Goal: Task Accomplishment & Management: Use online tool/utility

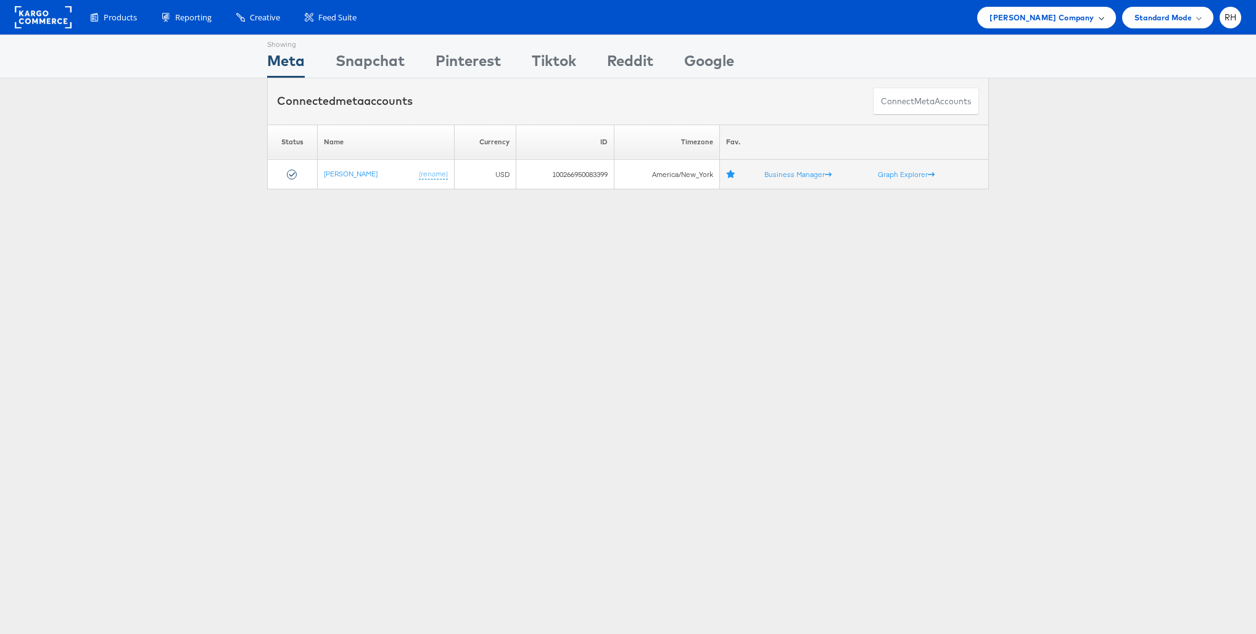
click at [1027, 25] on div "[PERSON_NAME] Company" at bounding box center [1046, 18] width 138 height 22
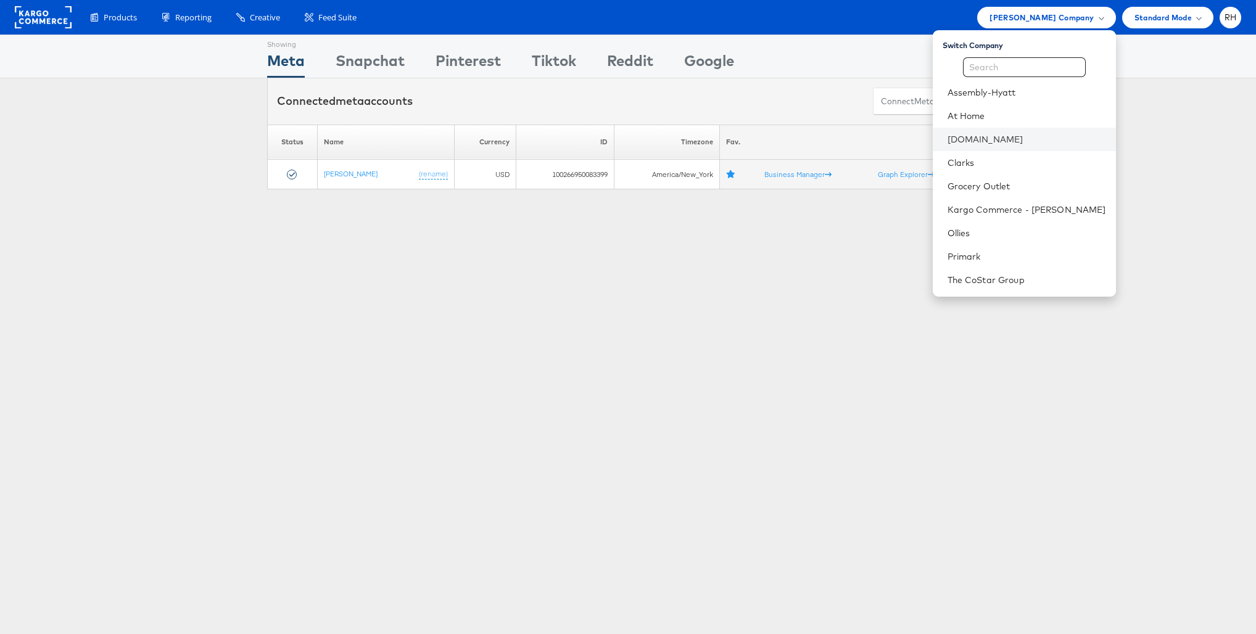
click at [1011, 147] on li "Cars.com" at bounding box center [1024, 139] width 183 height 23
click at [1048, 134] on link "[DOMAIN_NAME]" at bounding box center [1027, 139] width 159 height 12
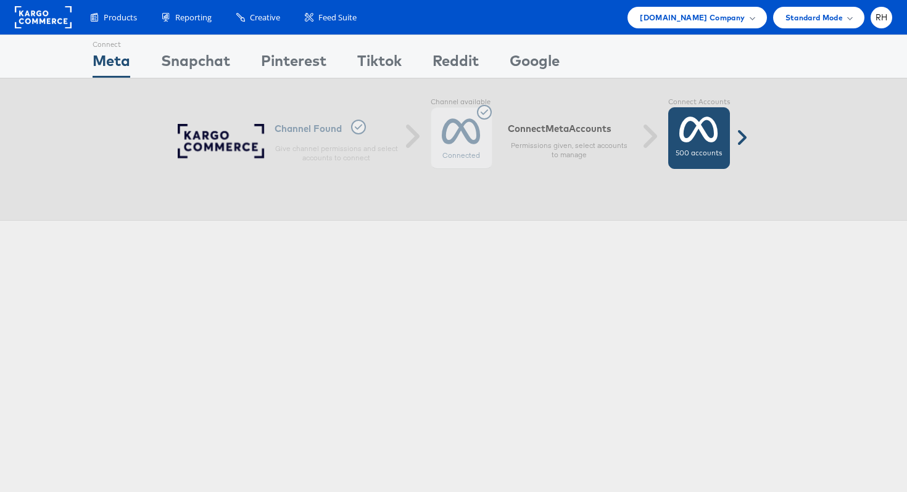
click at [713, 134] on icon at bounding box center [698, 129] width 39 height 31
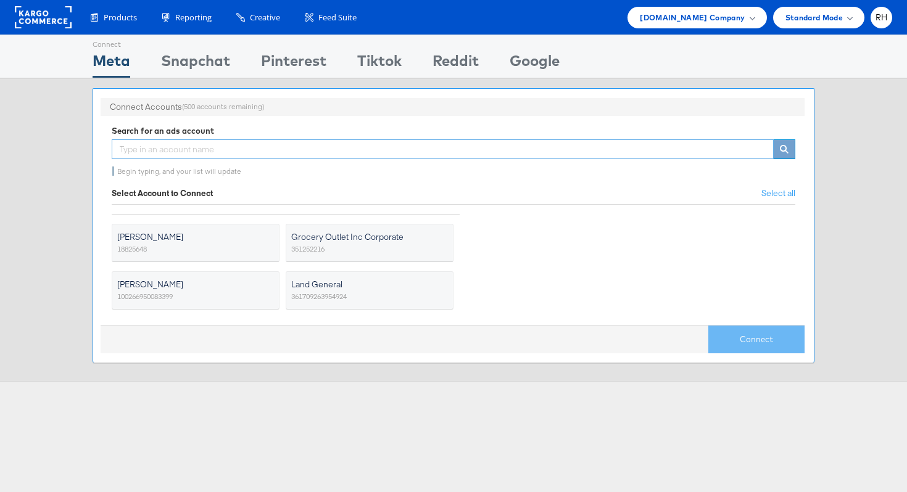
click at [312, 151] on input "text" at bounding box center [443, 149] width 662 height 20
type input "s"
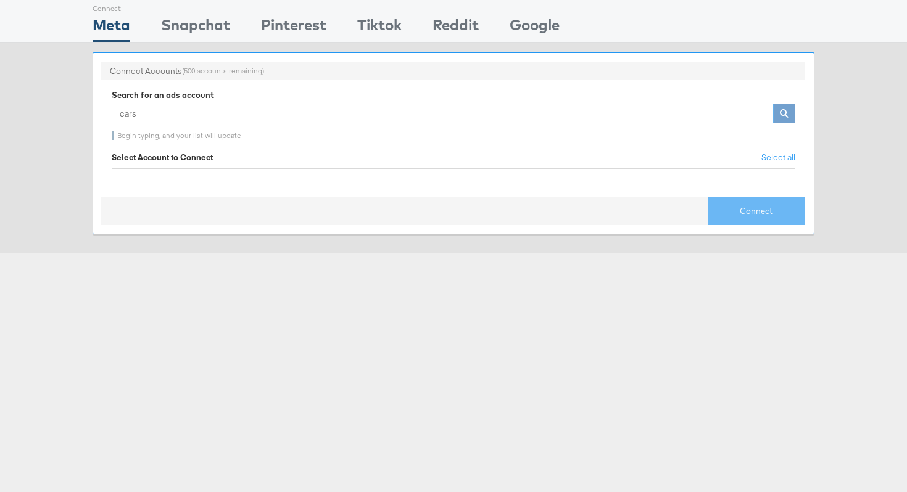
scroll to position [33, 0]
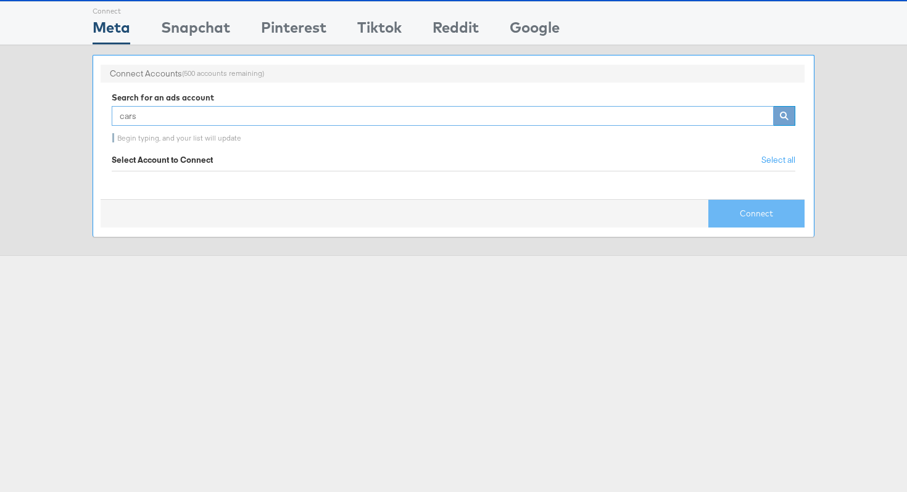
click at [246, 114] on input "cars" at bounding box center [443, 116] width 662 height 20
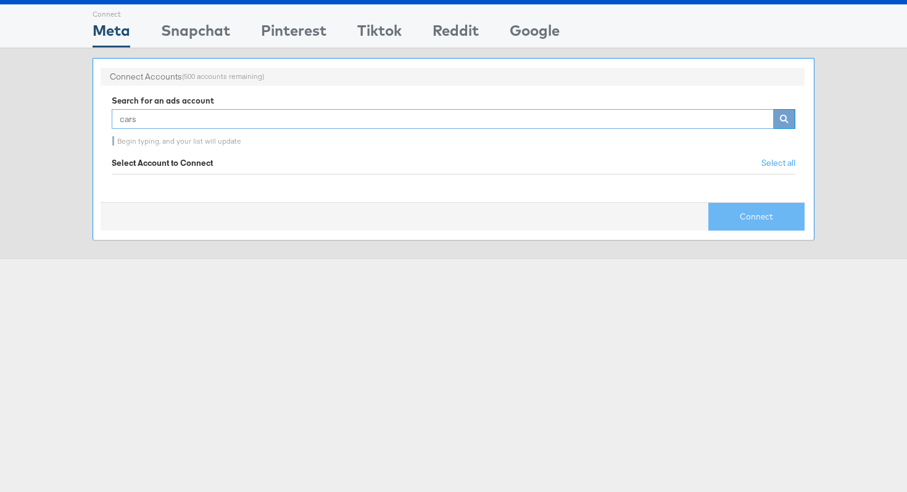
scroll to position [0, 0]
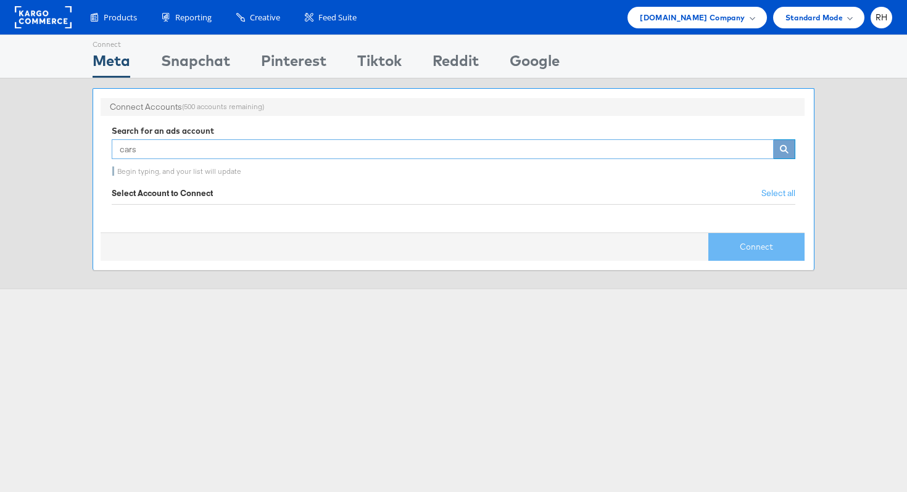
click at [160, 151] on input "cars" at bounding box center [443, 149] width 662 height 20
type input "c"
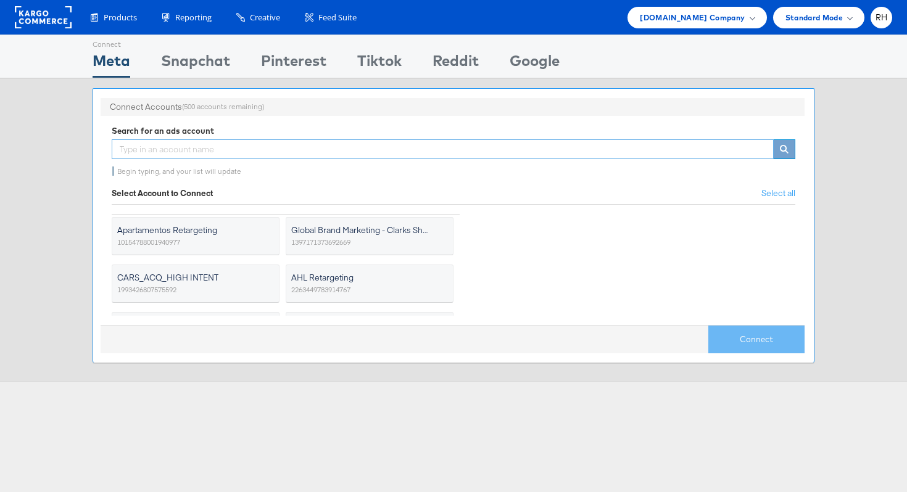
scroll to position [294, 0]
click at [168, 286] on span "1993426807575592" at bounding box center [146, 287] width 59 height 12
click at [0, 0] on input "CARS_ACQ_HIGH INTENT 1993426807575592" at bounding box center [0, 0] width 0 height 0
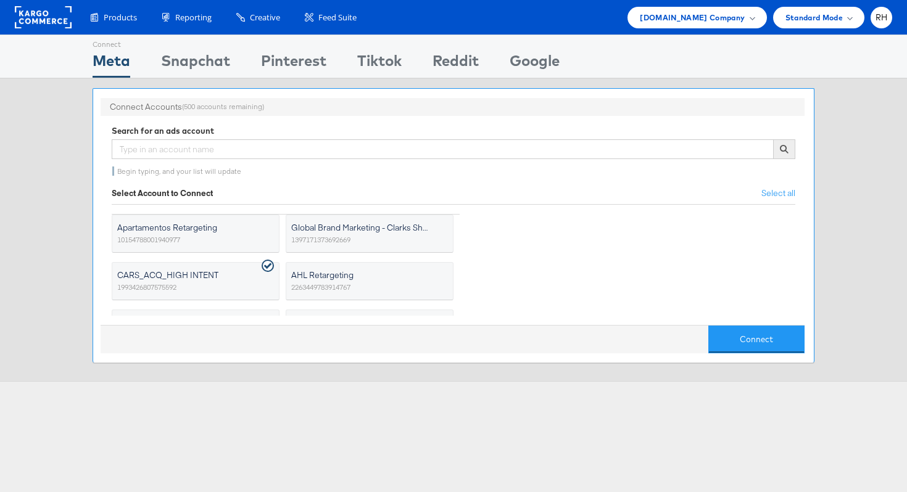
click at [706, 344] on div "Connect" at bounding box center [453, 339] width 704 height 28
click at [730, 345] on button "Connect" at bounding box center [756, 340] width 96 height 28
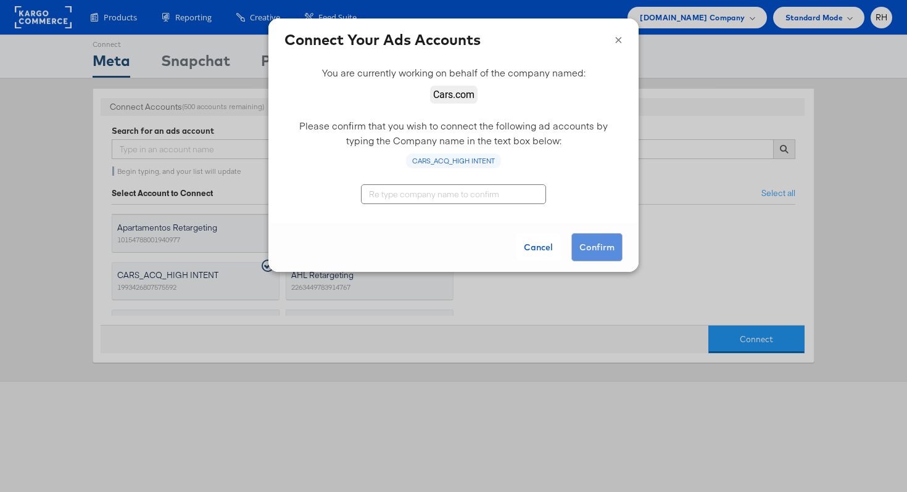
click at [479, 192] on input "text" at bounding box center [453, 194] width 185 height 20
type input "[DOMAIN_NAME]"
click at [600, 236] on button "Confirm" at bounding box center [596, 247] width 51 height 28
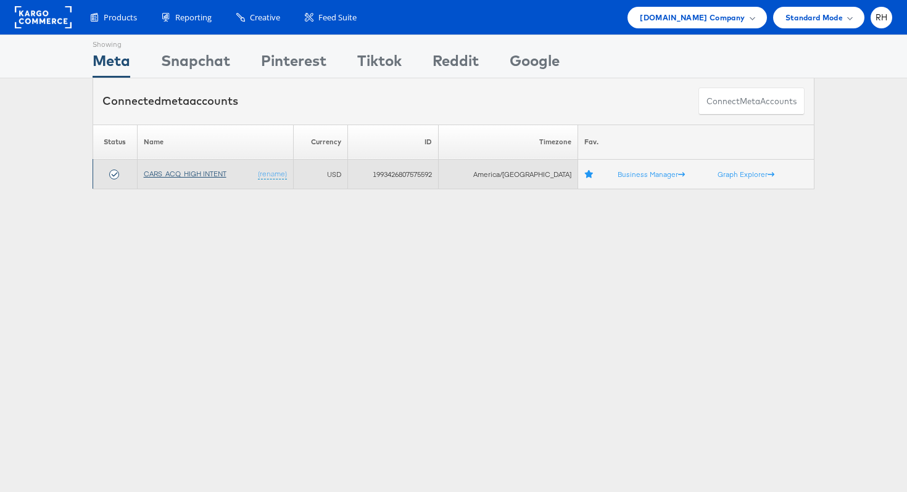
click at [220, 172] on link "CARS_ACQ_HIGH INTENT" at bounding box center [185, 173] width 83 height 9
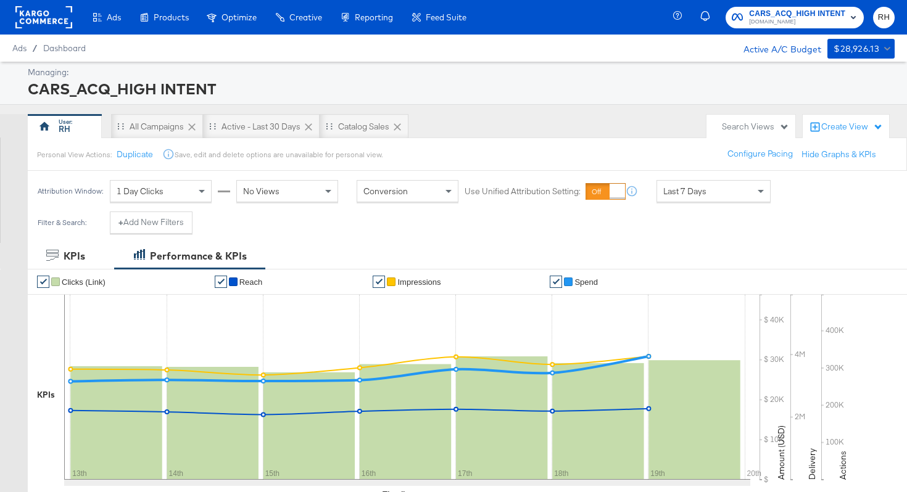
click at [41, 23] on rect at bounding box center [43, 17] width 57 height 22
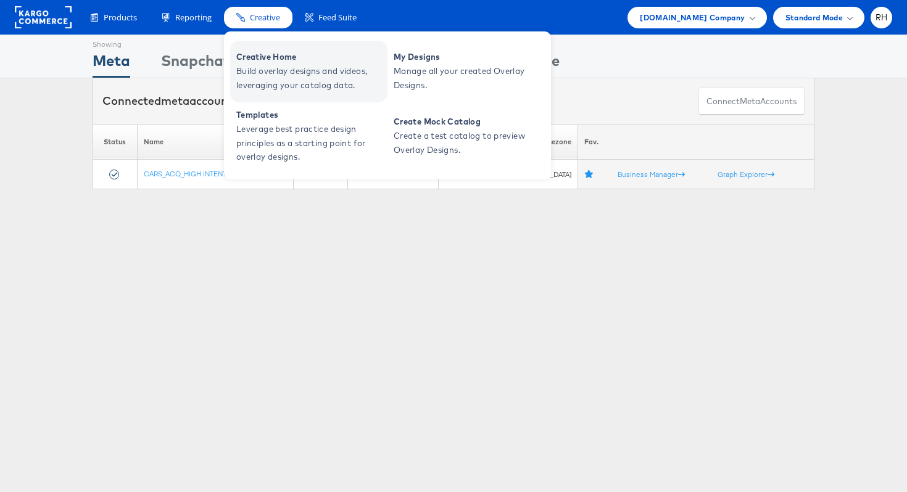
click at [276, 68] on span "Build overlay designs and videos, leveraging your catalog data." at bounding box center [310, 78] width 148 height 28
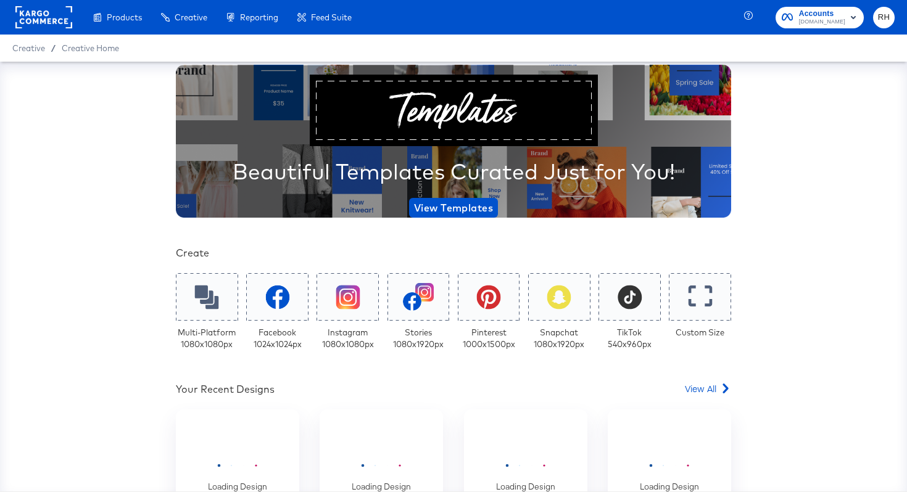
scroll to position [138, 0]
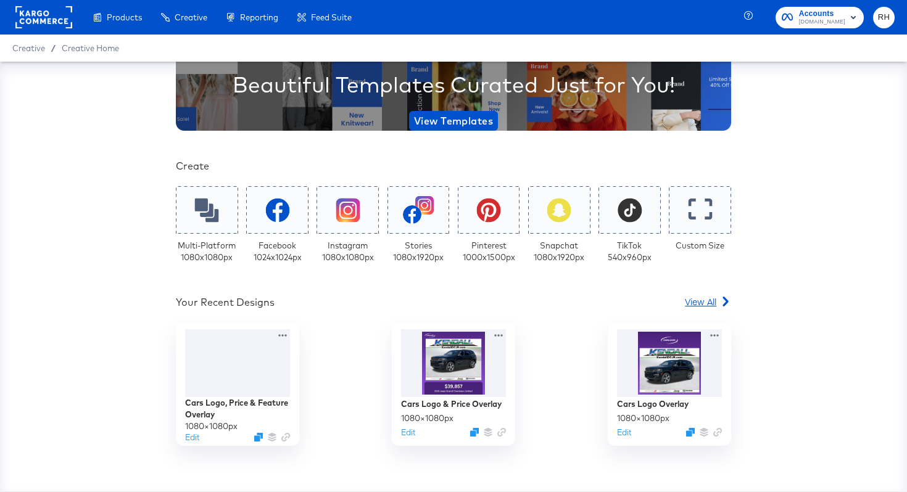
click at [705, 303] on span "View All" at bounding box center [700, 302] width 31 height 12
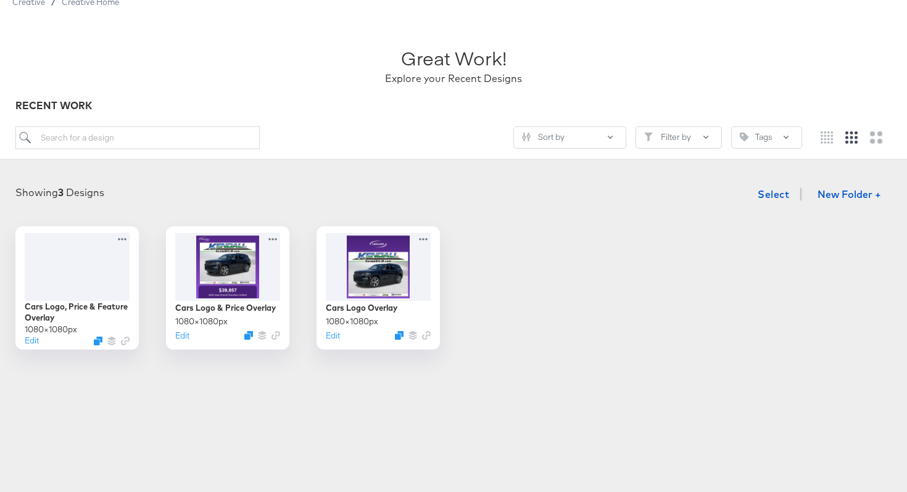
scroll to position [59, 0]
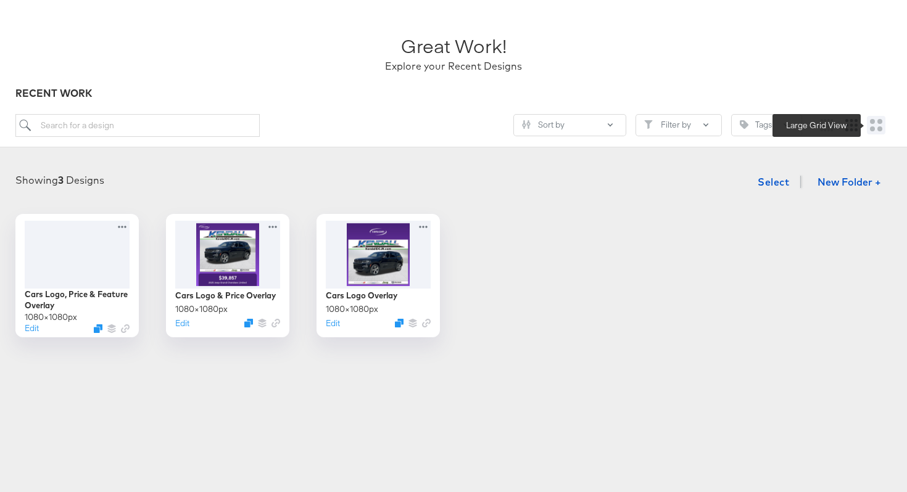
click at [870, 131] on icon "Large grid" at bounding box center [876, 125] width 12 height 12
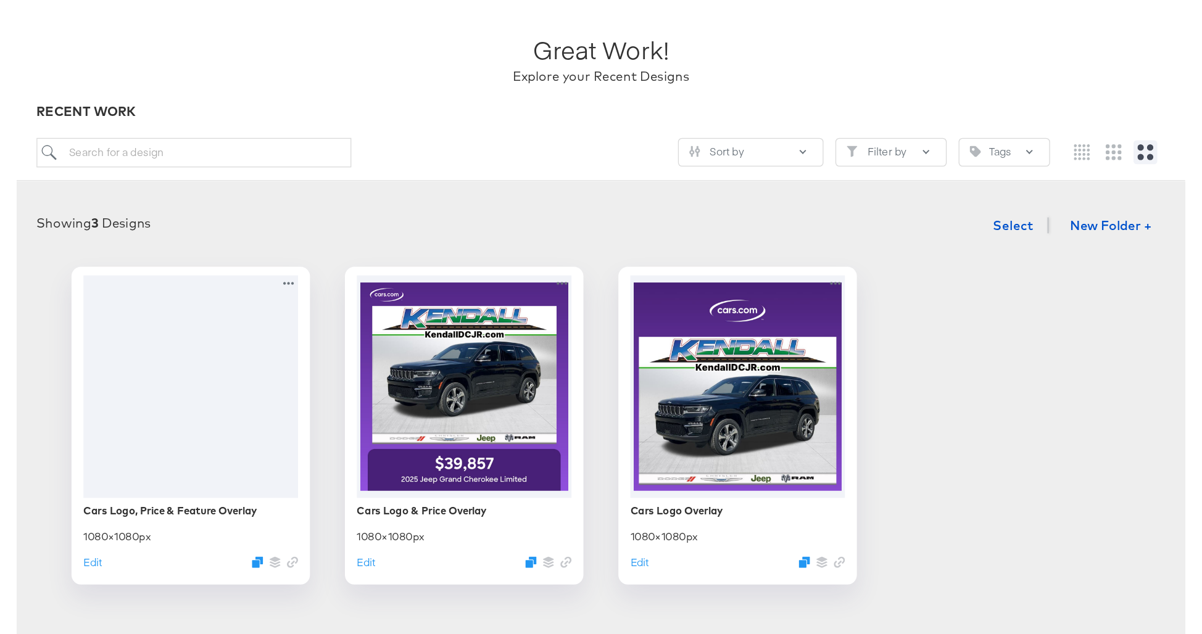
scroll to position [59, 0]
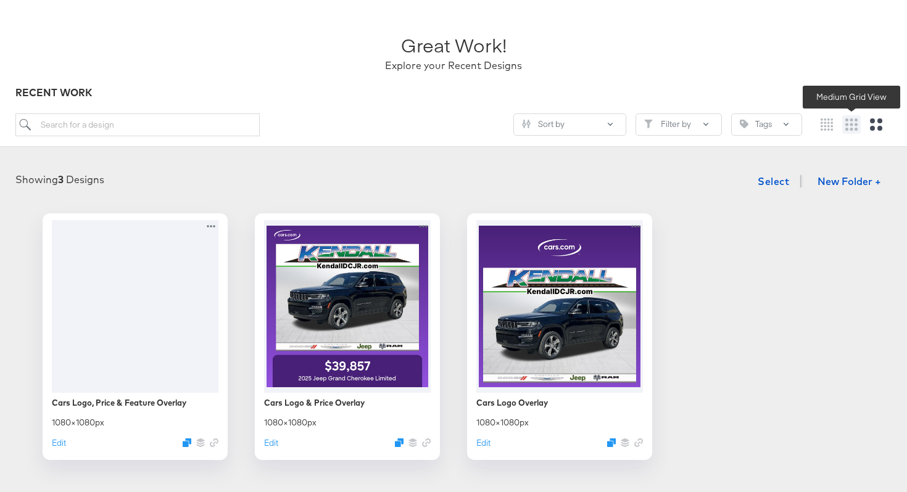
click at [847, 128] on icon "Medium grid" at bounding box center [851, 124] width 12 height 12
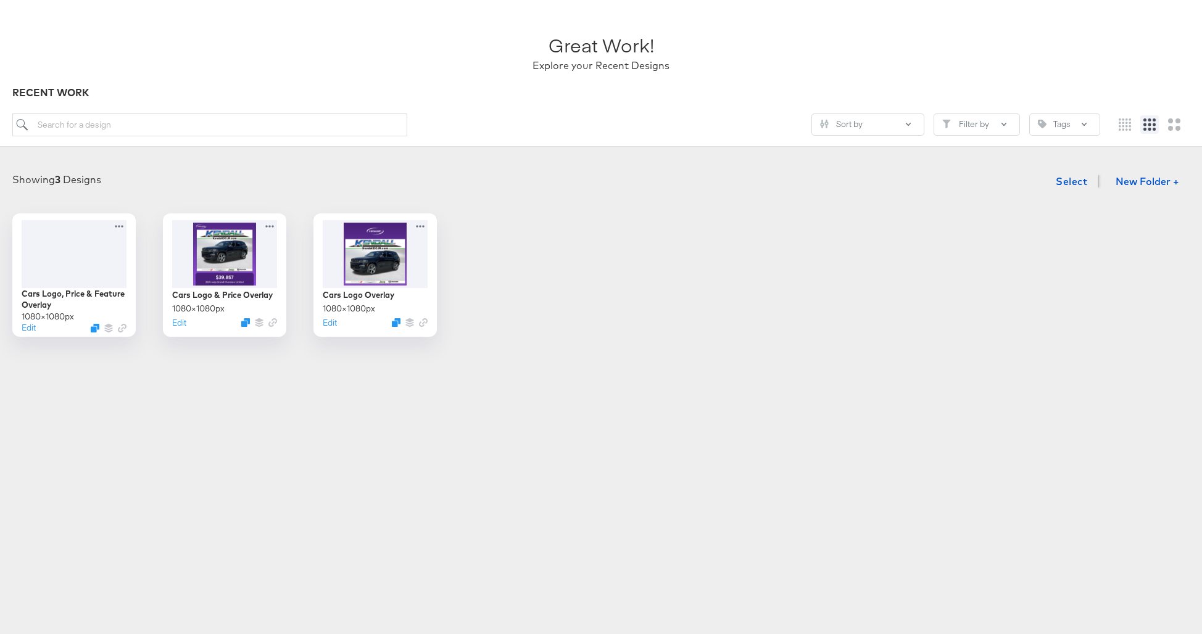
scroll to position [0, 0]
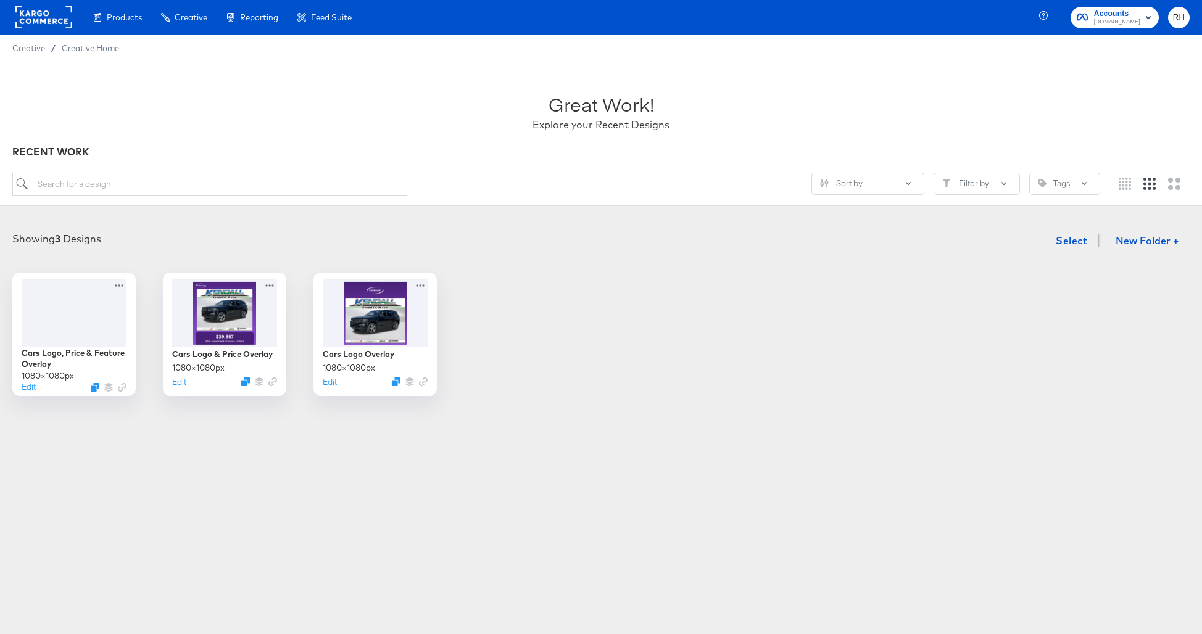
click at [52, 12] on rect at bounding box center [43, 17] width 57 height 22
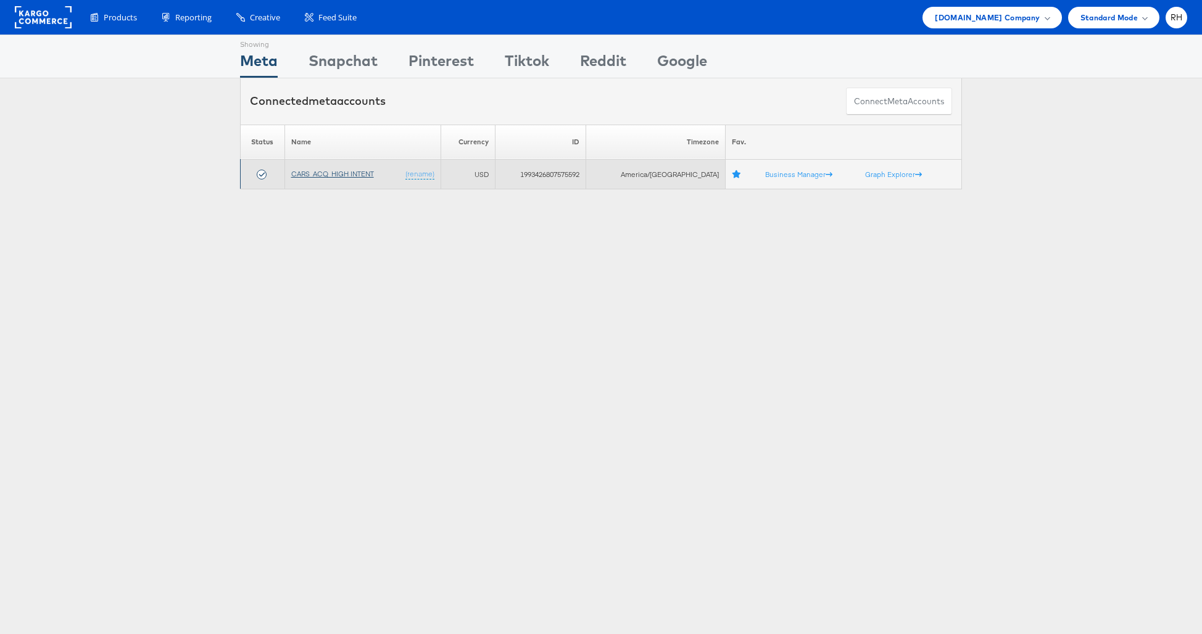
click at [331, 171] on link "CARS_ACQ_HIGH INTENT" at bounding box center [332, 173] width 83 height 9
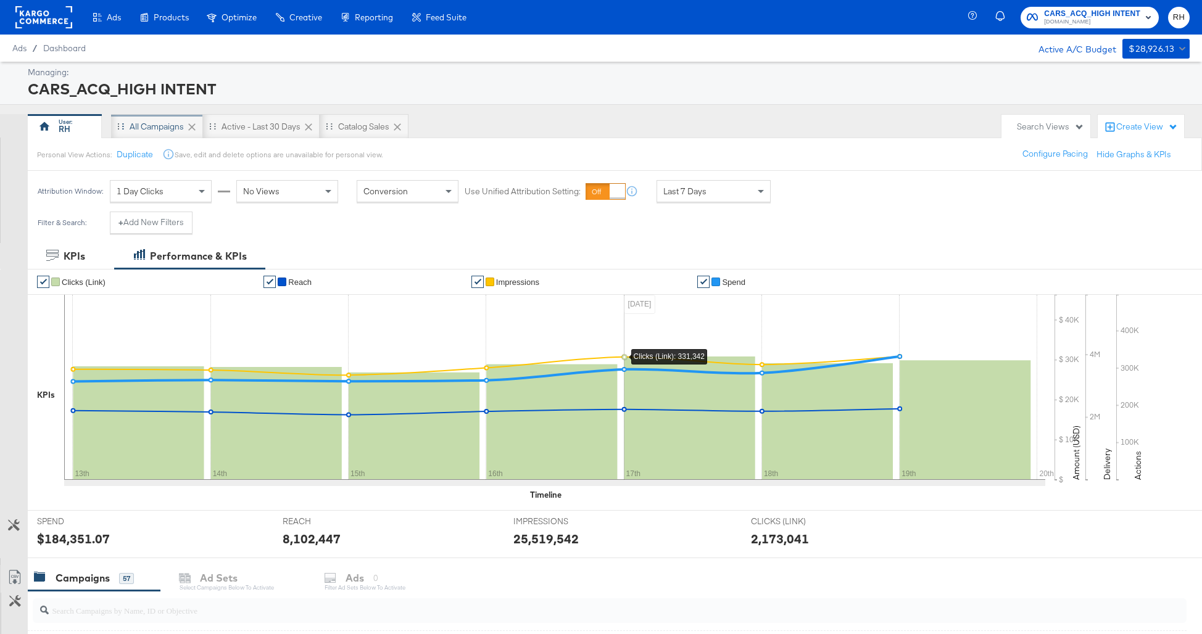
click at [155, 126] on div "All Campaigns" at bounding box center [157, 127] width 54 height 12
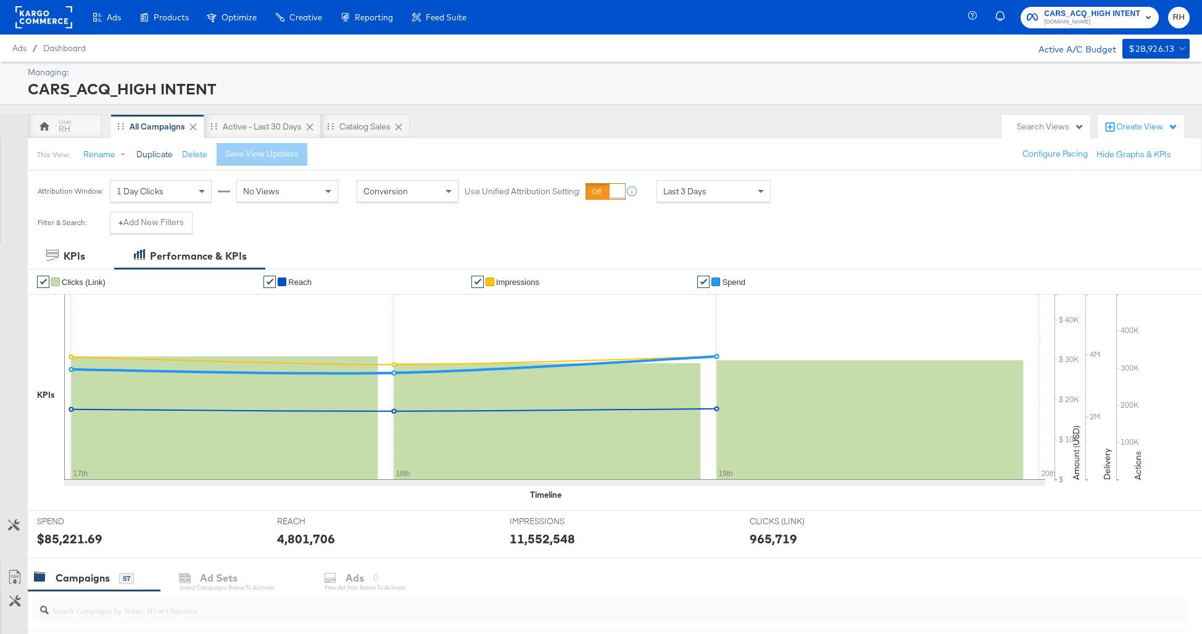
click at [160, 155] on button "Duplicate" at bounding box center [154, 155] width 36 height 12
click at [150, 228] on button "+ Add New Filters" at bounding box center [151, 223] width 83 height 22
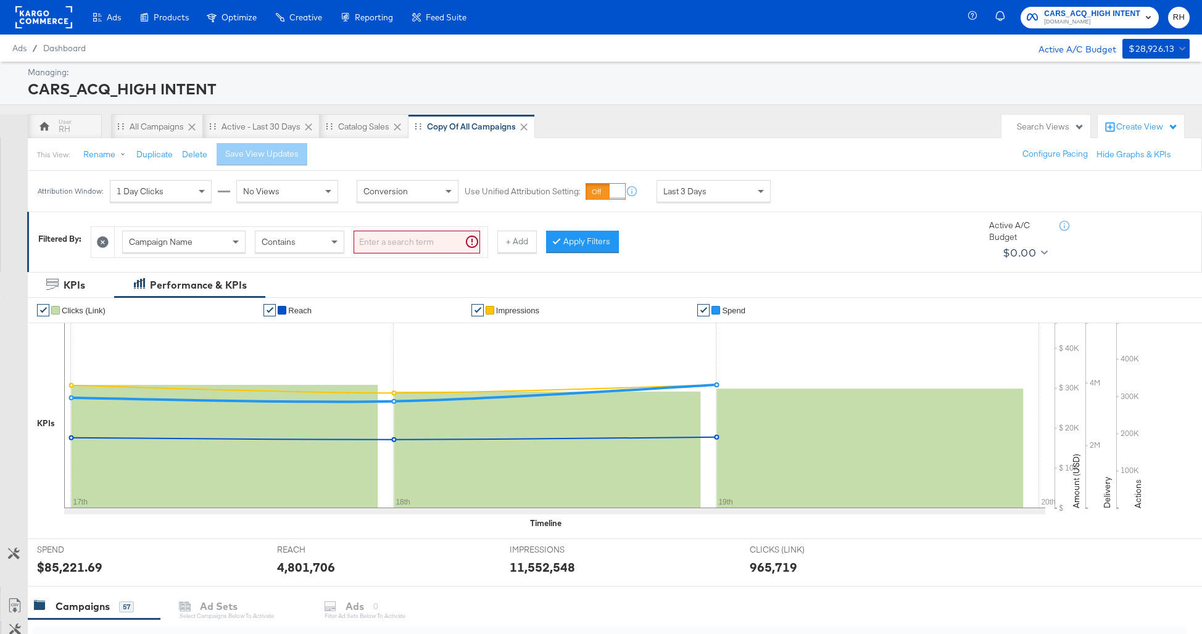
click at [437, 243] on input "search" at bounding box center [417, 242] width 126 height 23
type input "kargo"
click at [571, 238] on button "Apply Filters" at bounding box center [562, 242] width 73 height 22
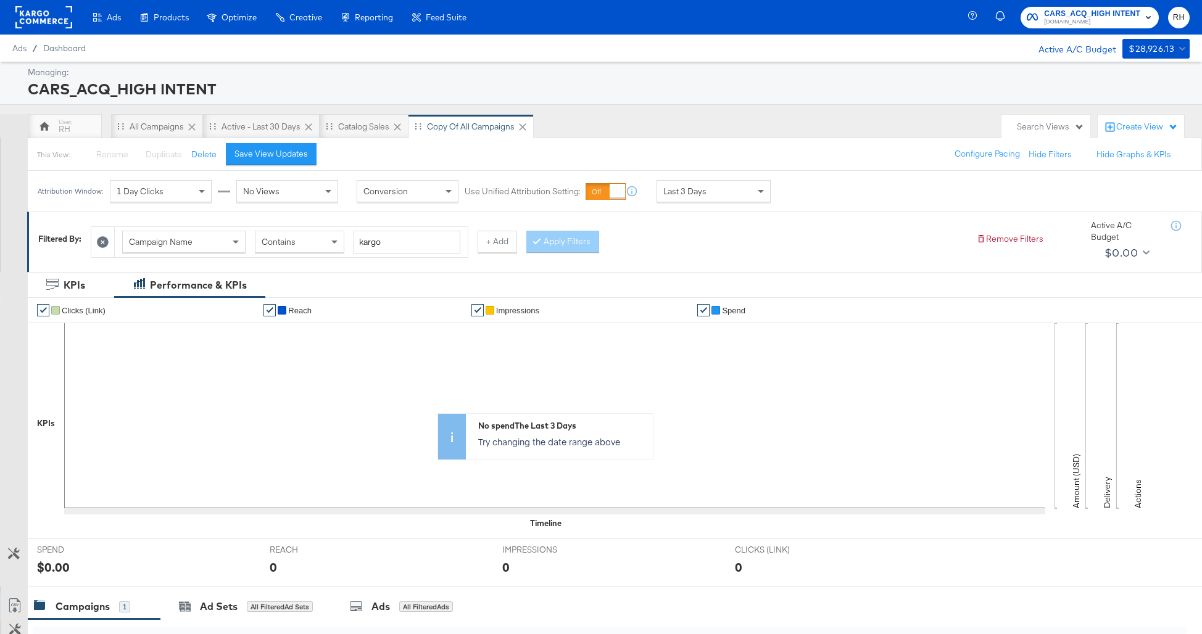
click at [689, 202] on div "Last 3 Days" at bounding box center [713, 191] width 114 height 22
click at [268, 151] on div "Save View Updates" at bounding box center [270, 154] width 73 height 12
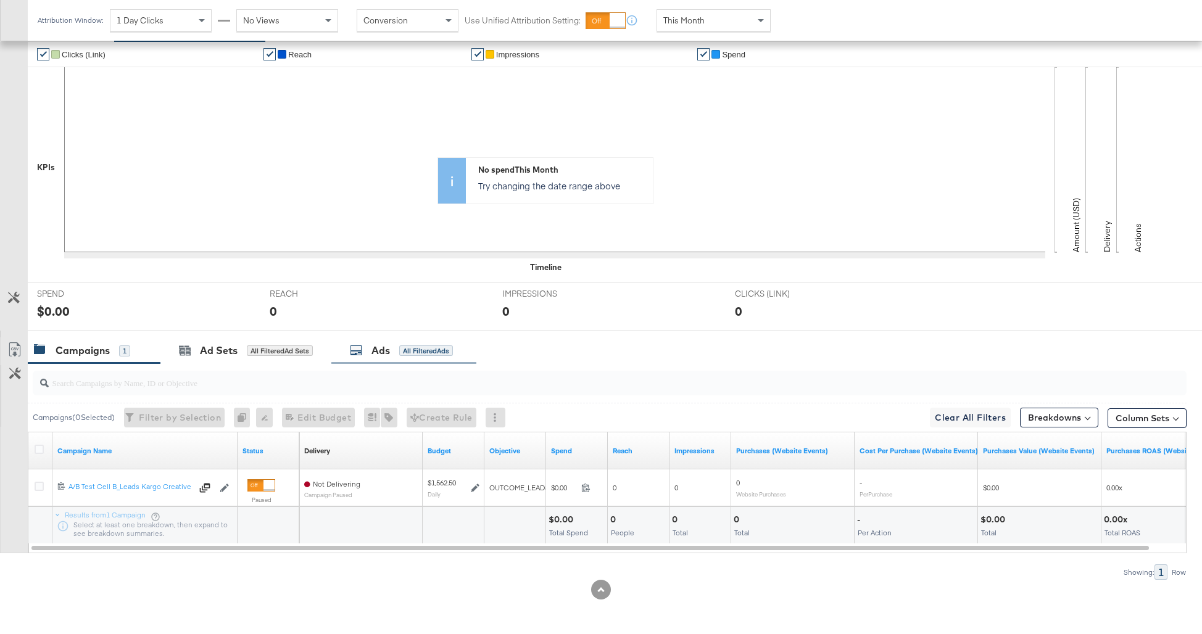
click at [390, 349] on div "Ads" at bounding box center [380, 351] width 19 height 14
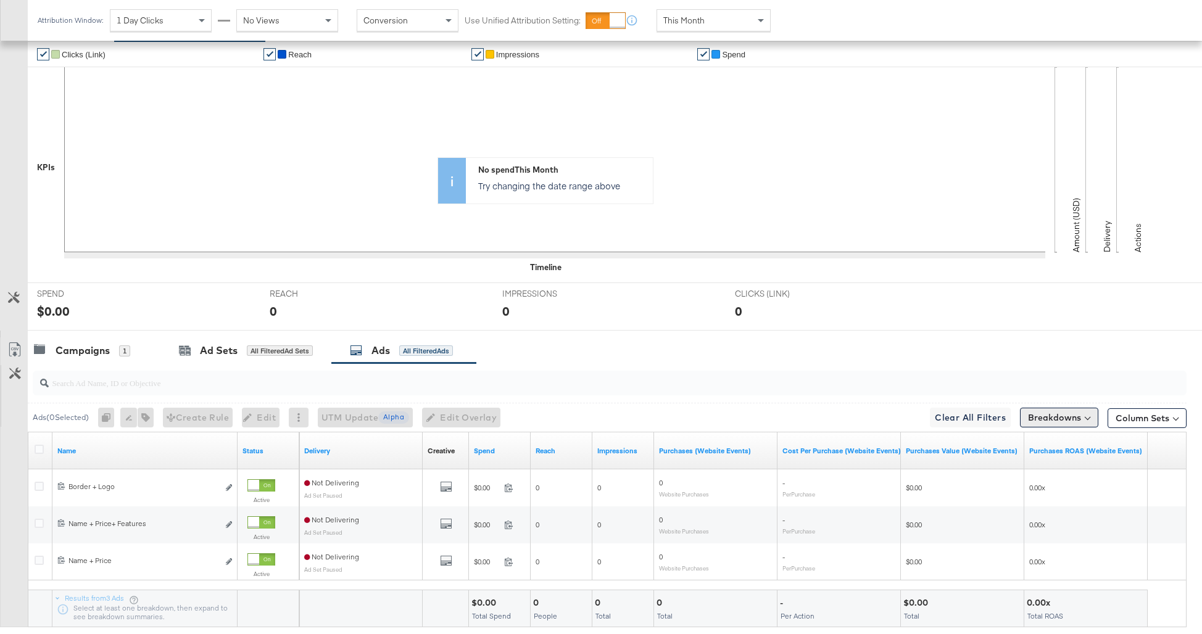
click at [1078, 417] on button "Breakdowns" at bounding box center [1059, 418] width 78 height 20
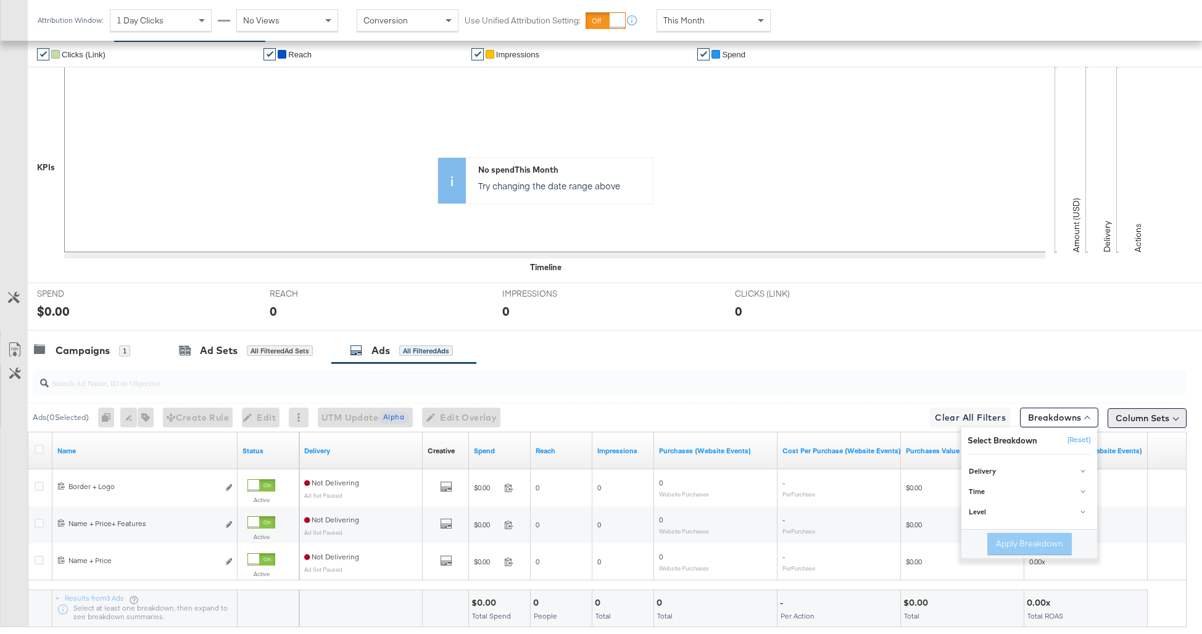
click at [1134, 416] on button "Column Sets" at bounding box center [1146, 418] width 79 height 20
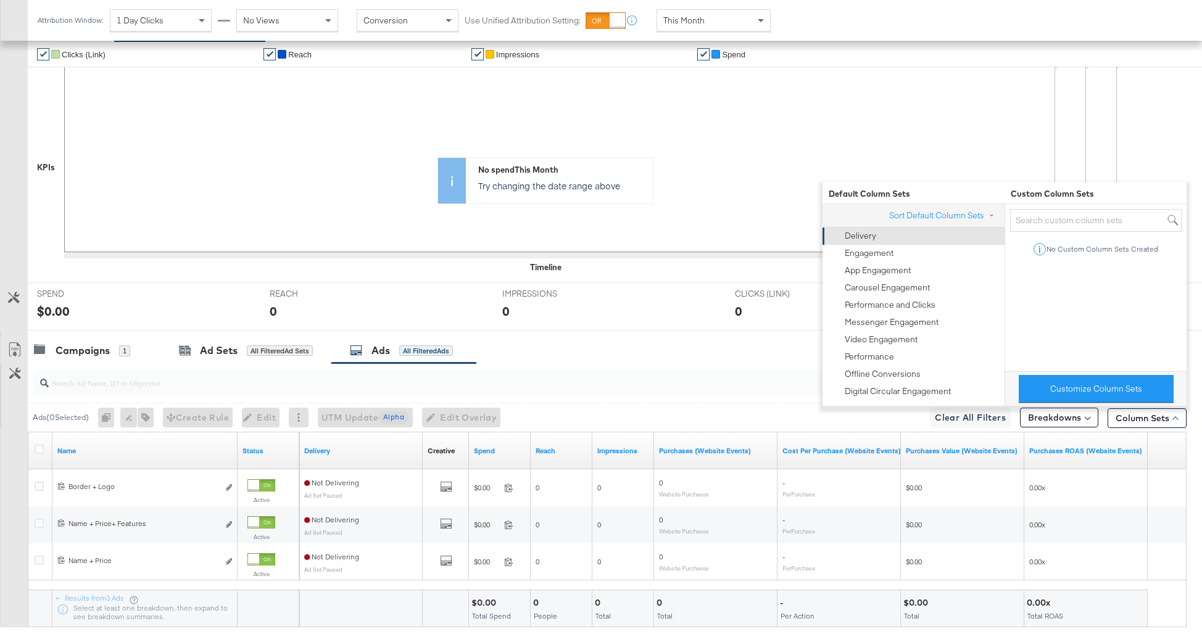
click at [916, 238] on div "Delivery" at bounding box center [912, 236] width 167 height 17
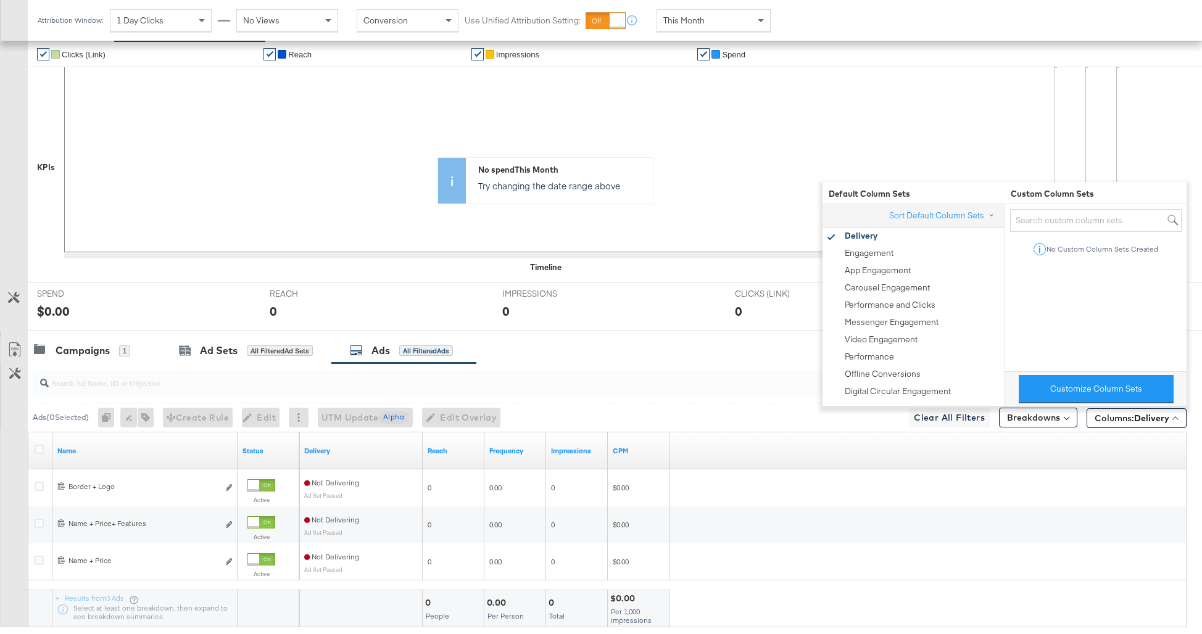
click at [779, 355] on div "Campaigns 1 Ad Sets All Filtered Ad Sets Ads All Filtered Ads" at bounding box center [615, 350] width 1174 height 27
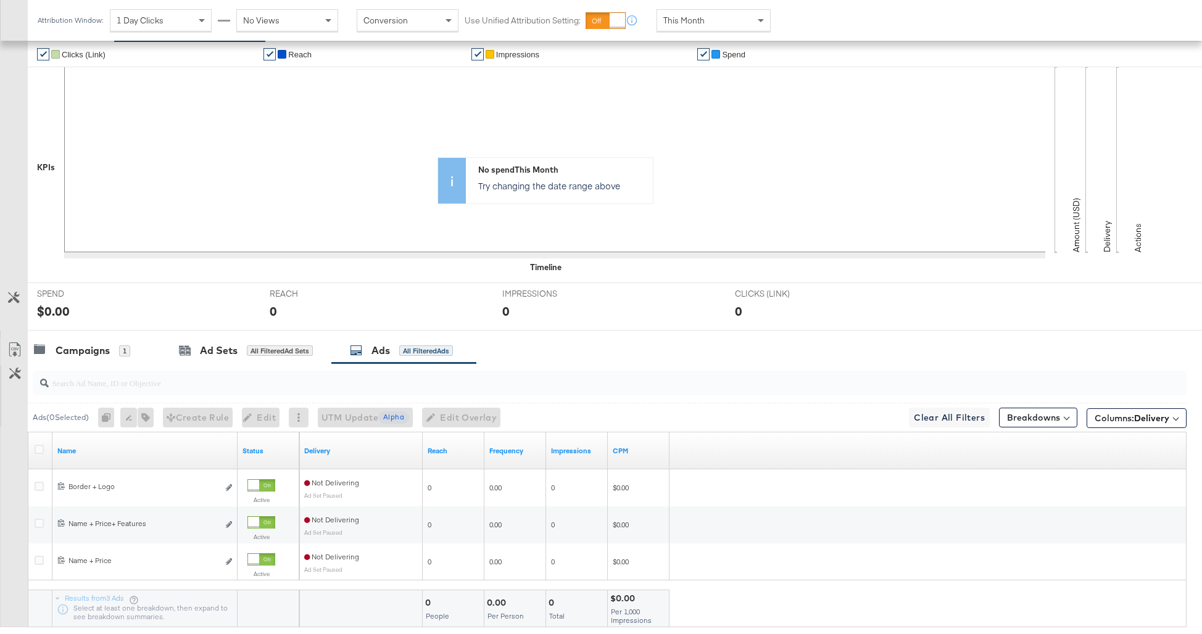
scroll to position [0, 0]
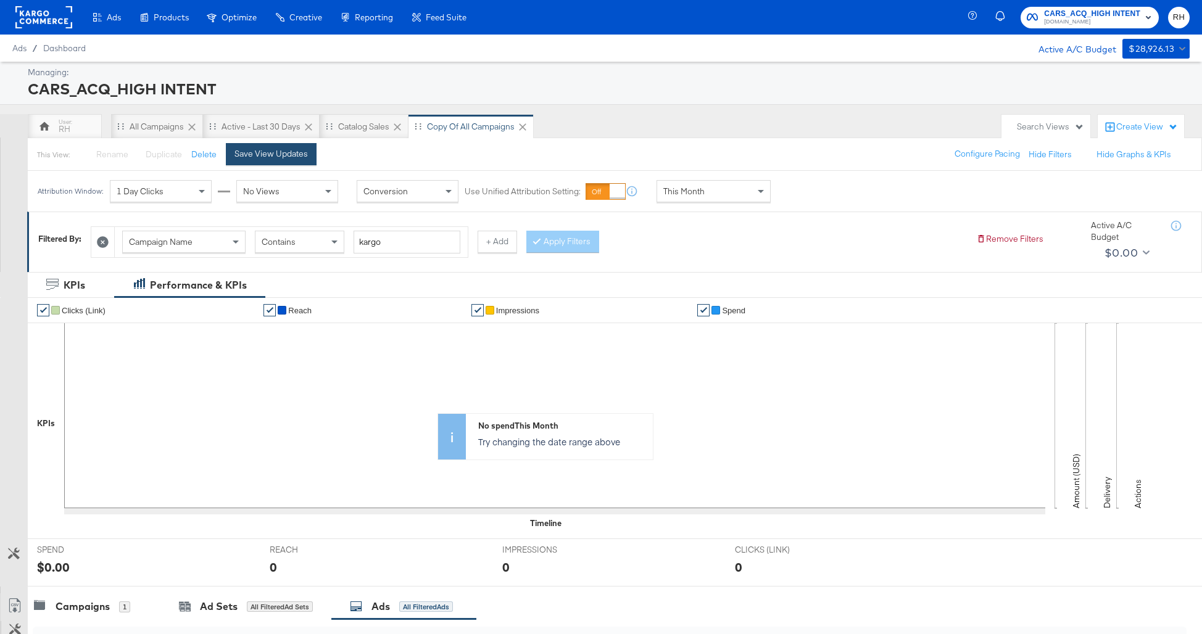
click at [258, 153] on div "Save View Updates" at bounding box center [270, 154] width 73 height 12
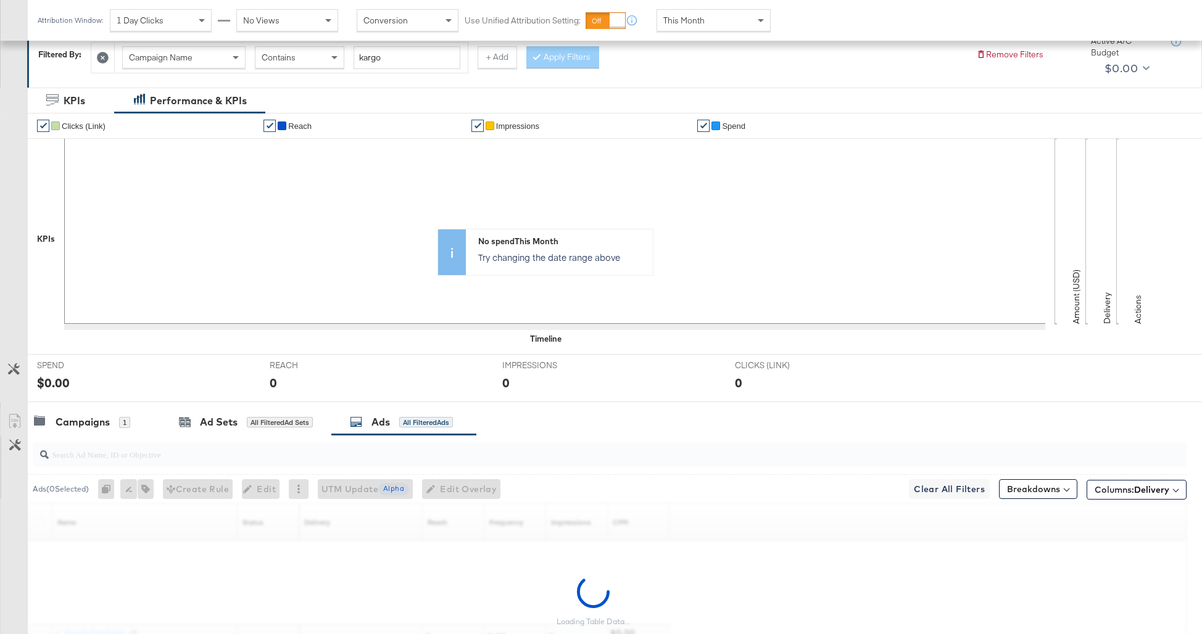
scroll to position [293, 0]
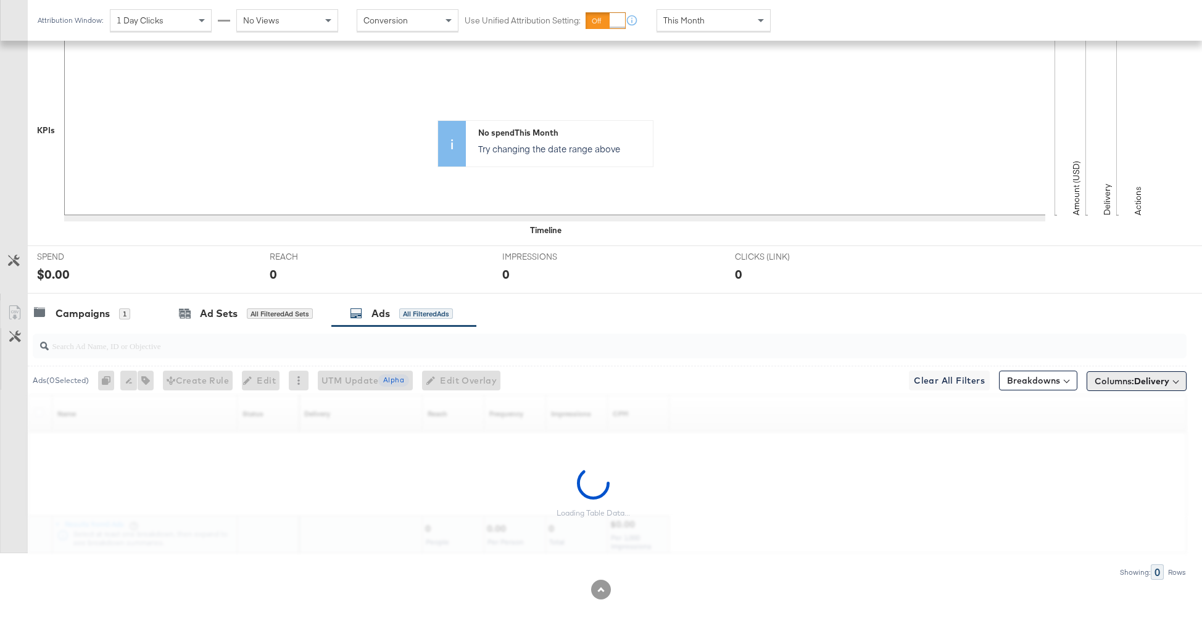
click at [1111, 382] on span "Columns: Delivery" at bounding box center [1131, 381] width 75 height 12
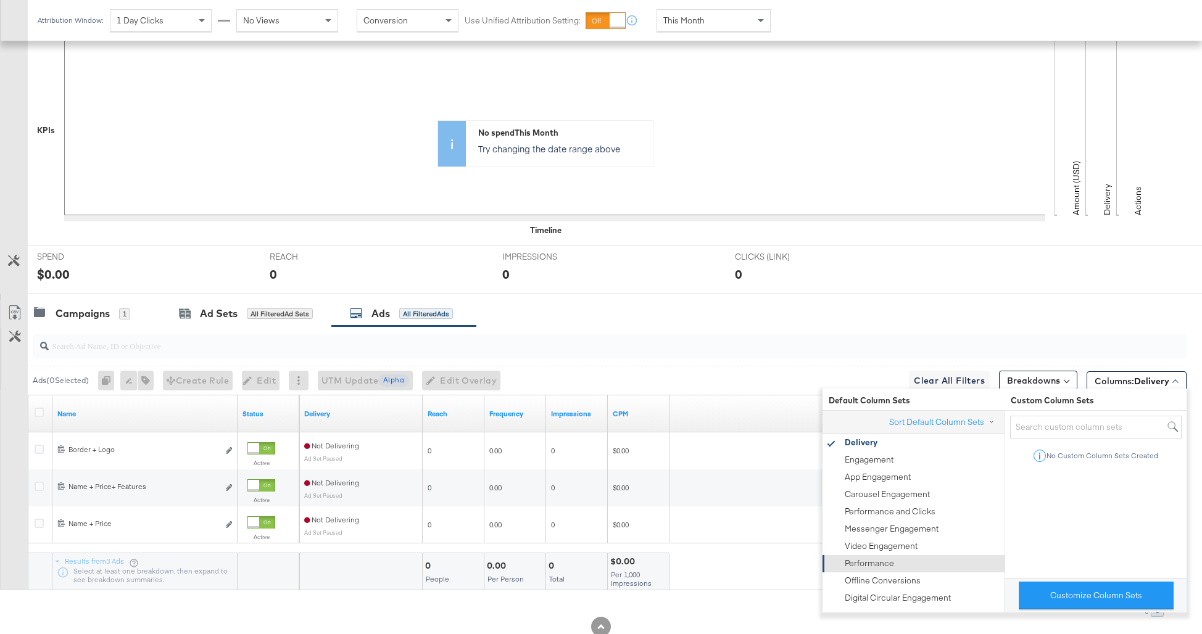
click at [888, 566] on div "Performance" at bounding box center [869, 564] width 49 height 12
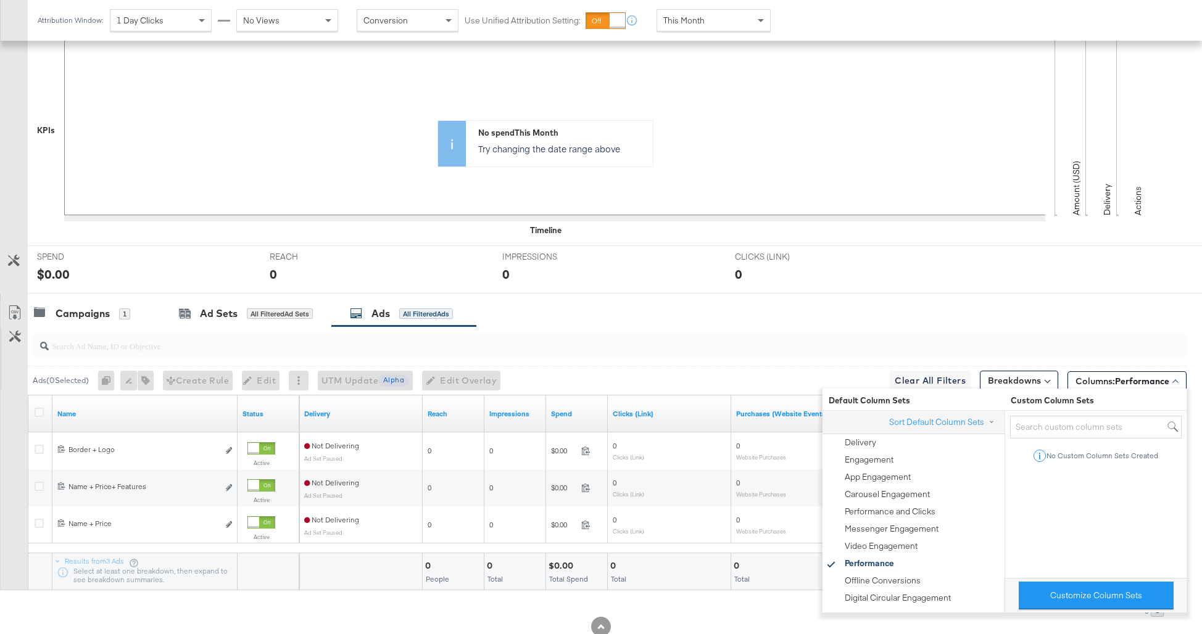
click at [681, 320] on div "Campaigns 1 Ad Sets All Filtered Ad Sets Ads All Filtered Ads" at bounding box center [615, 313] width 1174 height 27
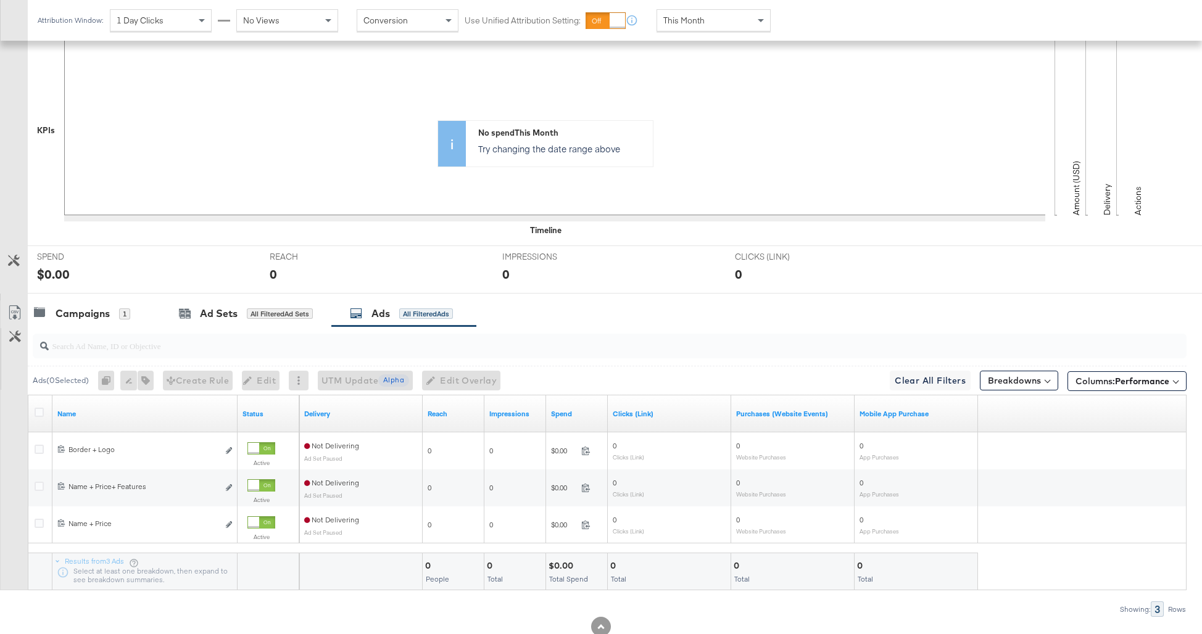
scroll to position [0, 0]
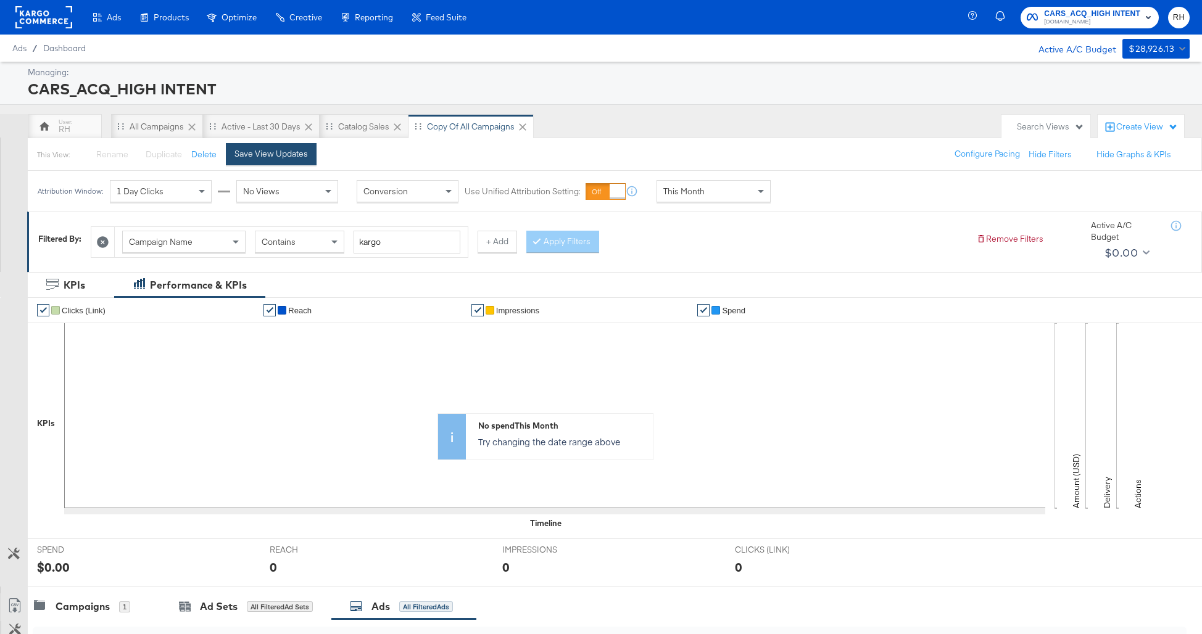
click at [280, 152] on div "Save View Updates" at bounding box center [270, 154] width 73 height 12
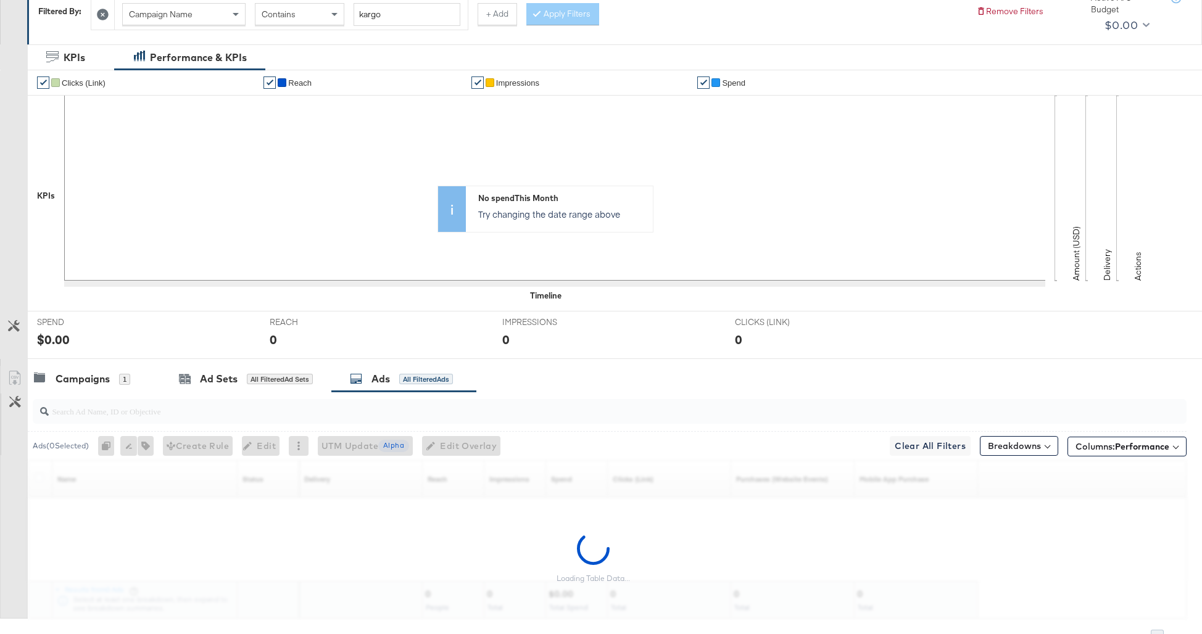
scroll to position [293, 0]
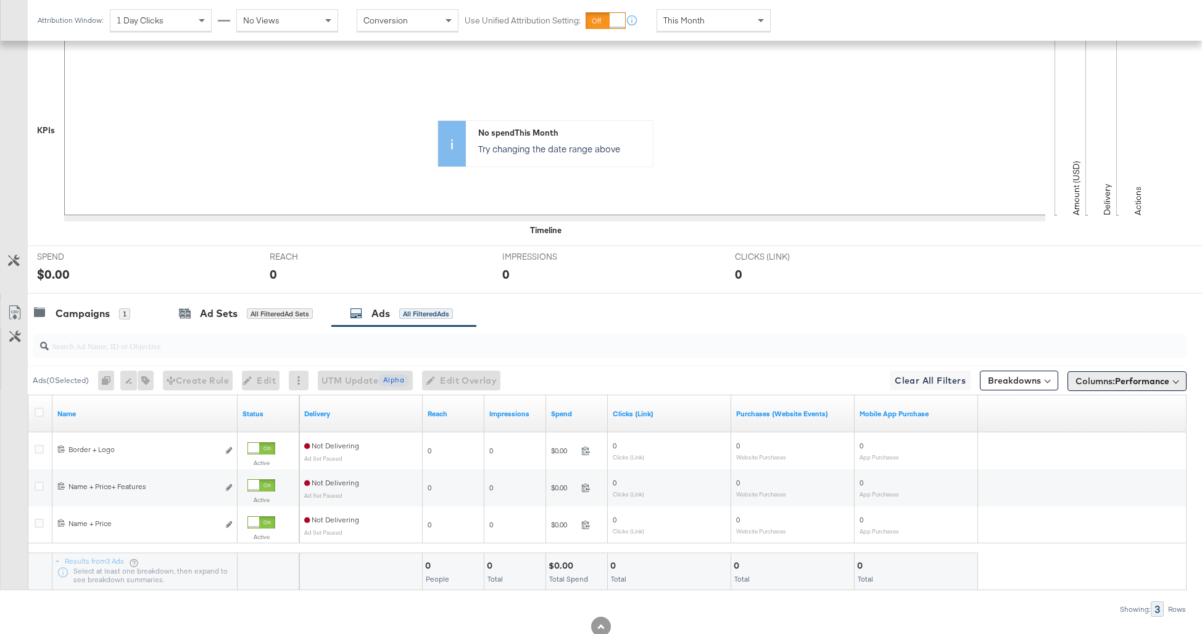
click at [1123, 373] on button "Columns: Performance" at bounding box center [1126, 381] width 119 height 20
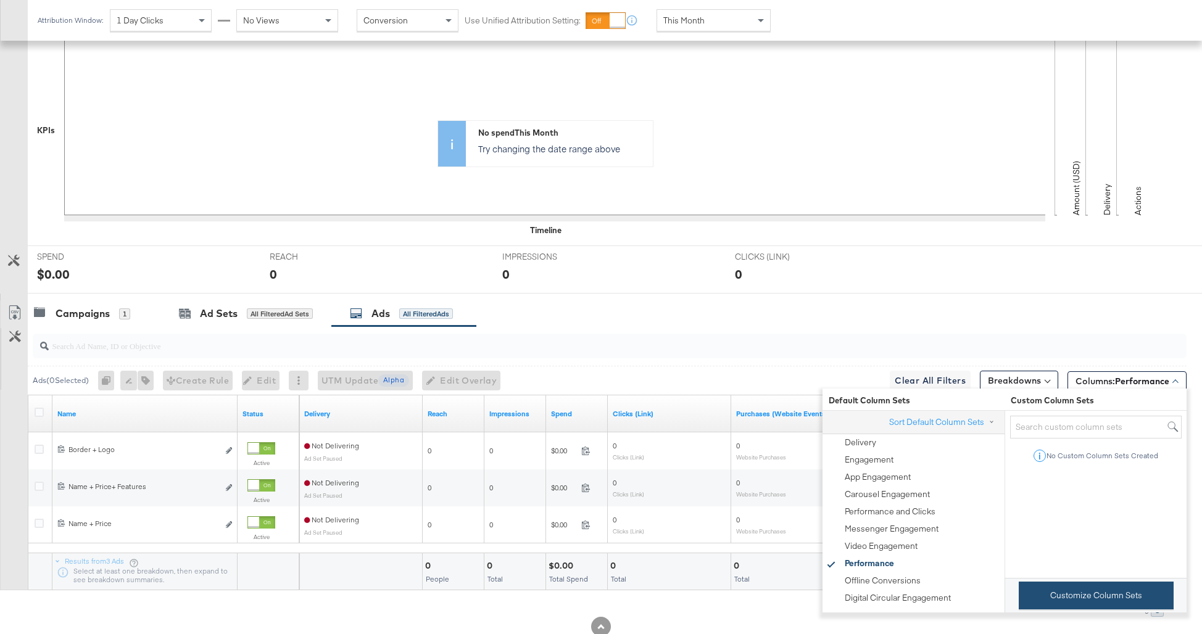
click at [1040, 598] on button "Customize Column Sets" at bounding box center [1096, 596] width 155 height 28
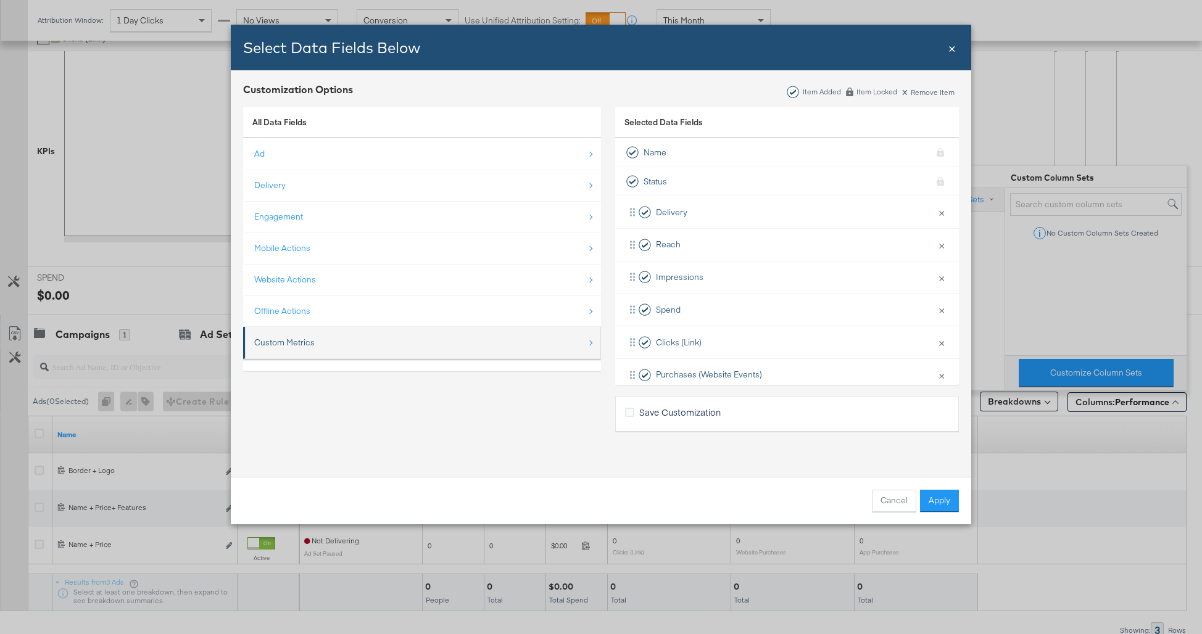
scroll to position [241, 0]
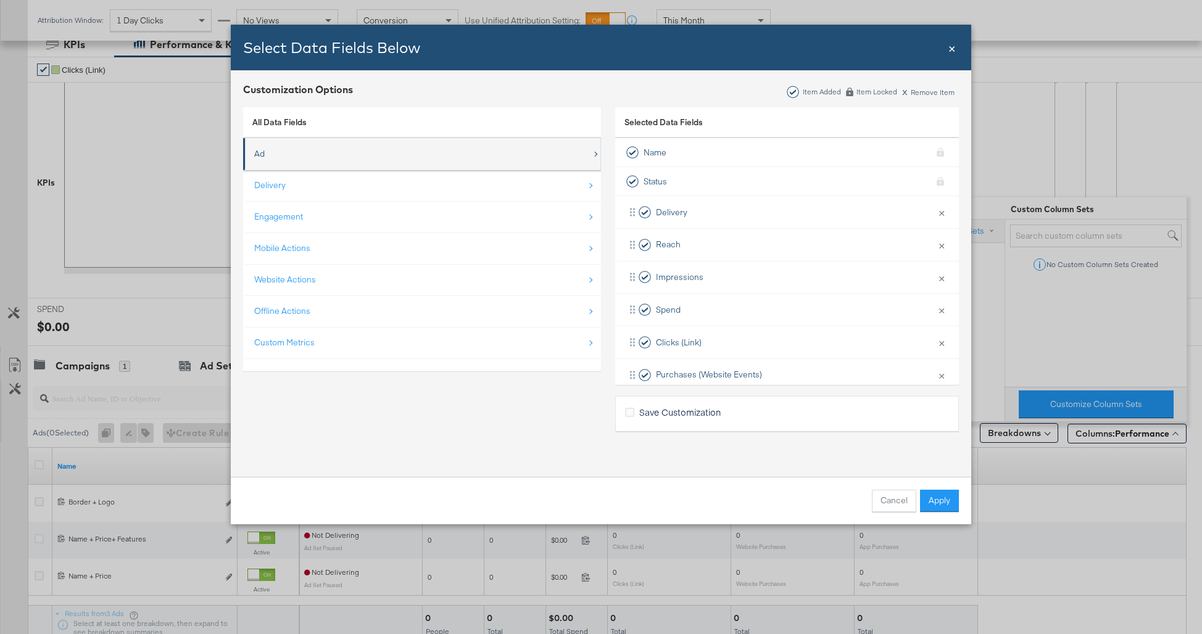
click at [394, 149] on div "Ad" at bounding box center [422, 153] width 337 height 25
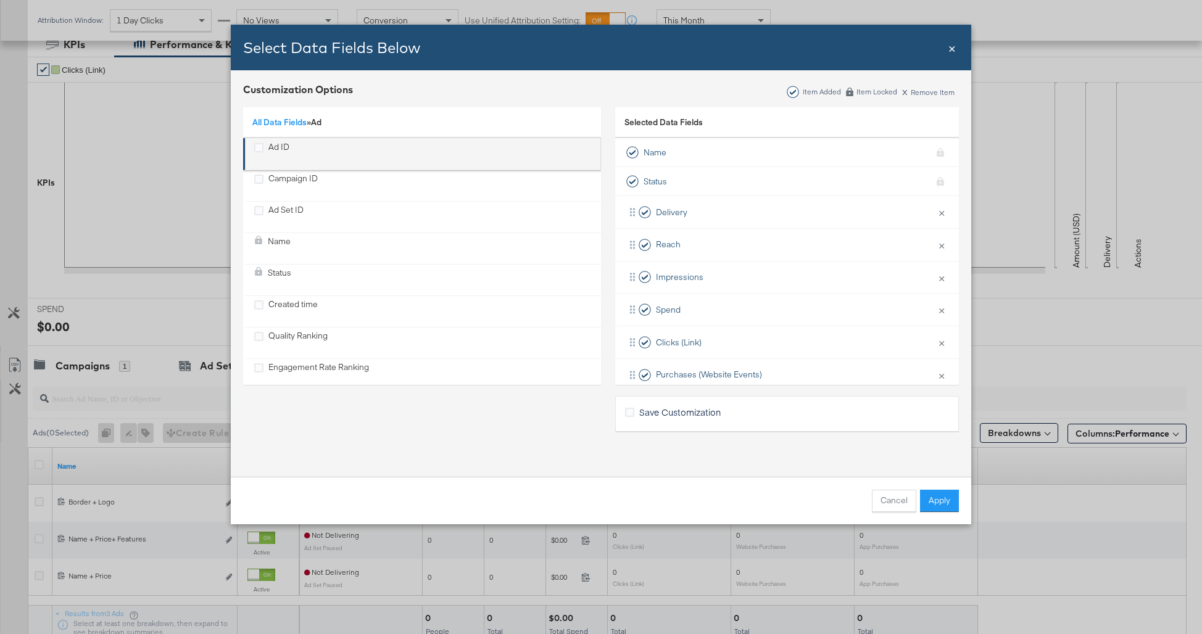
click at [278, 143] on div "Ad ID" at bounding box center [278, 153] width 21 height 25
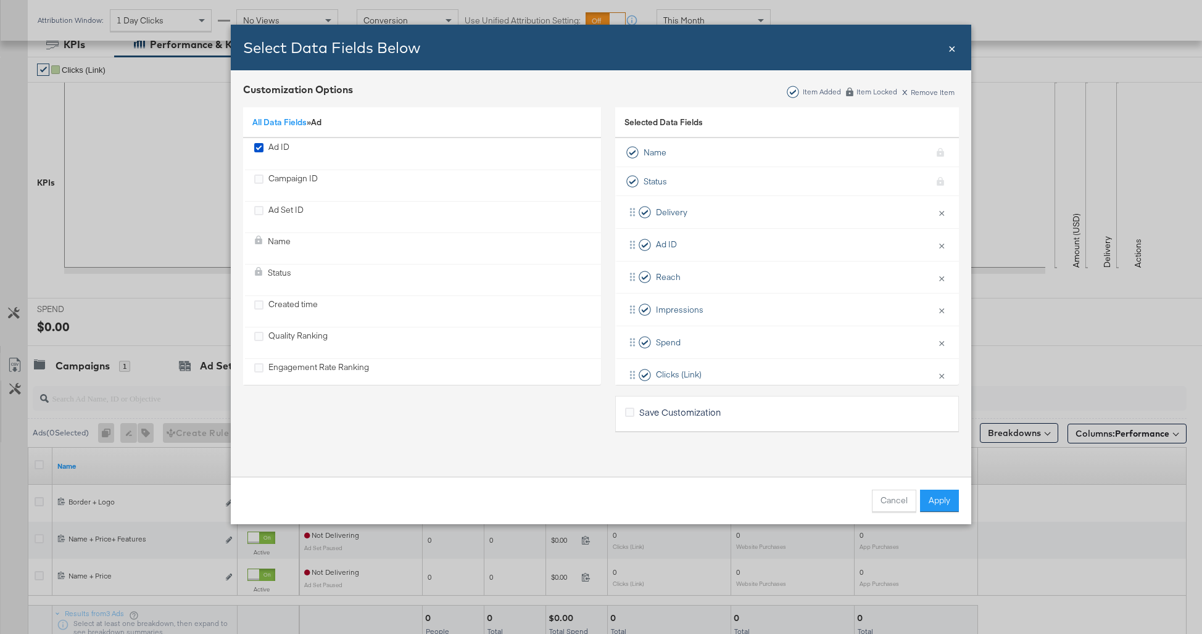
click at [682, 411] on span "Save Customization" at bounding box center [679, 412] width 81 height 12
click at [0, 0] on input "Save Customization" at bounding box center [0, 0] width 0 height 0
click at [772, 436] on input "Performance" at bounding box center [794, 433] width 308 height 23
type input "RHK - 8.20.25"
click at [934, 508] on button "Apply" at bounding box center [939, 501] width 39 height 22
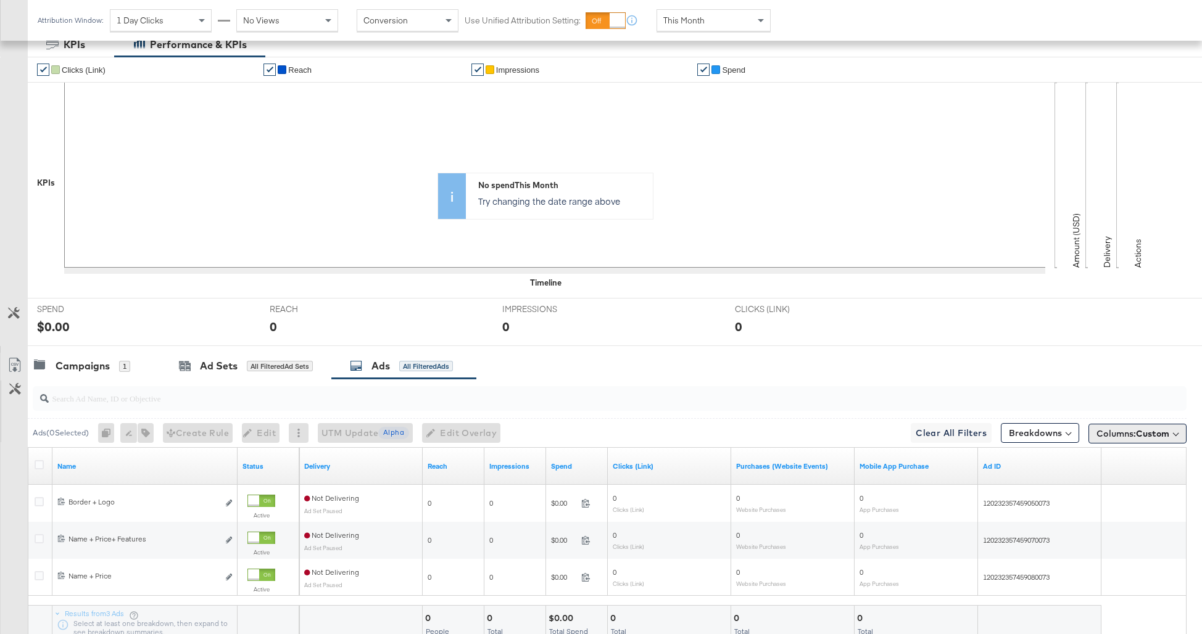
click at [1107, 432] on span "Columns: Custom" at bounding box center [1132, 434] width 73 height 12
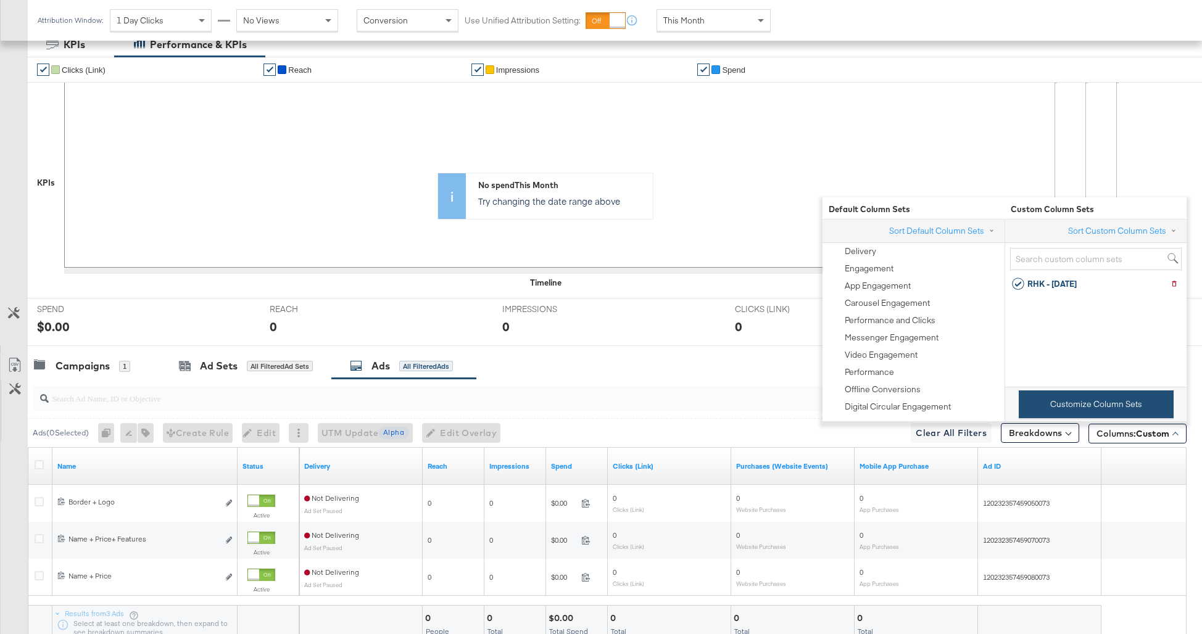
click at [1061, 397] on button "Customize Column Sets" at bounding box center [1096, 405] width 155 height 28
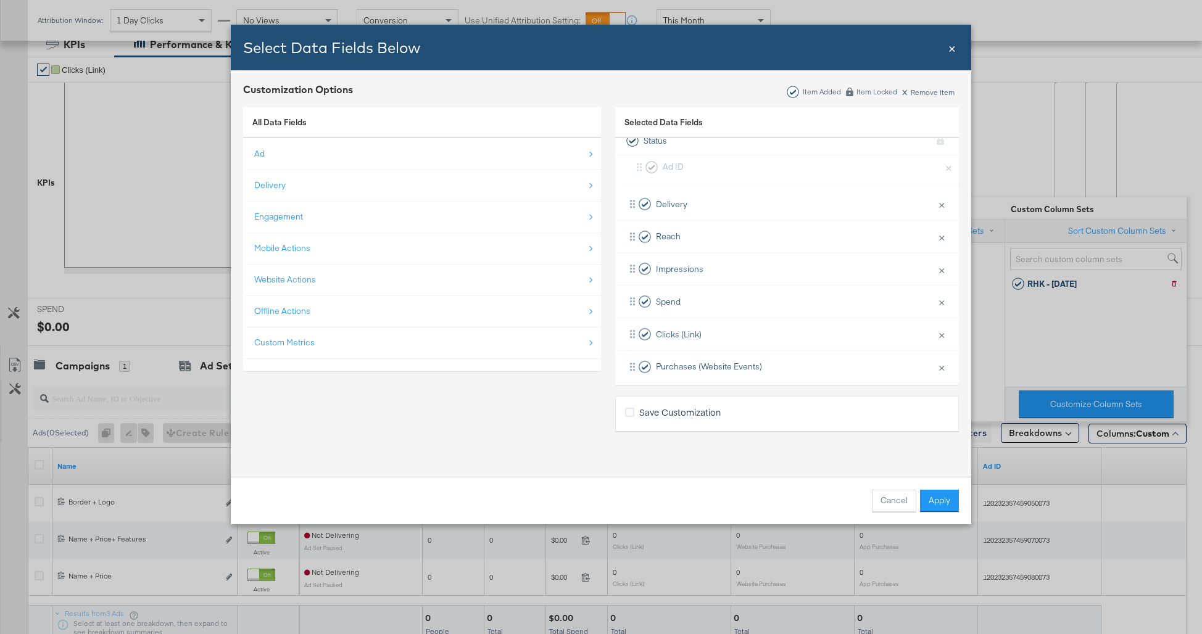
scroll to position [0, 0]
drag, startPoint x: 631, startPoint y: 353, endPoint x: 631, endPoint y: 228, distance: 124.6
click at [631, 228] on div "Delivery × Remove from KPIs Reach × Remove from KPIs Impressions × Remove from …" at bounding box center [787, 326] width 344 height 260
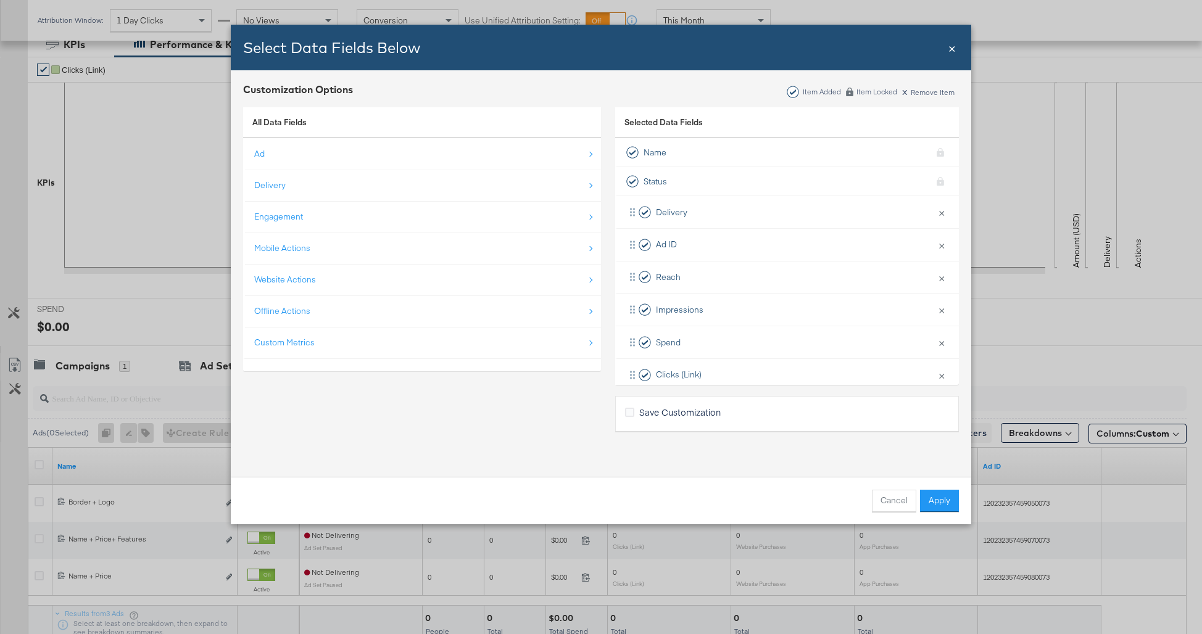
click at [693, 412] on span "Save Customization" at bounding box center [679, 412] width 81 height 12
click at [0, 0] on input "Save Customization" at bounding box center [0, 0] width 0 height 0
click at [935, 499] on button "Apply" at bounding box center [939, 501] width 39 height 22
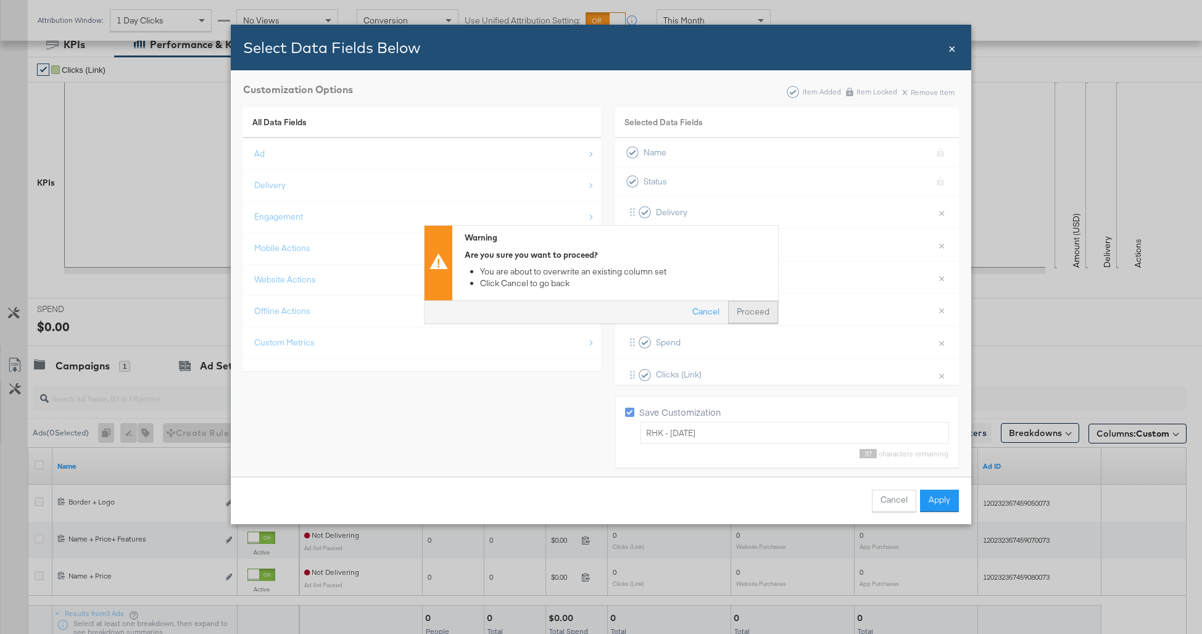
click at [737, 312] on button "Proceed" at bounding box center [753, 313] width 50 height 22
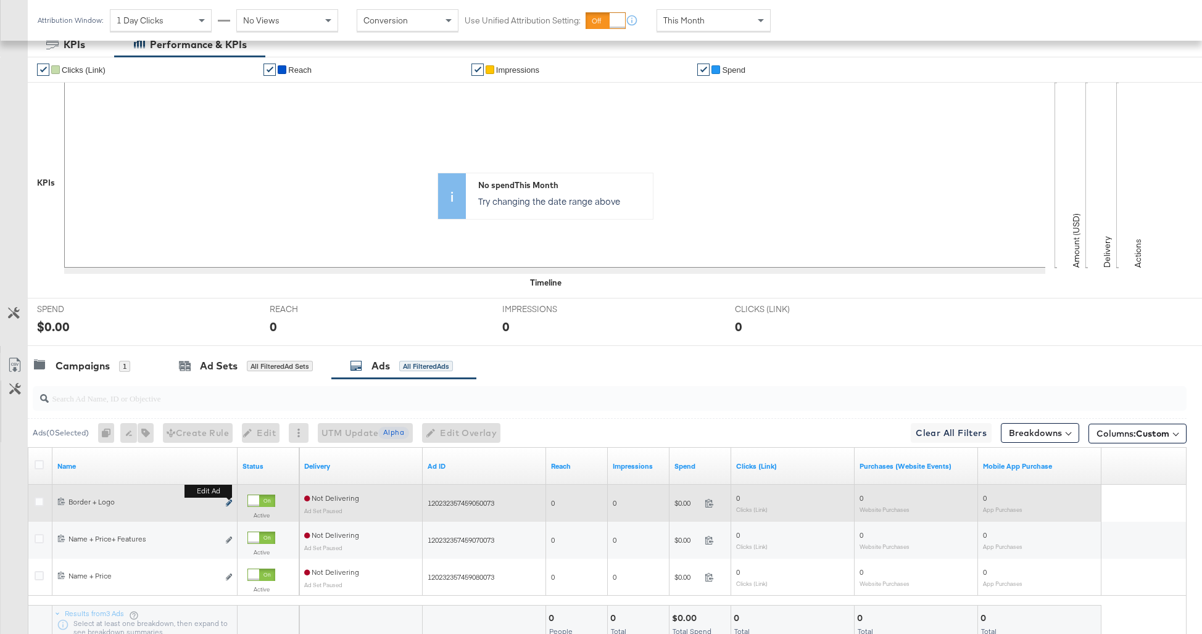
click at [227, 502] on icon "link" at bounding box center [229, 503] width 6 height 7
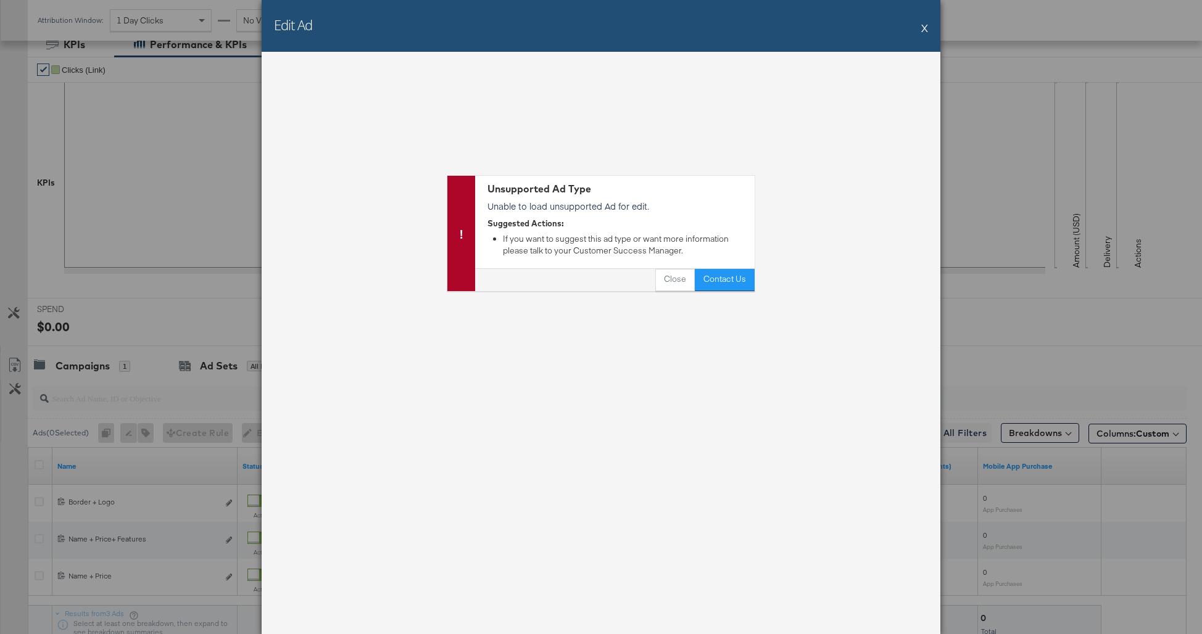
click at [926, 28] on button "X" at bounding box center [924, 27] width 7 height 25
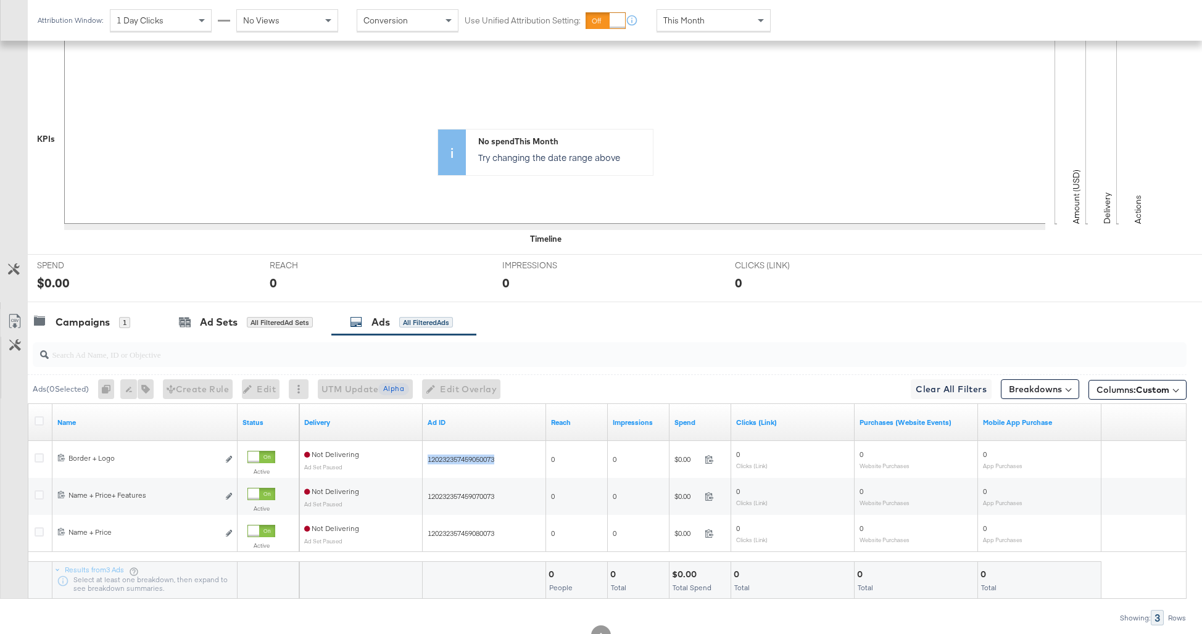
scroll to position [288, 0]
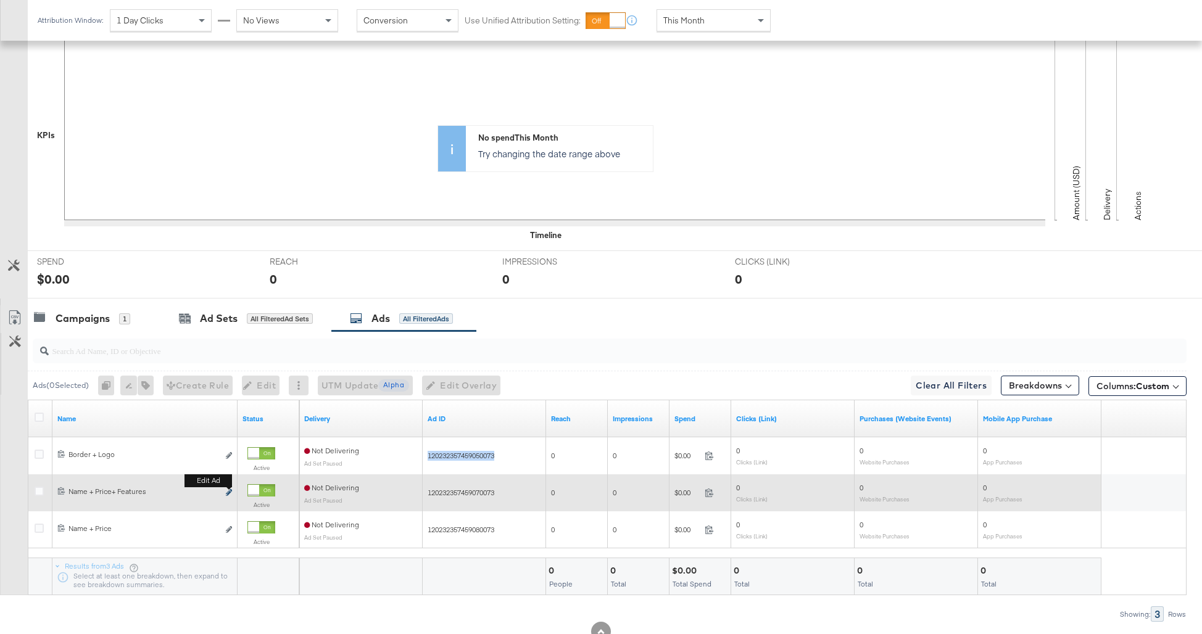
click at [230, 492] on icon "link" at bounding box center [229, 492] width 6 height 7
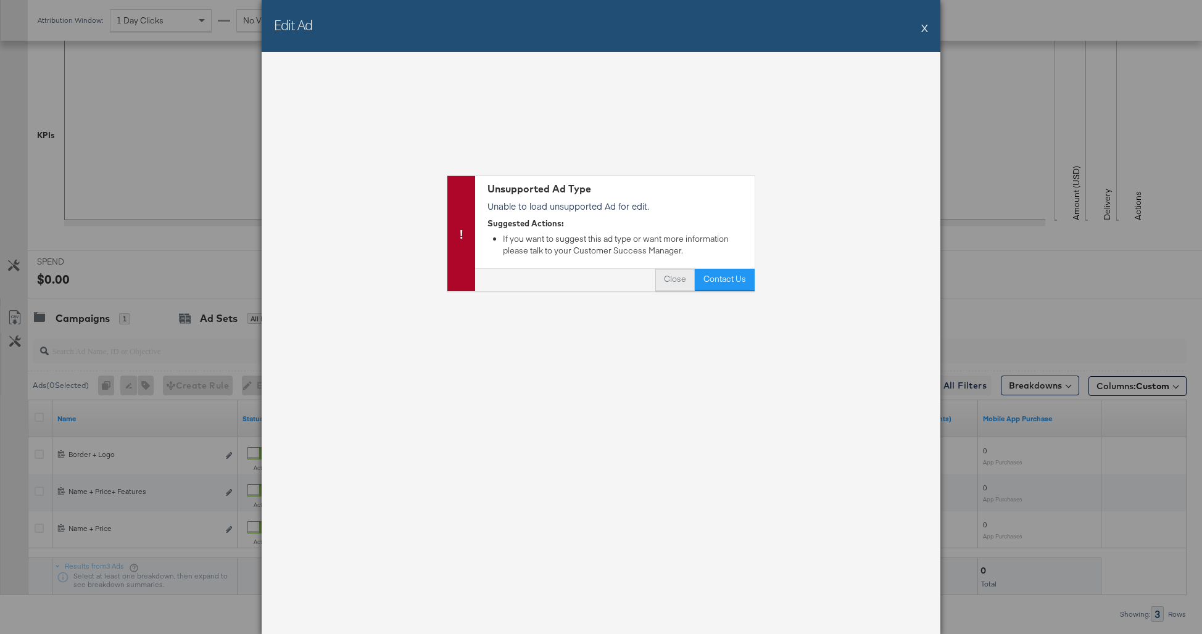
click at [682, 275] on button "Close" at bounding box center [674, 280] width 39 height 22
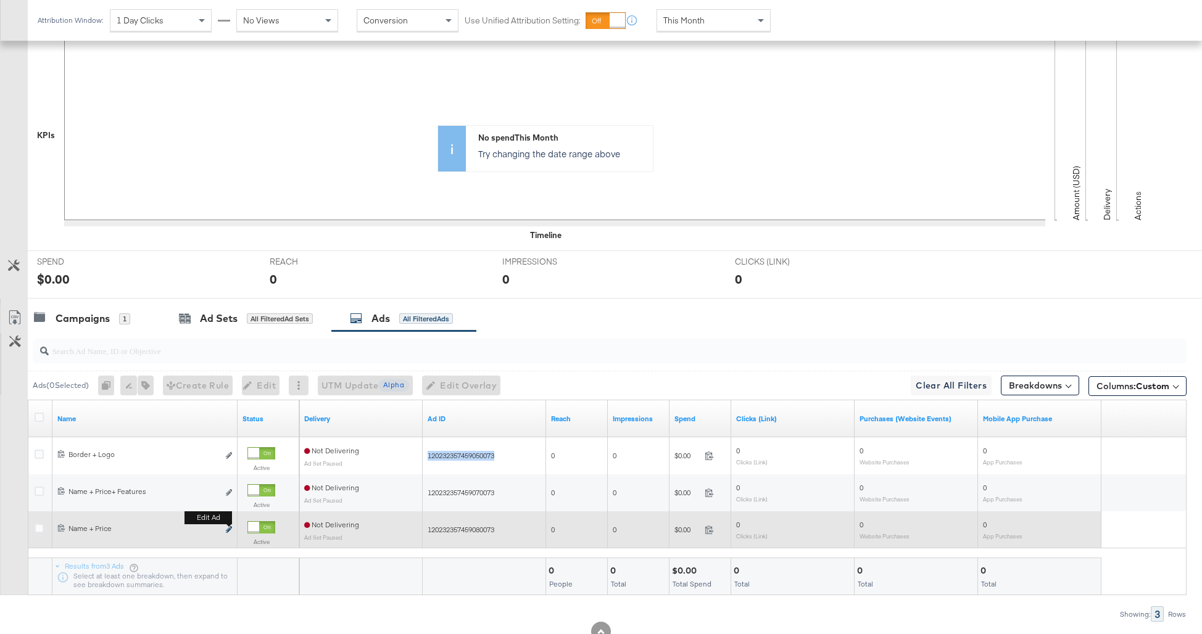
click at [230, 529] on icon "link" at bounding box center [229, 529] width 6 height 7
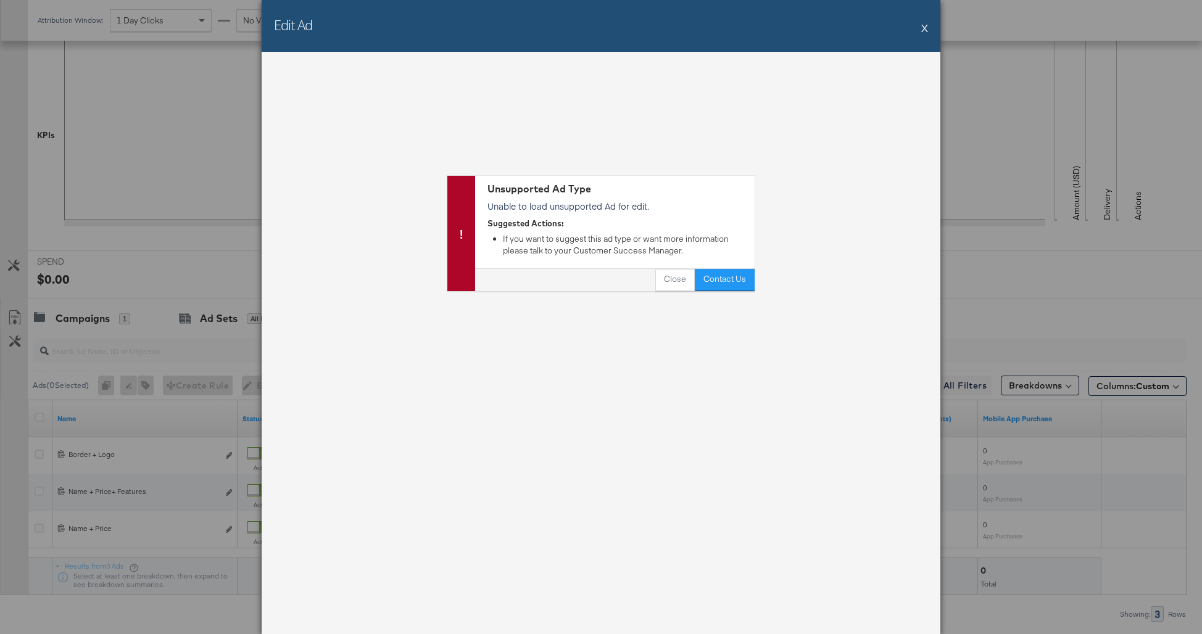
click at [924, 28] on button "X" at bounding box center [924, 27] width 7 height 25
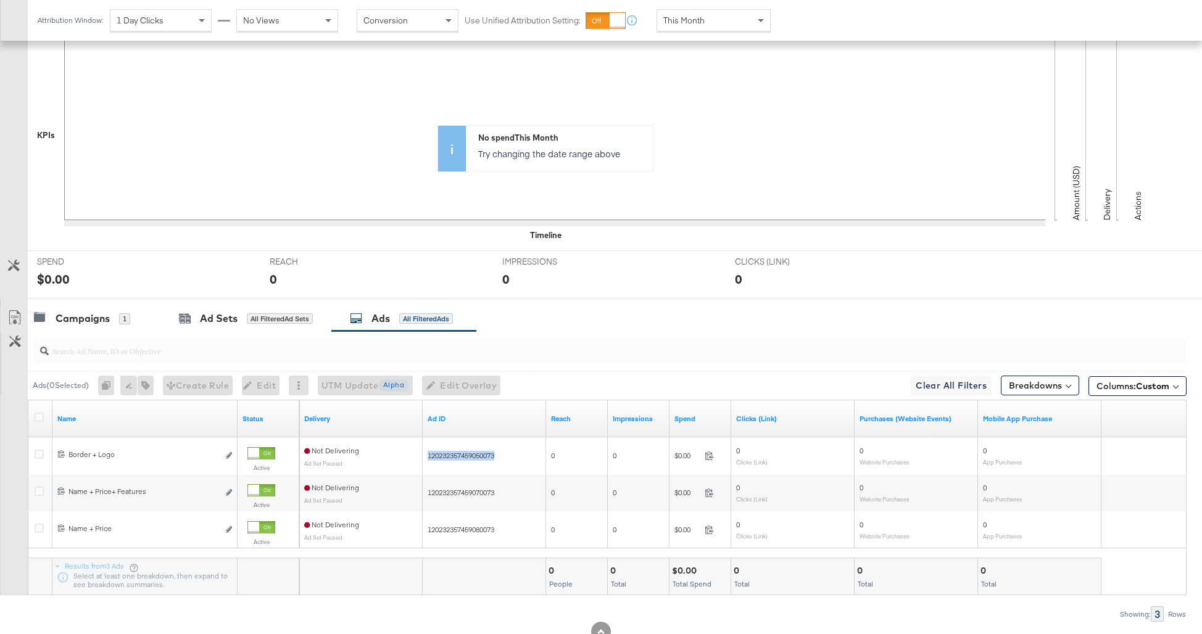
scroll to position [0, 0]
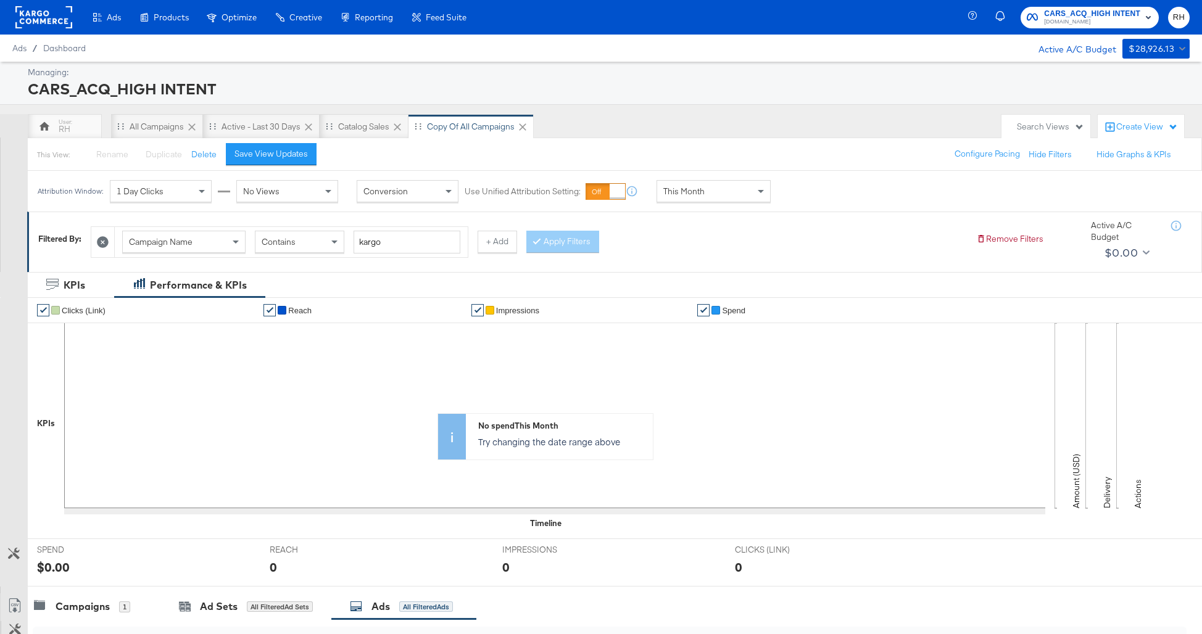
click at [62, 17] on rect at bounding box center [43, 17] width 57 height 22
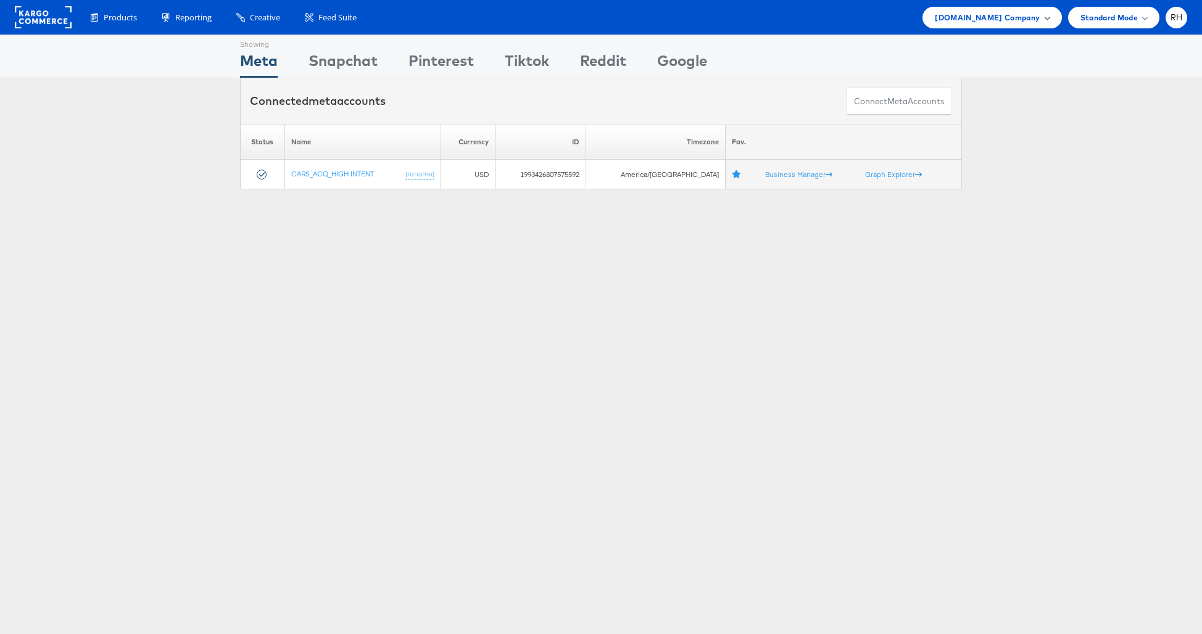
click at [969, 21] on span "[DOMAIN_NAME] Company" at bounding box center [987, 17] width 105 height 13
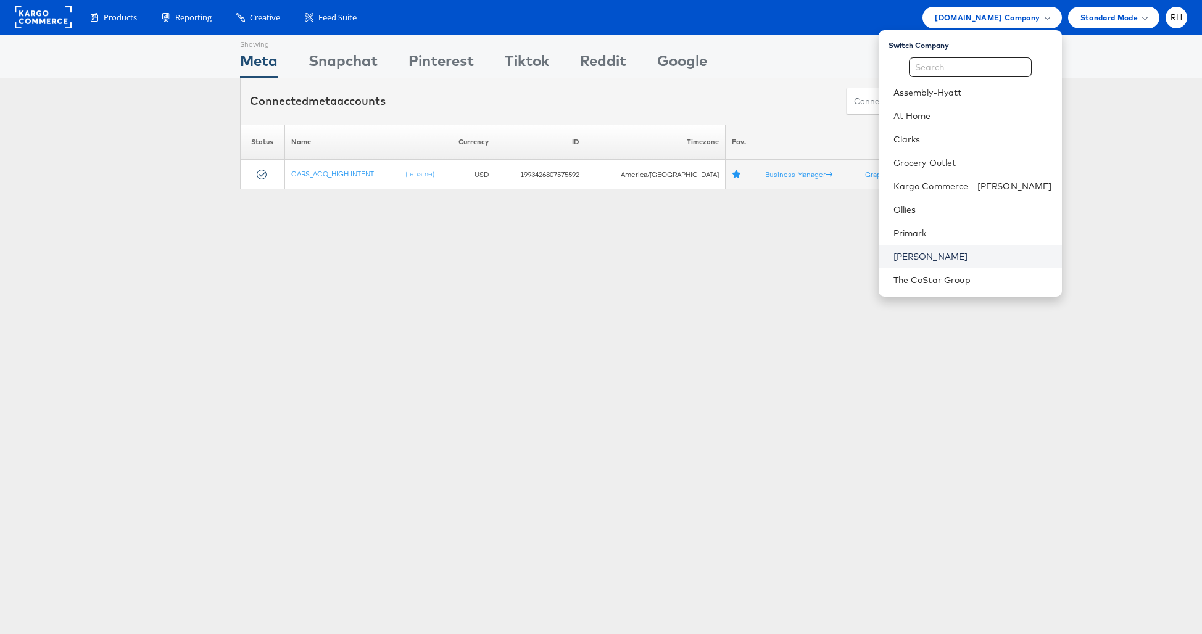
click at [969, 261] on link "[PERSON_NAME]" at bounding box center [972, 256] width 159 height 12
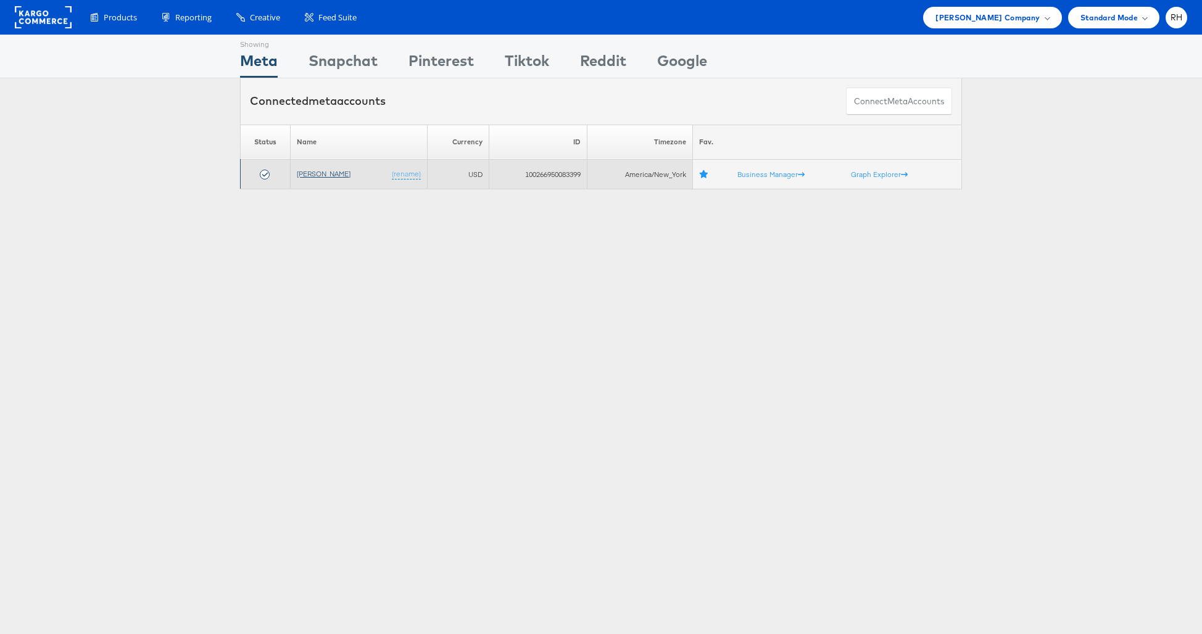
click at [315, 171] on link "[PERSON_NAME]" at bounding box center [324, 173] width 54 height 9
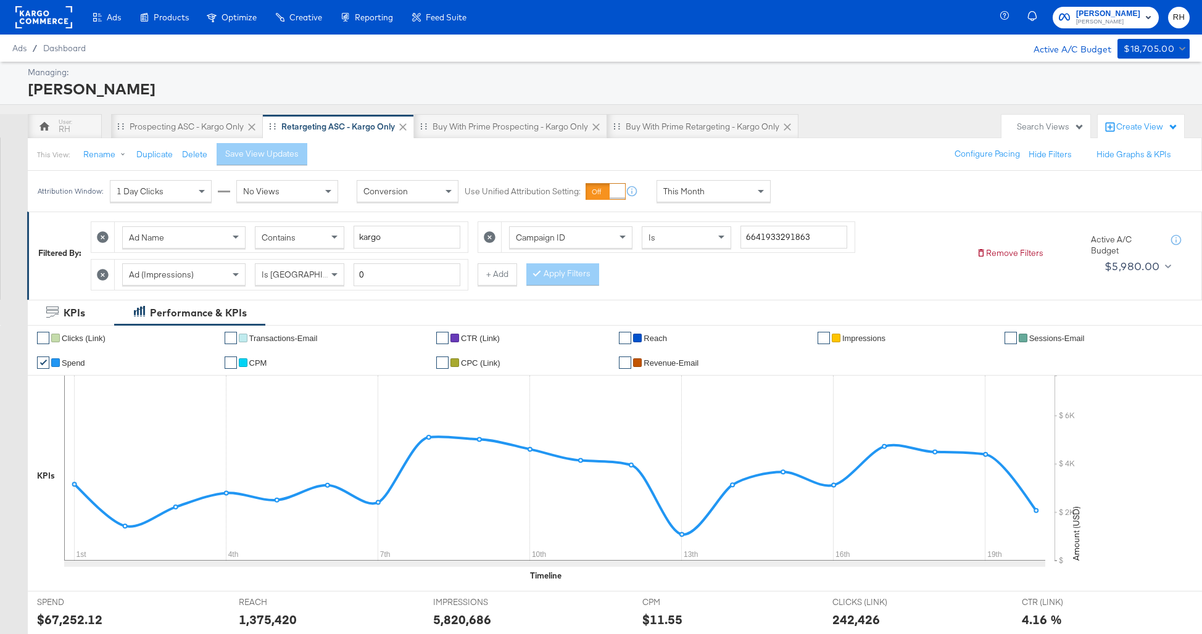
click at [62, 36] on div "Ads / Dashboard Active A/C Budget $18,705.00" at bounding box center [601, 48] width 1202 height 27
click at [54, 19] on rect at bounding box center [43, 17] width 57 height 22
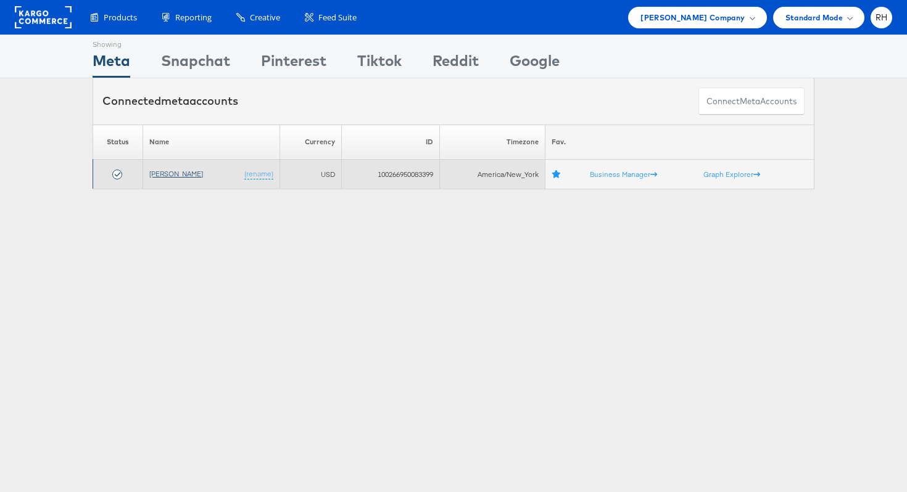
click at [155, 173] on link "[PERSON_NAME]" at bounding box center [176, 173] width 54 height 9
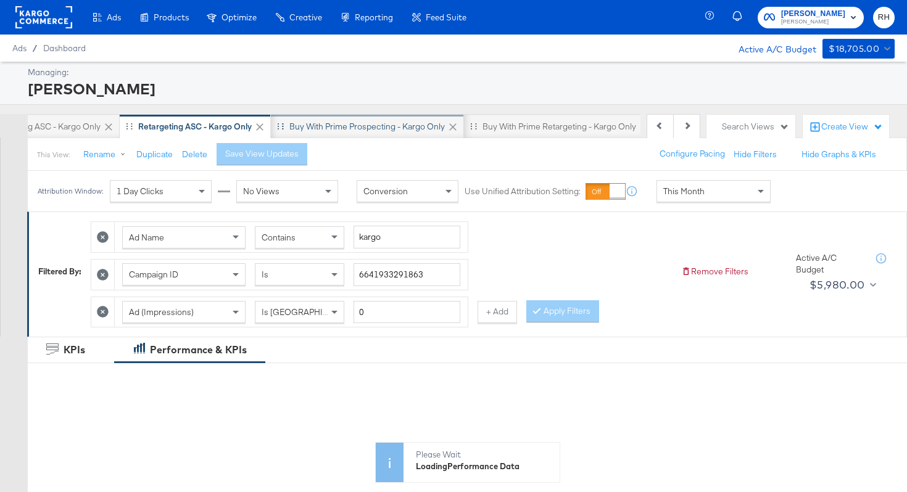
scroll to position [0, 201]
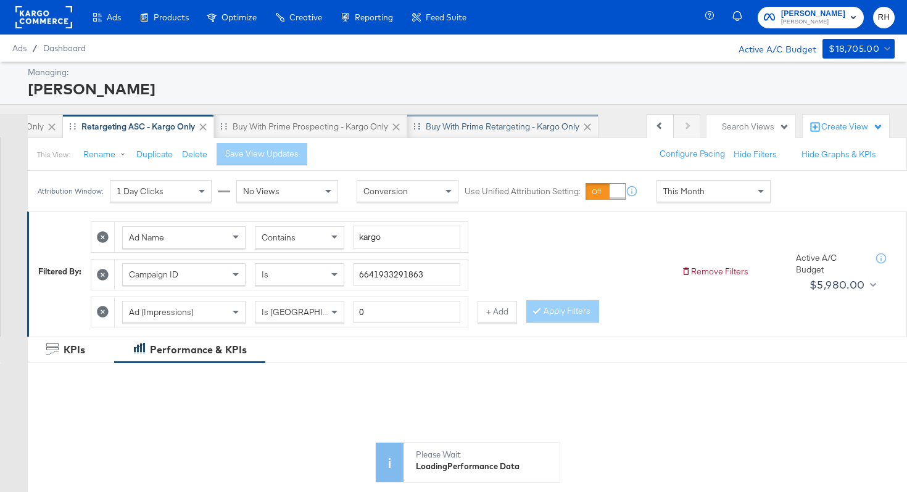
click at [539, 130] on div "Buy with Prime Retargeting - Kargo only" at bounding box center [503, 127] width 154 height 12
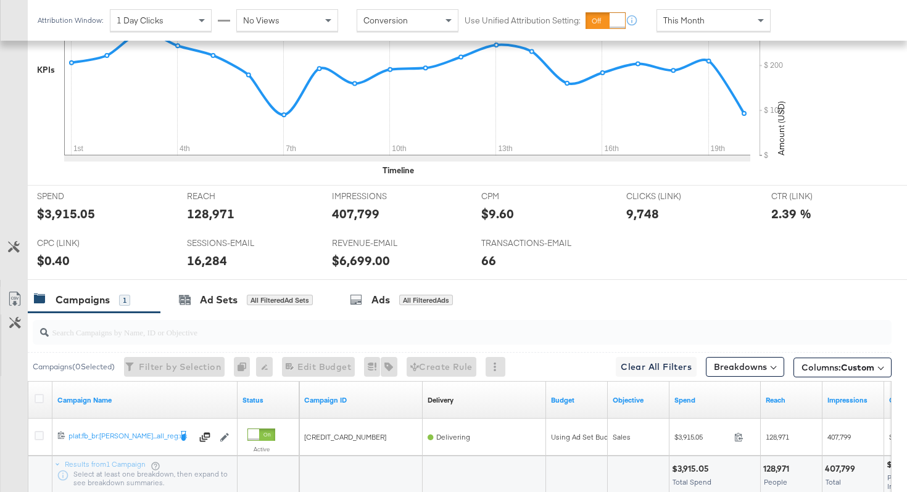
scroll to position [572, 0]
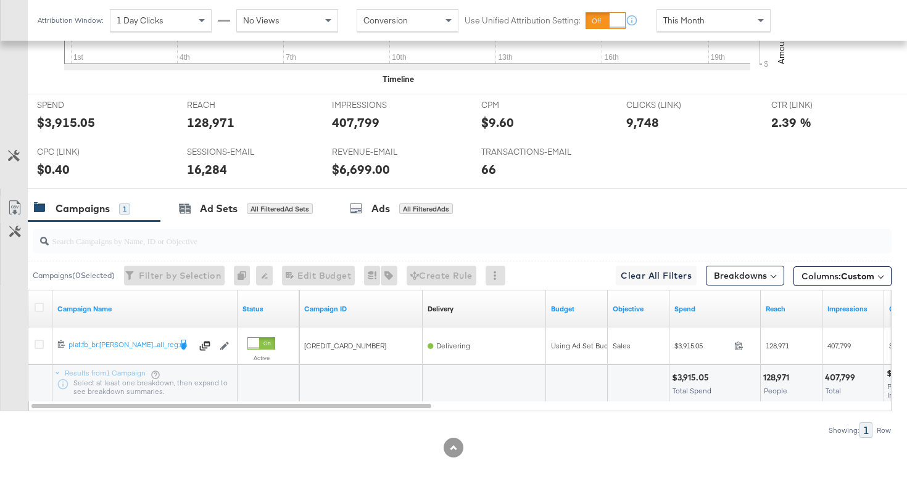
click at [417, 195] on div at bounding box center [453, 194] width 907 height 10
click at [398, 207] on div "Ads All Filtered Ads" at bounding box center [401, 209] width 103 height 14
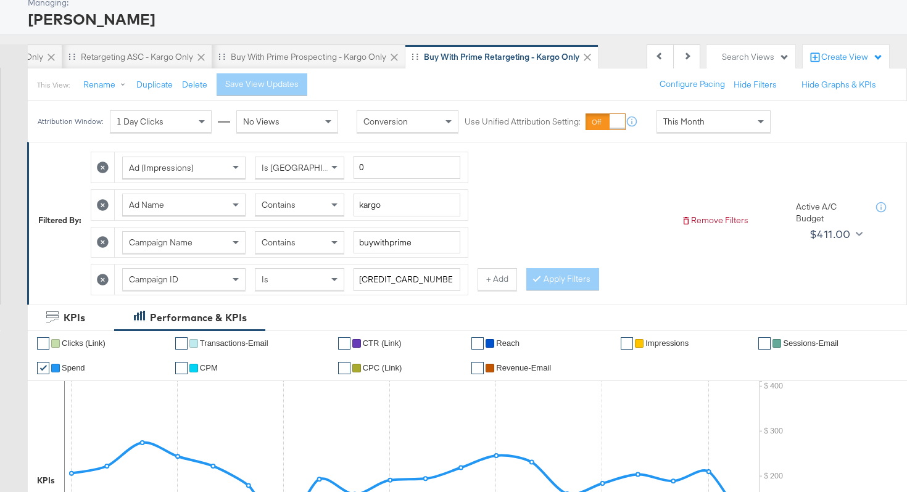
scroll to position [66, 0]
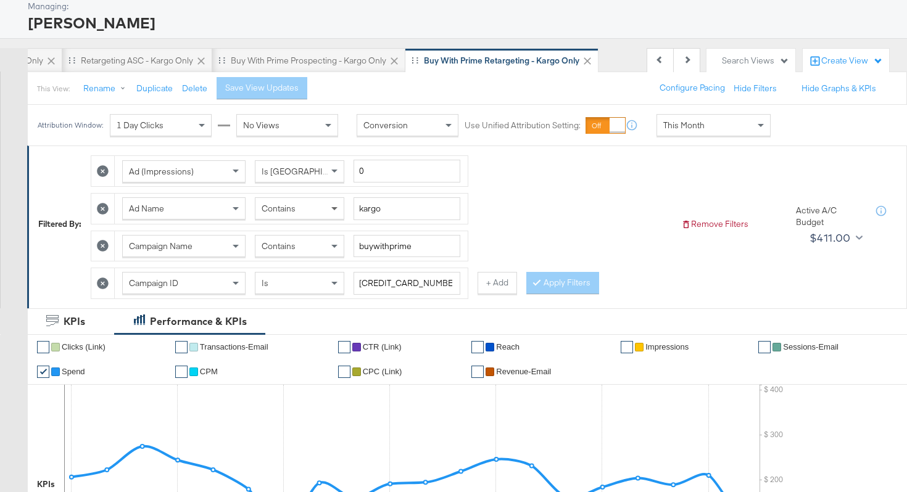
click at [329, 215] on span at bounding box center [335, 208] width 15 height 21
click at [529, 285] on button "Apply Filters" at bounding box center [562, 283] width 73 height 22
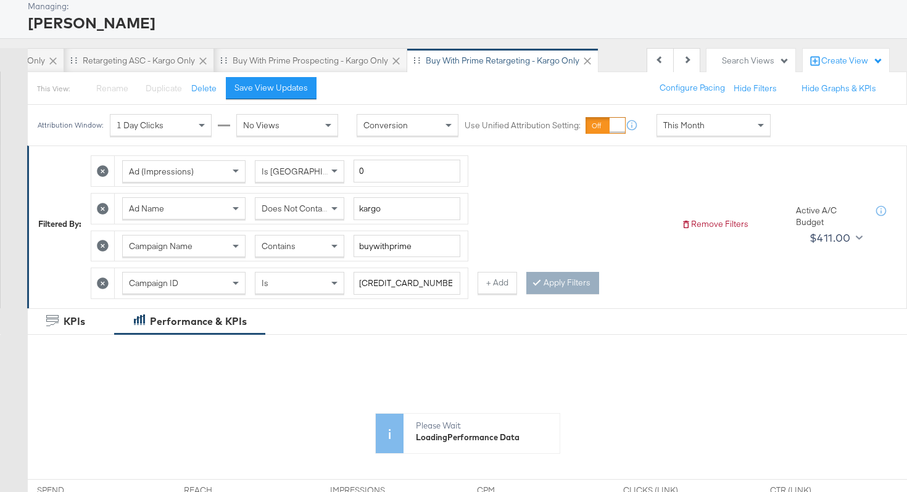
scroll to position [0, 200]
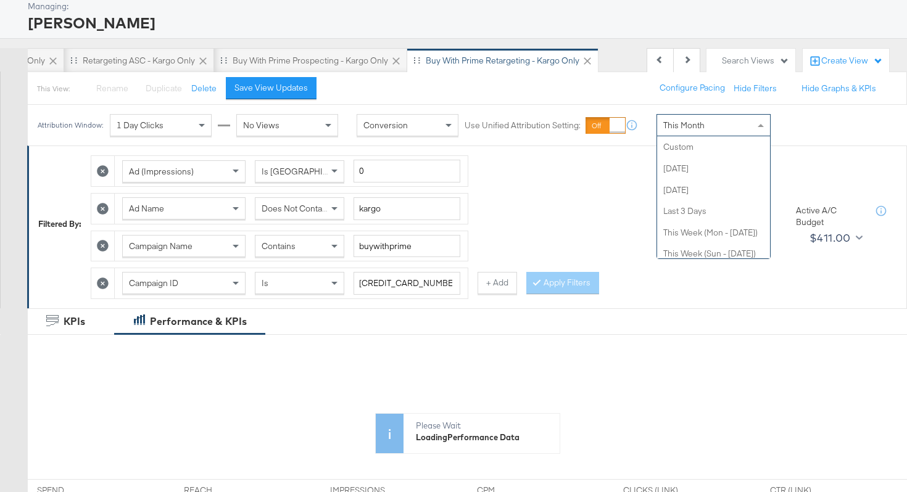
click at [681, 129] on span "This Month" at bounding box center [683, 125] width 41 height 11
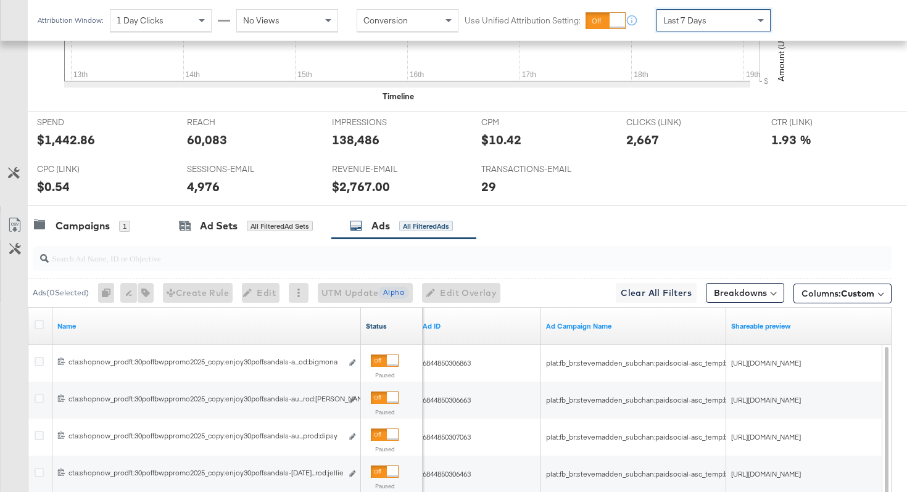
scroll to position [653, 0]
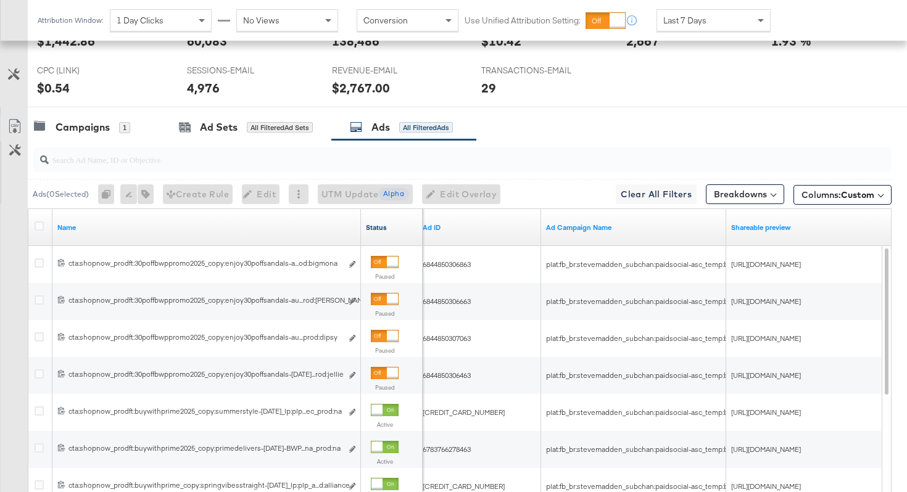
click at [393, 225] on link "Status" at bounding box center [392, 228] width 52 height 10
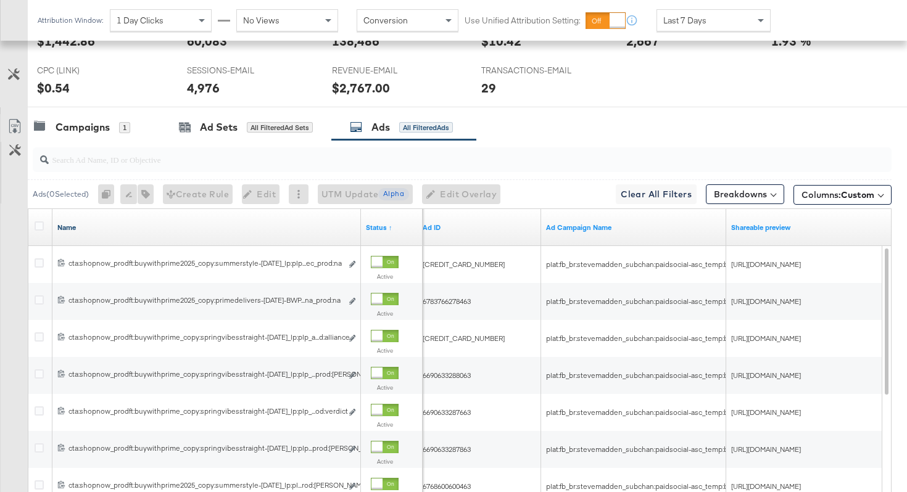
click at [331, 226] on link "Name" at bounding box center [206, 228] width 299 height 10
click at [315, 225] on link "Name ↓" at bounding box center [206, 228] width 299 height 10
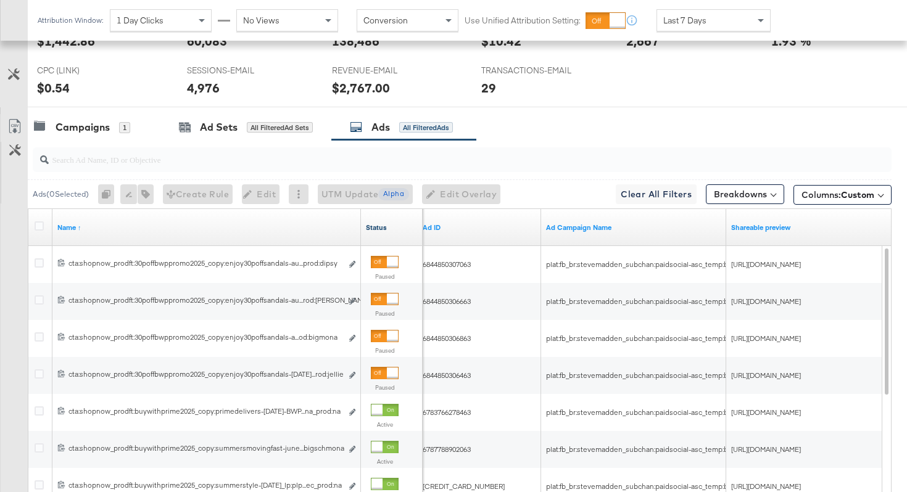
click at [397, 228] on link "Status" at bounding box center [392, 228] width 52 height 10
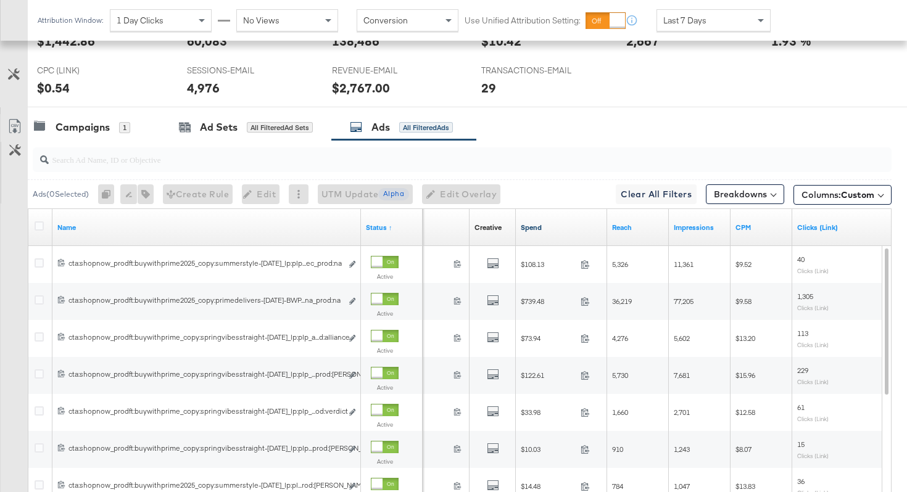
click at [564, 230] on link "Spend" at bounding box center [561, 228] width 81 height 10
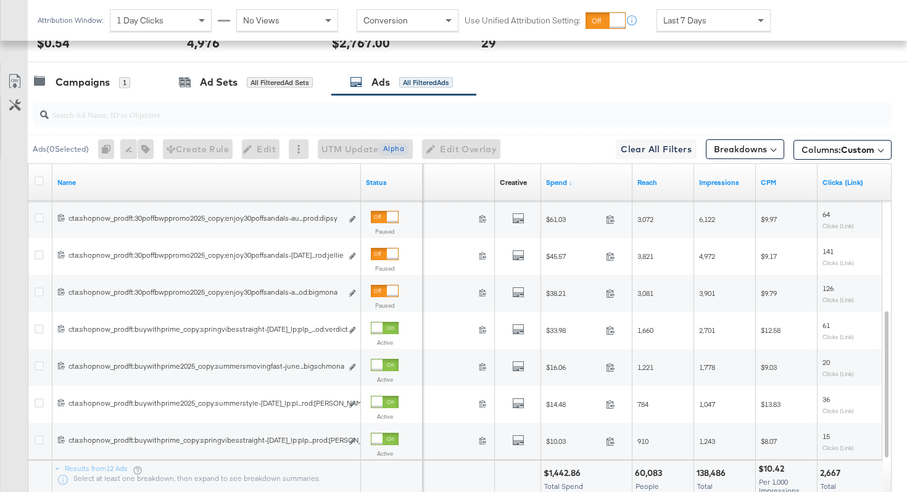
scroll to position [703, 0]
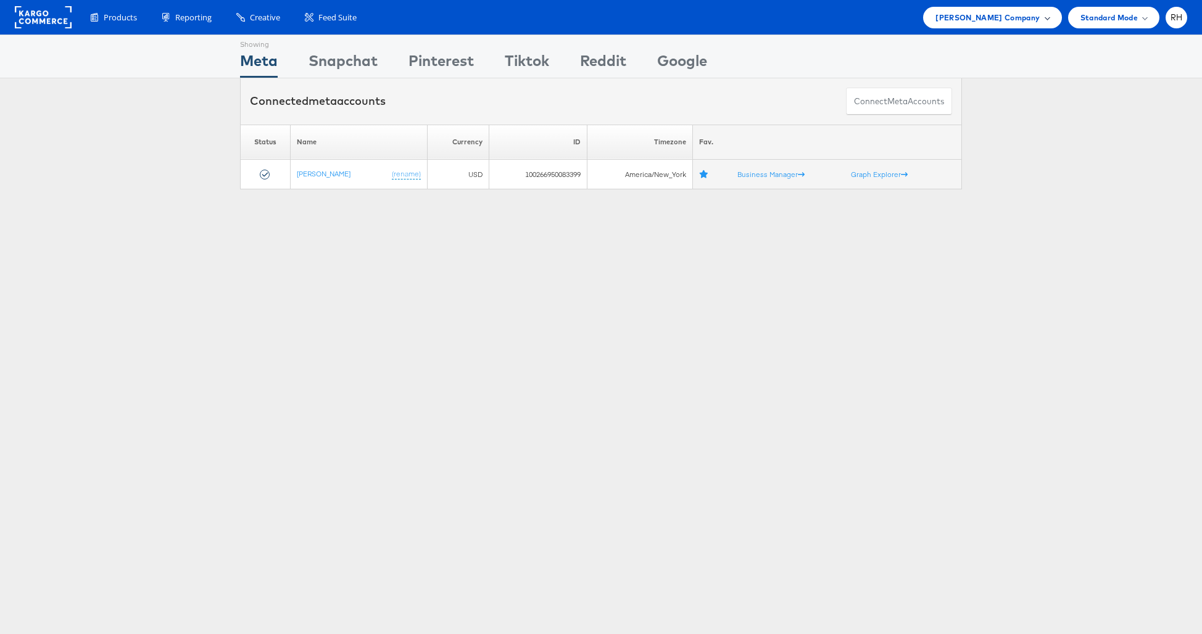
click at [1013, 22] on span "Steve Madden Company" at bounding box center [987, 17] width 104 height 13
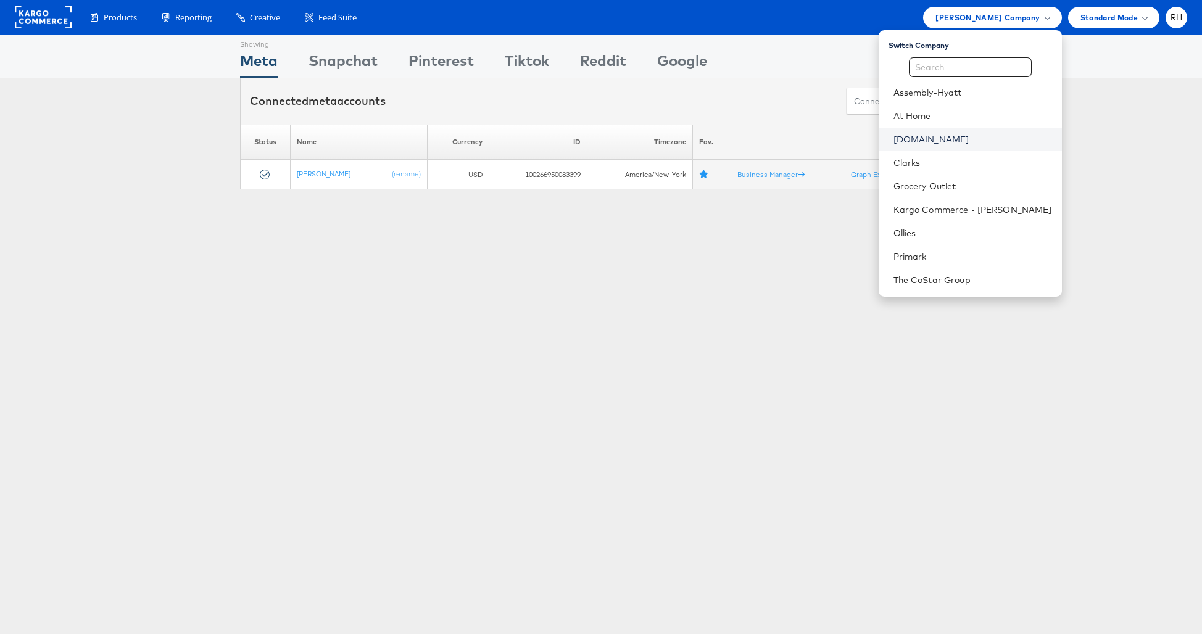
click at [969, 143] on link "Cars.com" at bounding box center [972, 139] width 159 height 12
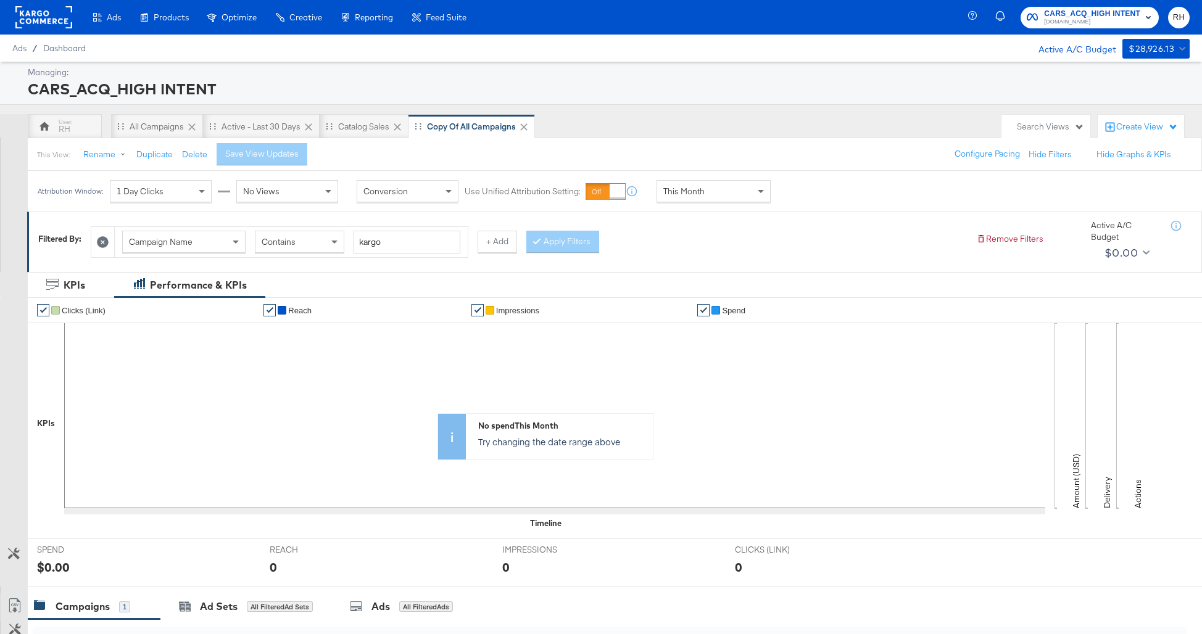
scroll to position [256, 0]
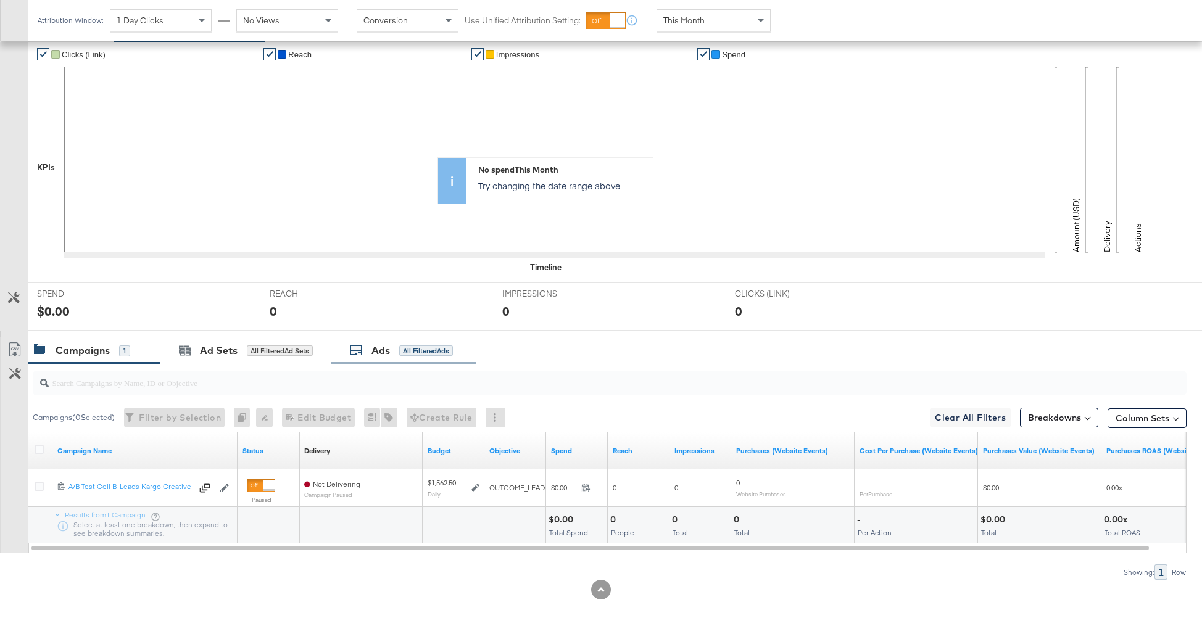
click at [445, 357] on div "Ads All Filtered Ads" at bounding box center [401, 351] width 103 height 14
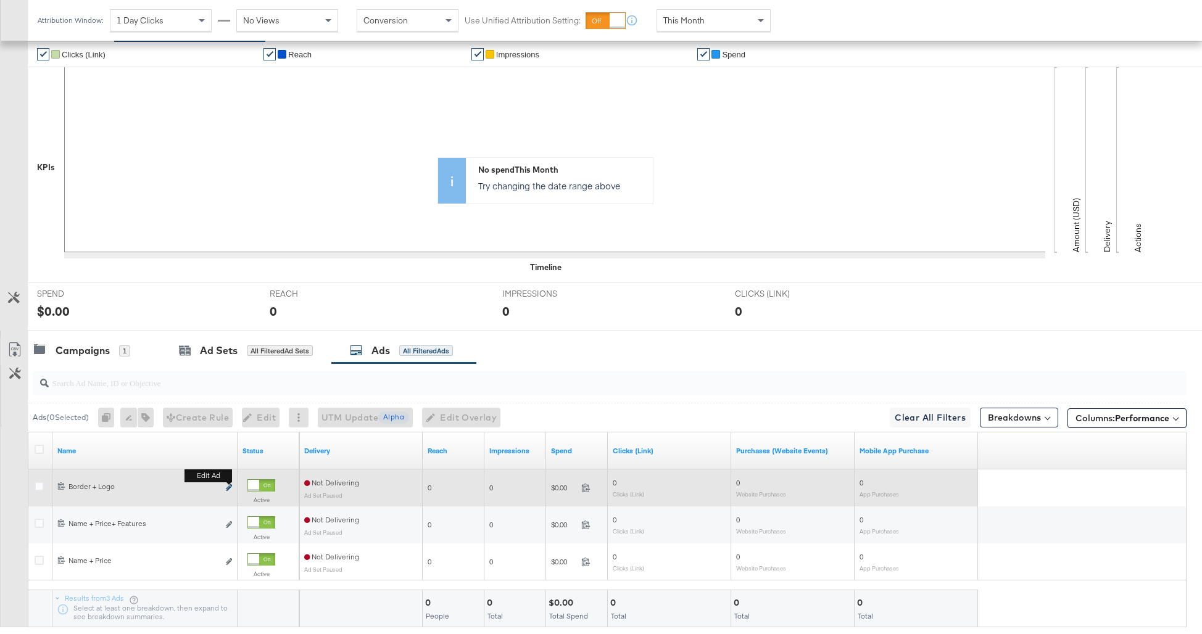
click at [230, 489] on icon "link" at bounding box center [229, 487] width 6 height 7
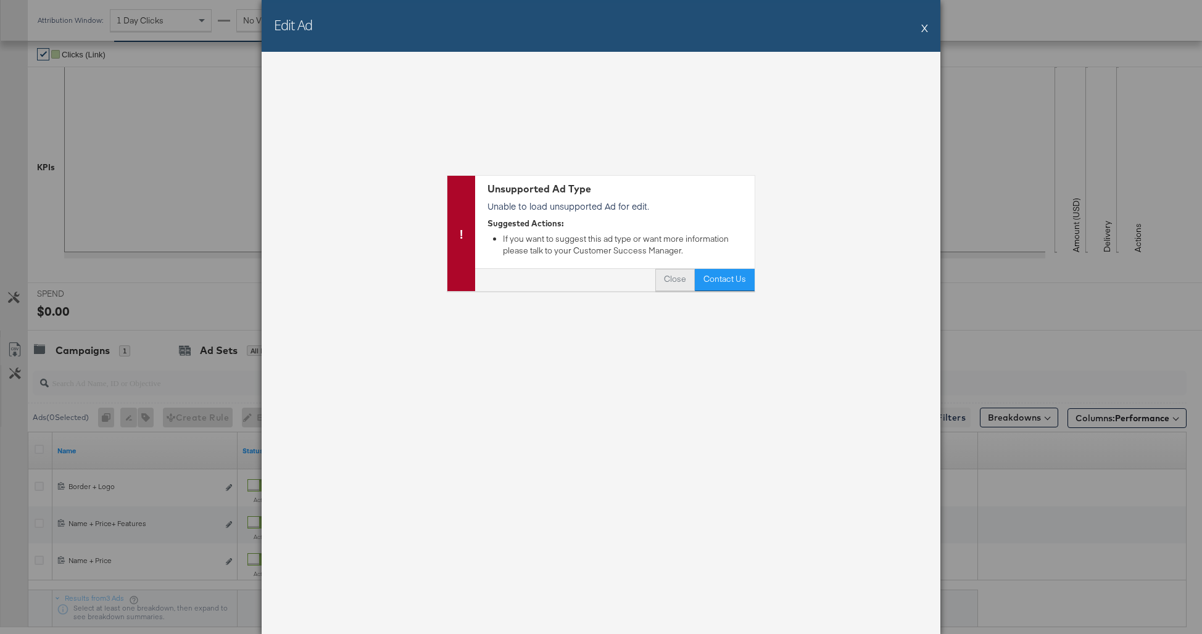
click at [682, 279] on button "Close" at bounding box center [674, 280] width 39 height 22
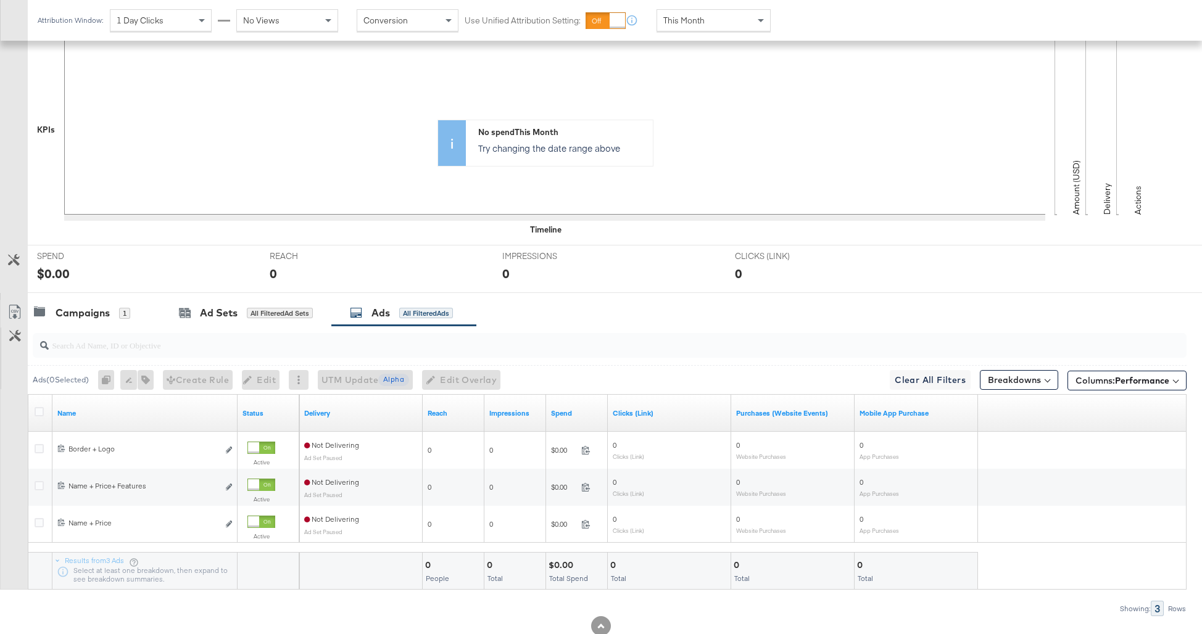
scroll to position [294, 0]
click at [1133, 375] on span "Performance" at bounding box center [1142, 379] width 54 height 11
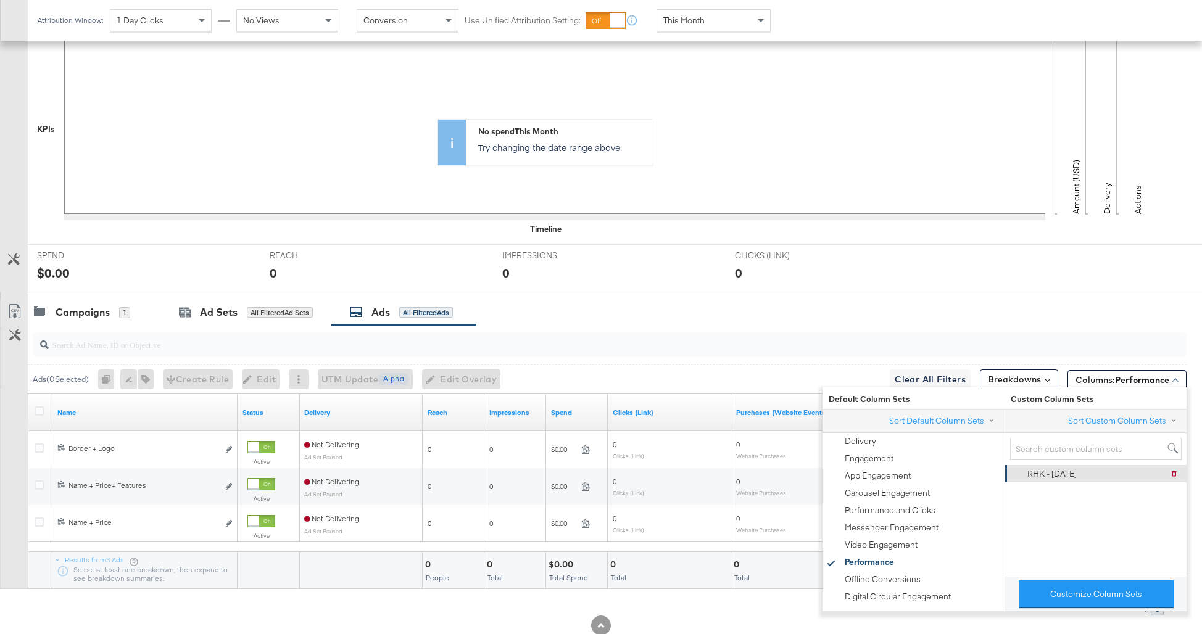
click at [1056, 476] on div "RHK - 8.20.25" at bounding box center [1051, 474] width 49 height 12
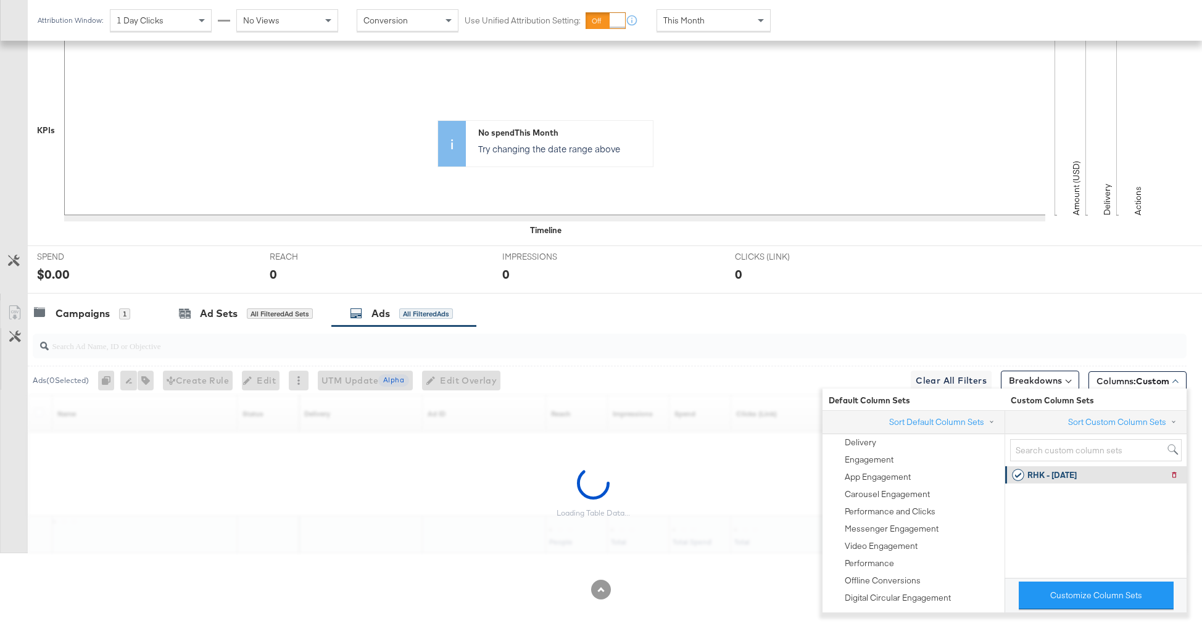
scroll to position [293, 0]
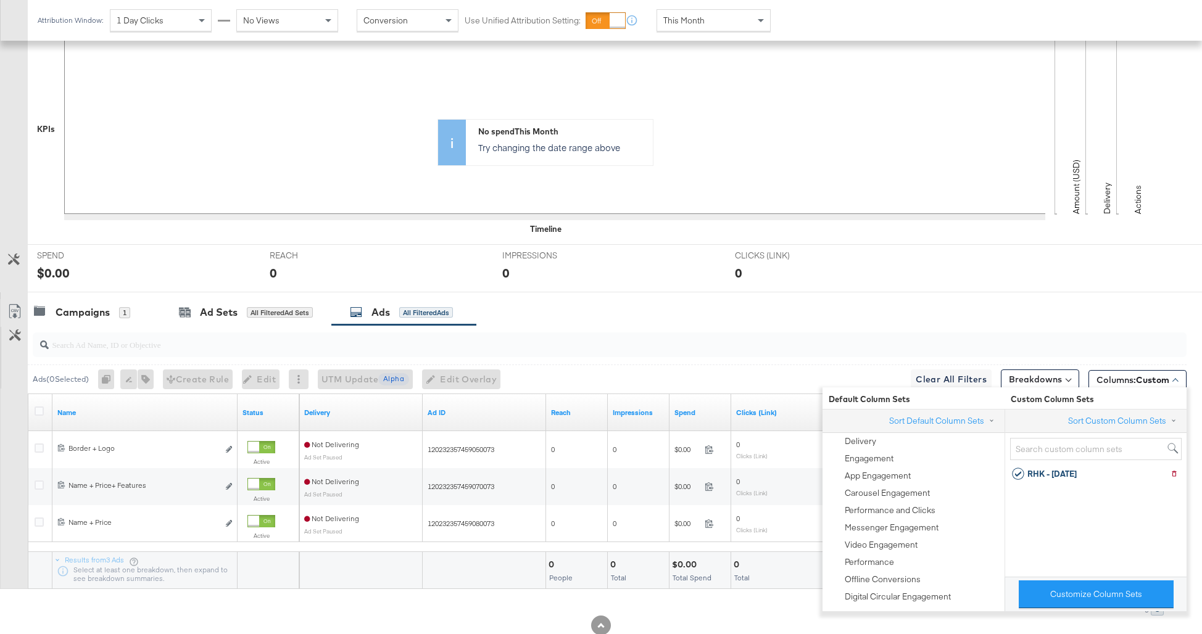
click at [1032, 300] on div "Campaigns 1 Ad Sets All Filtered Ad Sets Ads All Filtered Ads" at bounding box center [615, 312] width 1174 height 27
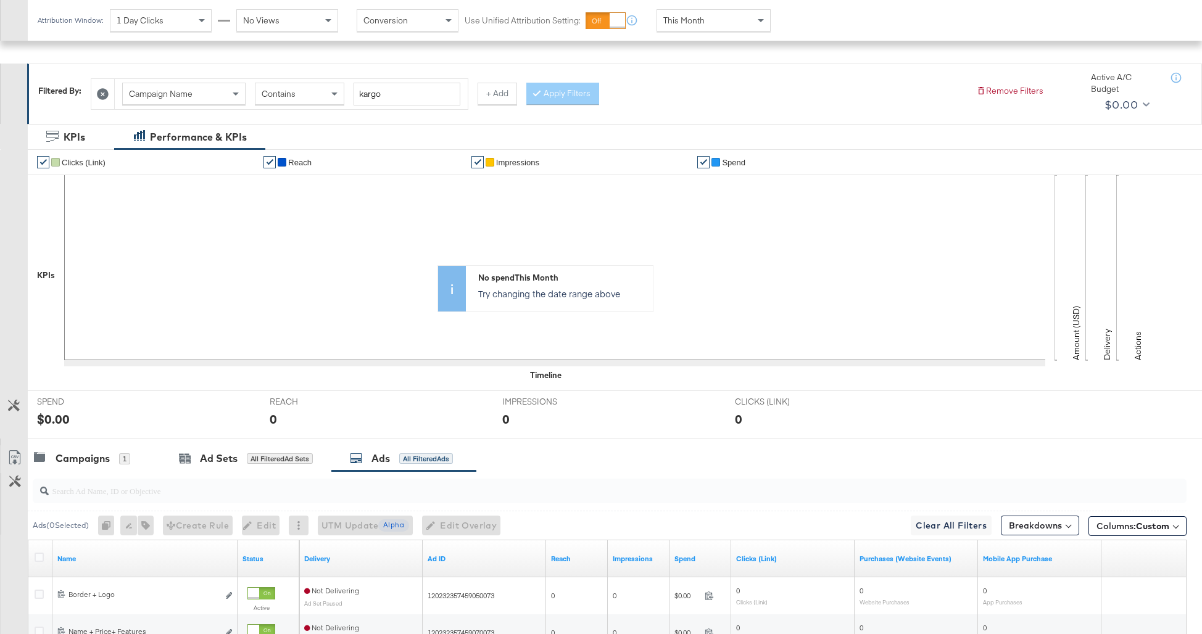
scroll to position [0, 0]
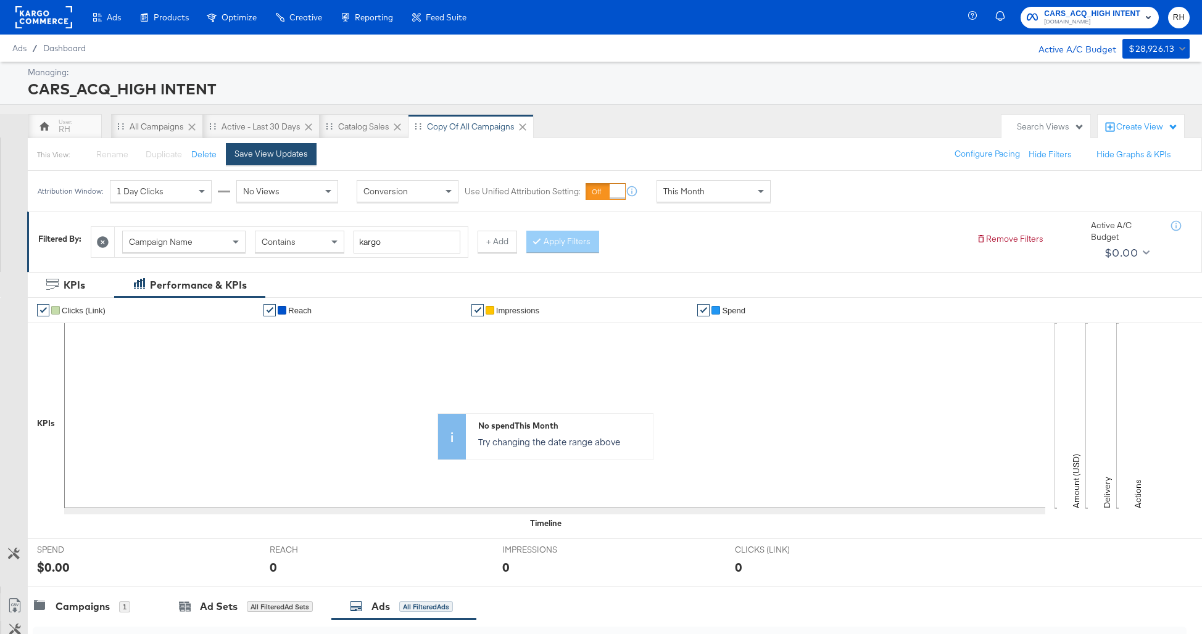
click at [276, 159] on div "Save View Updates" at bounding box center [270, 154] width 73 height 12
click at [106, 157] on button "Rename" at bounding box center [107, 155] width 64 height 22
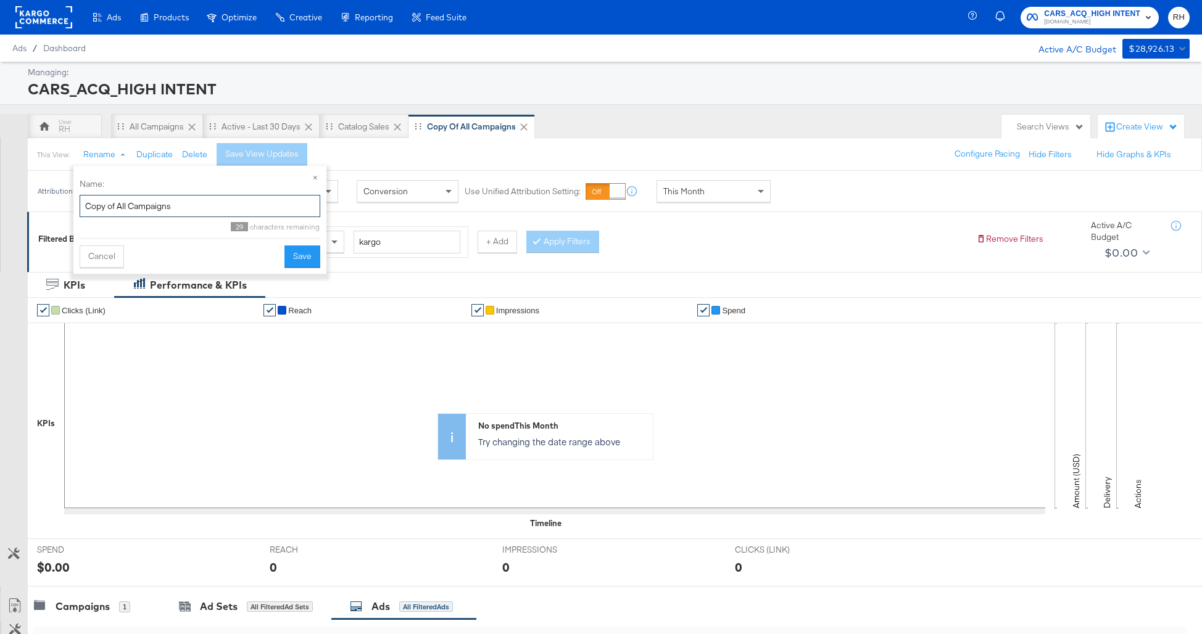
drag, startPoint x: 127, startPoint y: 204, endPoint x: 81, endPoint y: 206, distance: 45.7
click at [81, 206] on input "Copy of All Campaigns" at bounding box center [200, 206] width 241 height 23
type input "Kargo Campaigns"
click at [305, 260] on button "Save" at bounding box center [302, 257] width 36 height 22
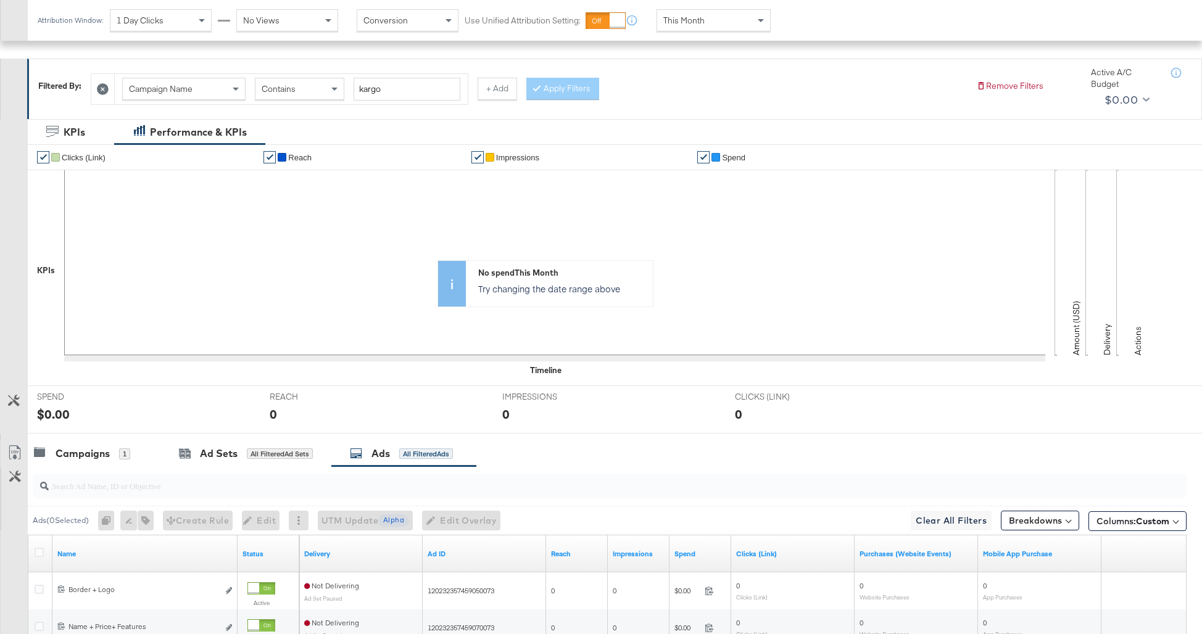
scroll to position [330, 0]
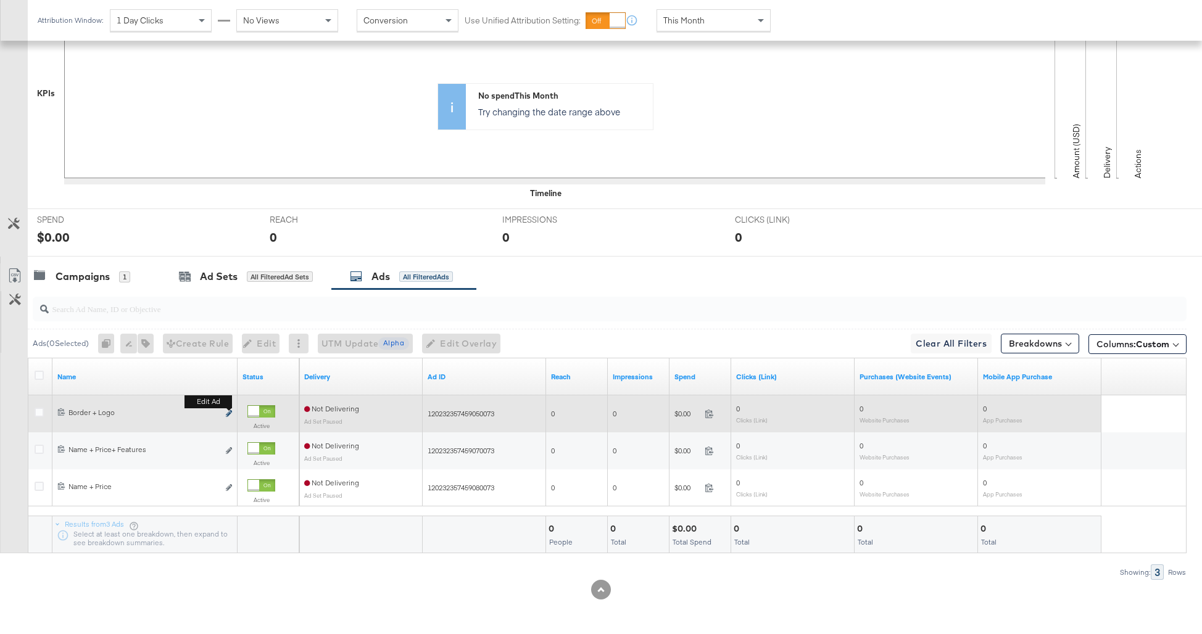
click at [228, 415] on icon "link" at bounding box center [229, 413] width 6 height 7
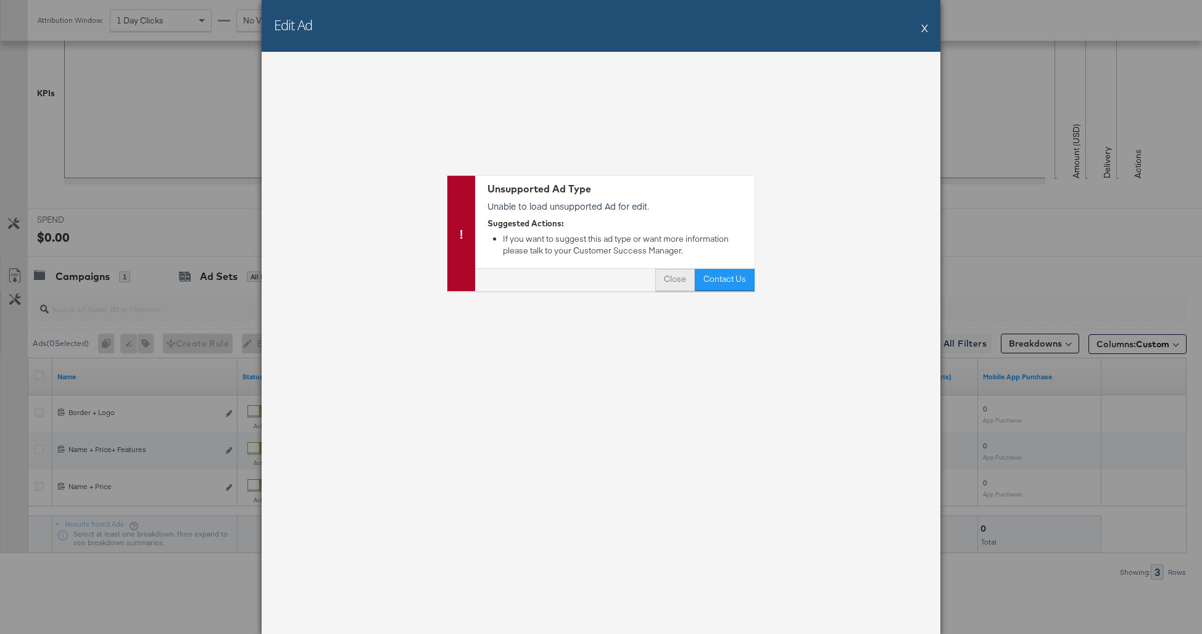
click at [679, 283] on button "Close" at bounding box center [674, 280] width 39 height 22
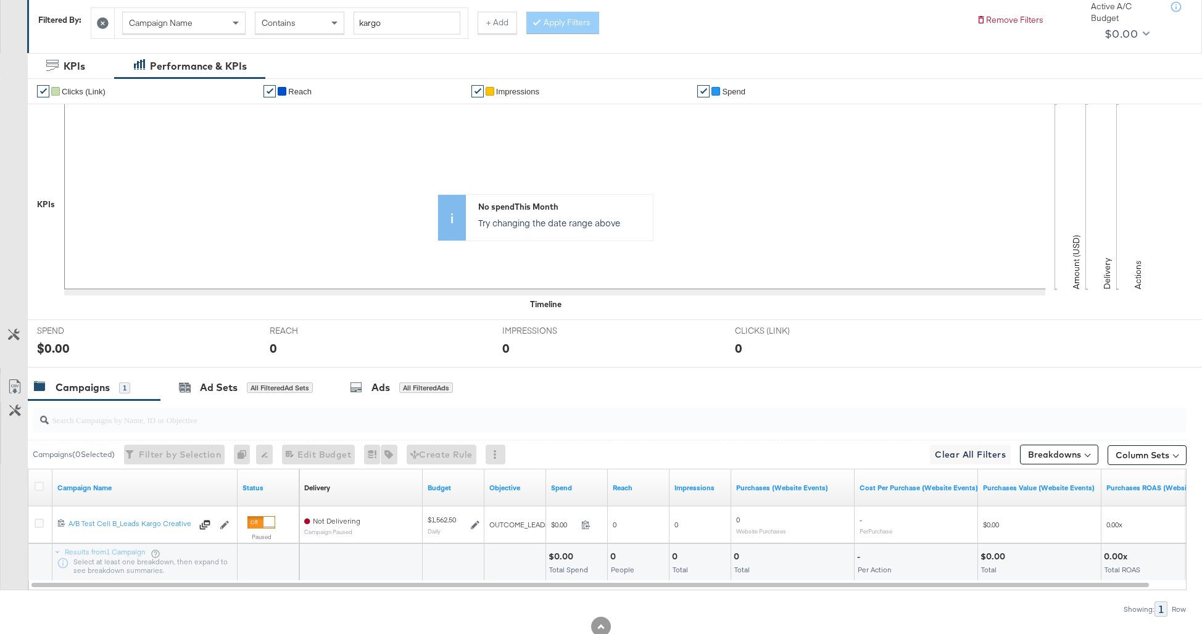
scroll to position [256, 0]
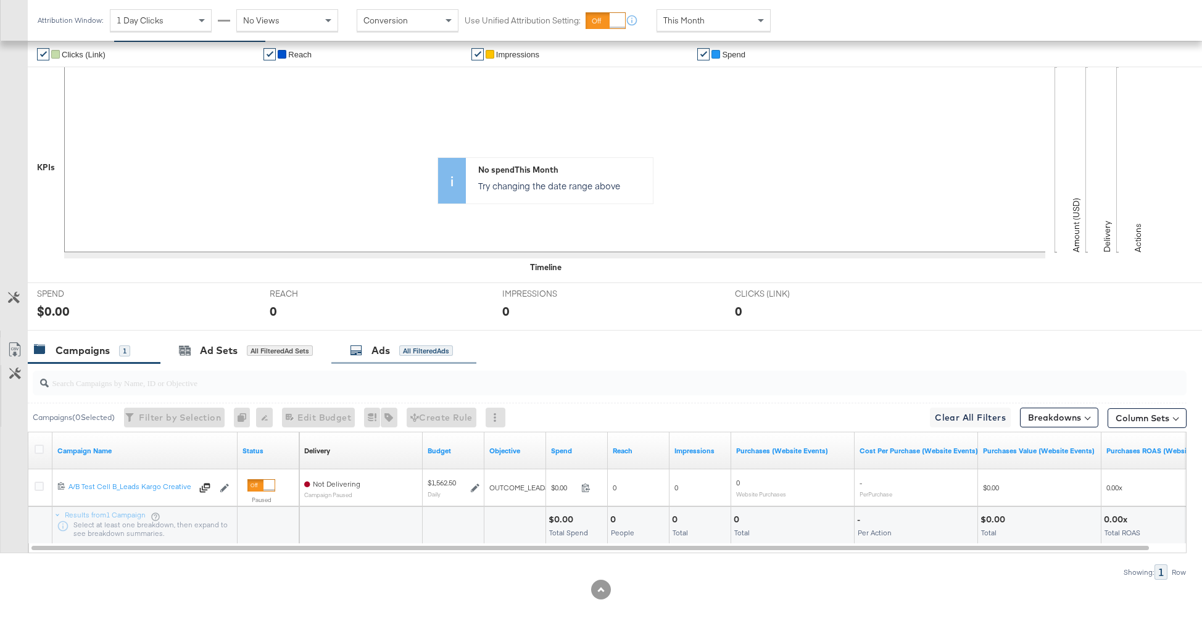
click at [429, 350] on div "All Filtered Ads" at bounding box center [426, 350] width 54 height 11
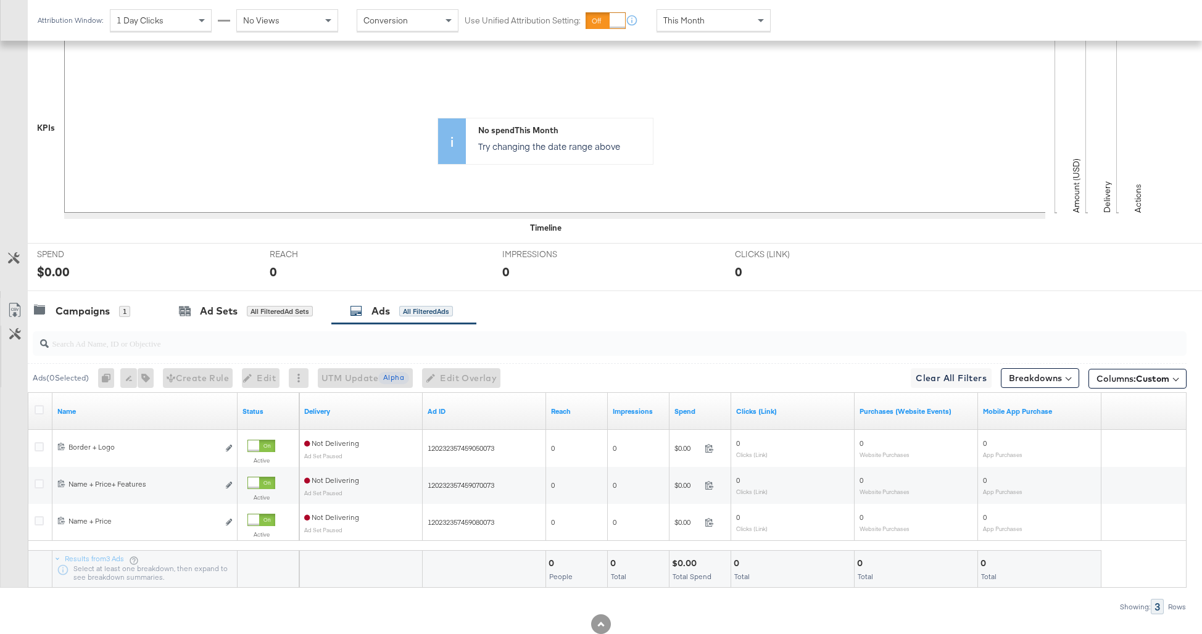
scroll to position [330, 0]
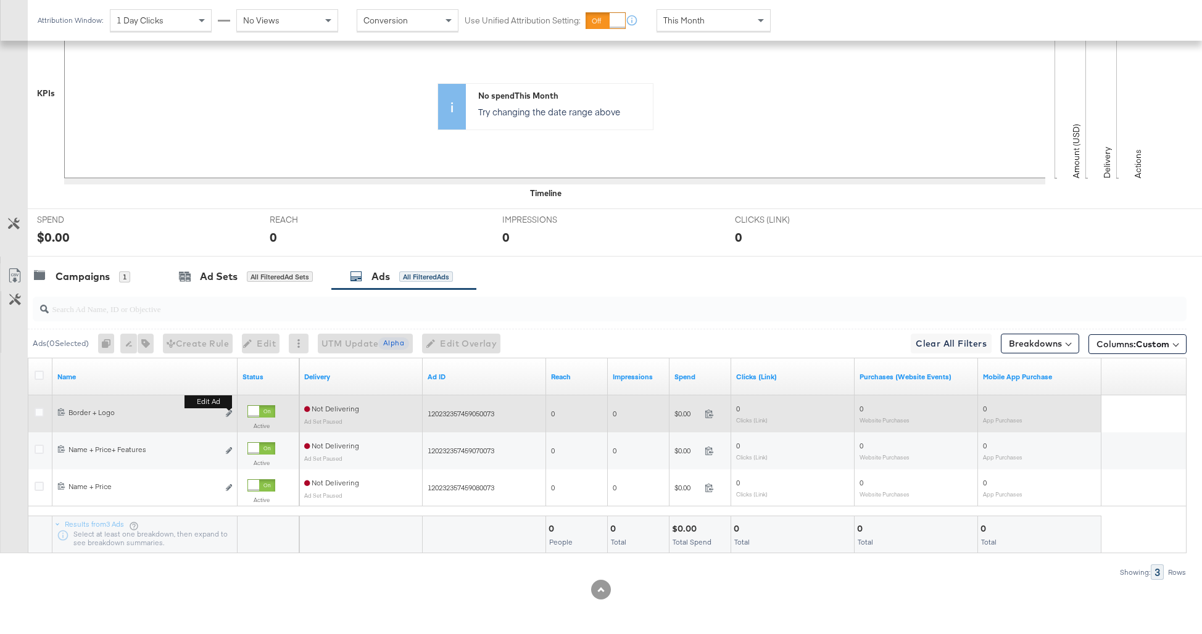
click at [228, 408] on b "Edit ad" at bounding box center [208, 401] width 48 height 13
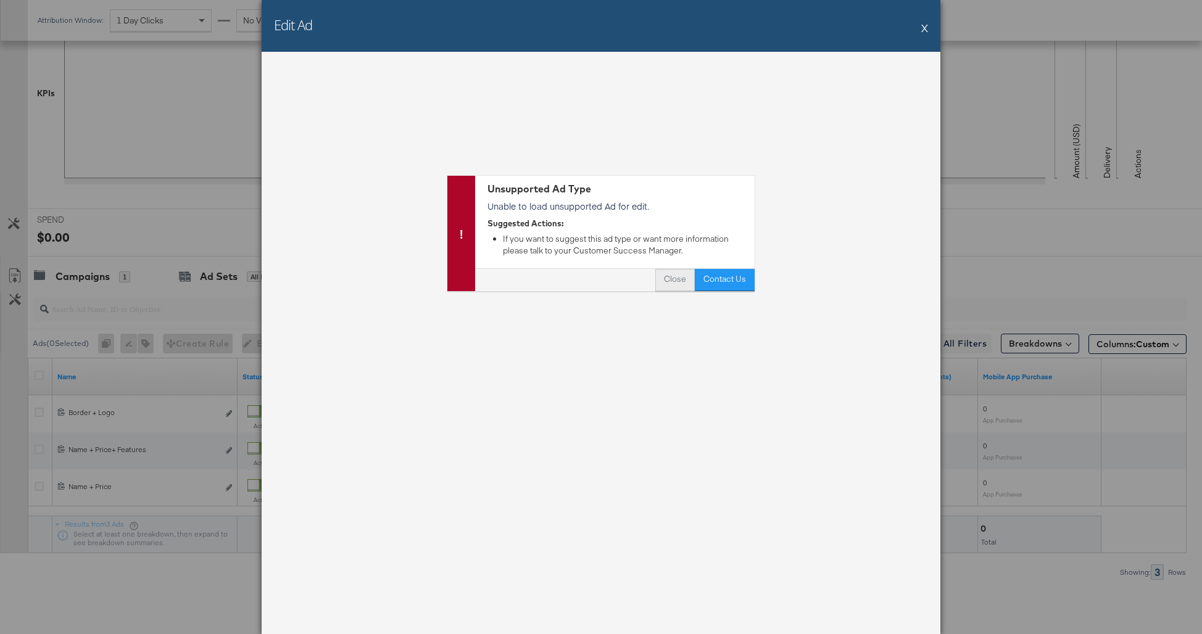
click at [668, 281] on button "Close" at bounding box center [674, 280] width 39 height 22
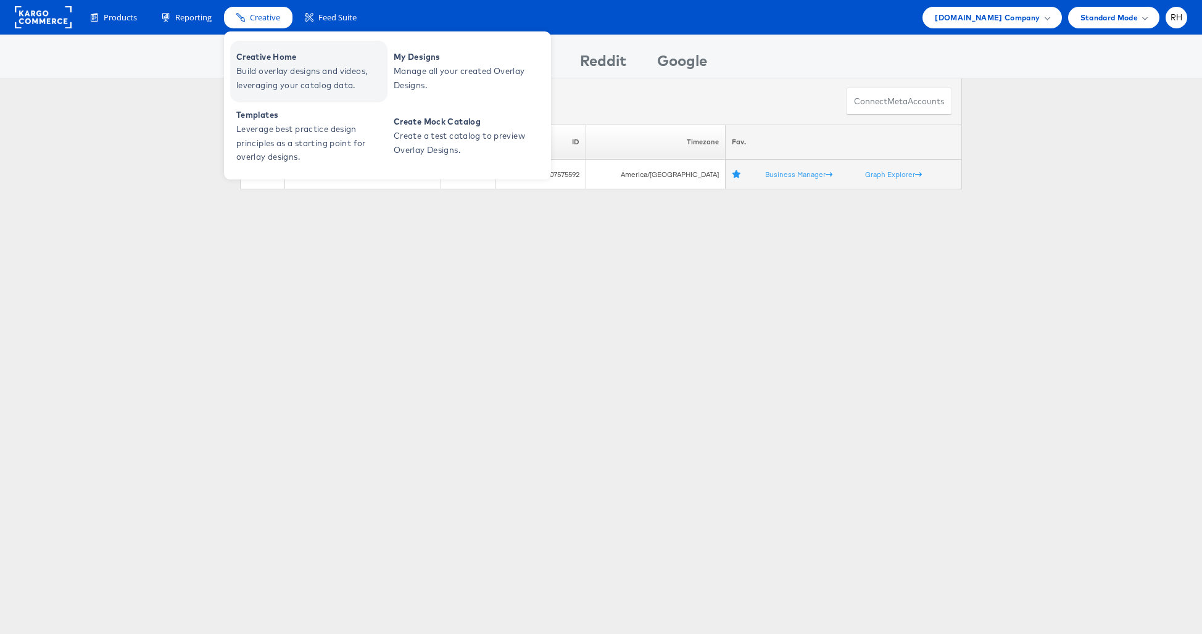
click at [249, 66] on span "Build overlay designs and videos, leveraging your catalog data." at bounding box center [310, 78] width 148 height 28
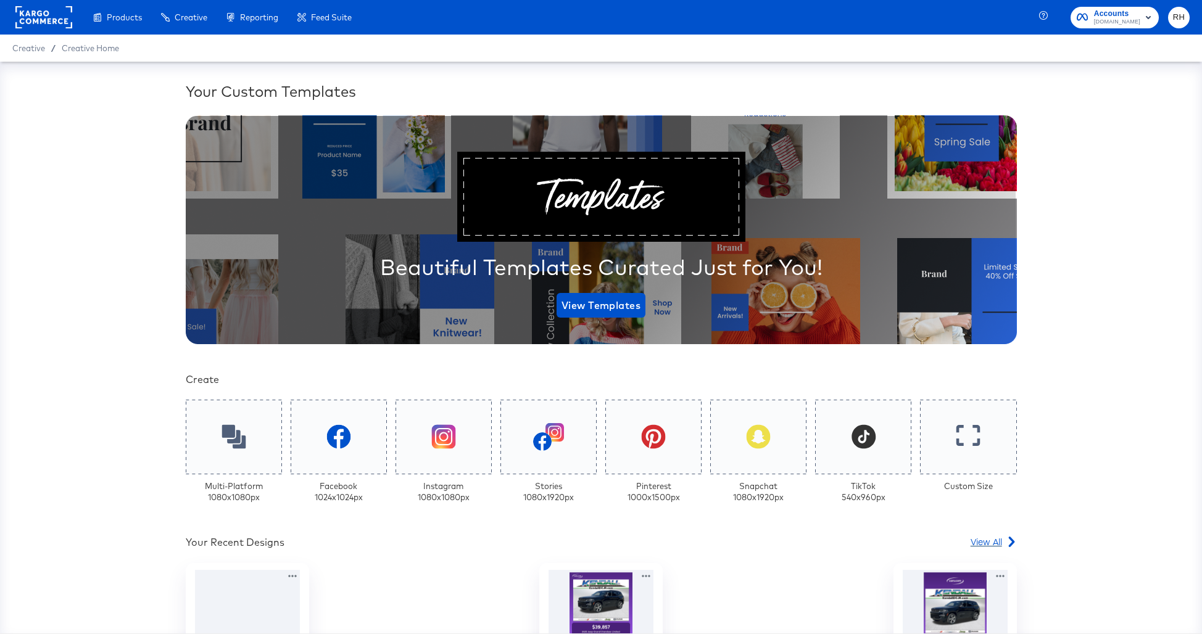
click at [983, 539] on span "View All" at bounding box center [985, 542] width 31 height 12
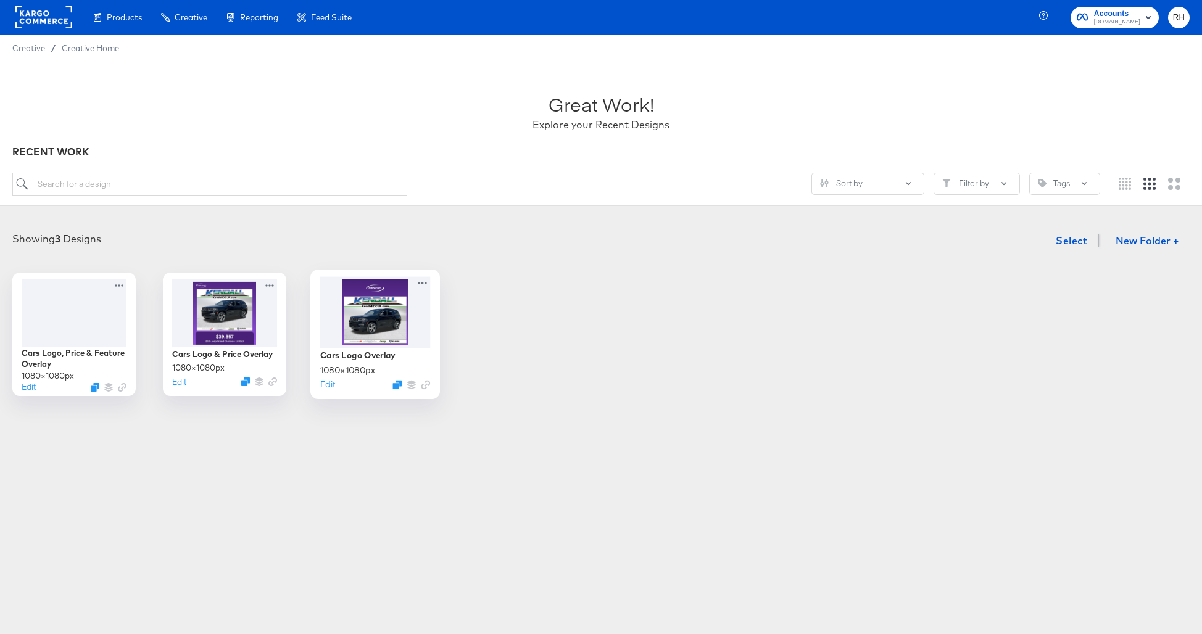
click at [346, 304] on div at bounding box center [375, 311] width 110 height 71
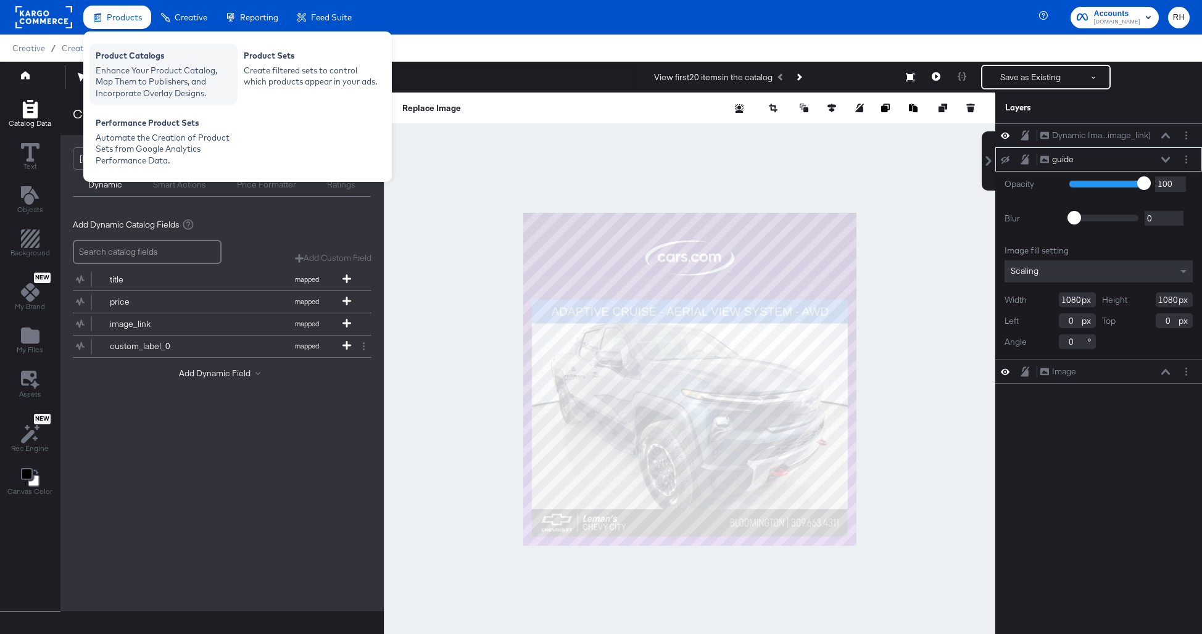
click at [135, 78] on div "Enhance Your Product Catalog, Map Them to Publishers, and Incorporate Overlay D…" at bounding box center [164, 82] width 136 height 35
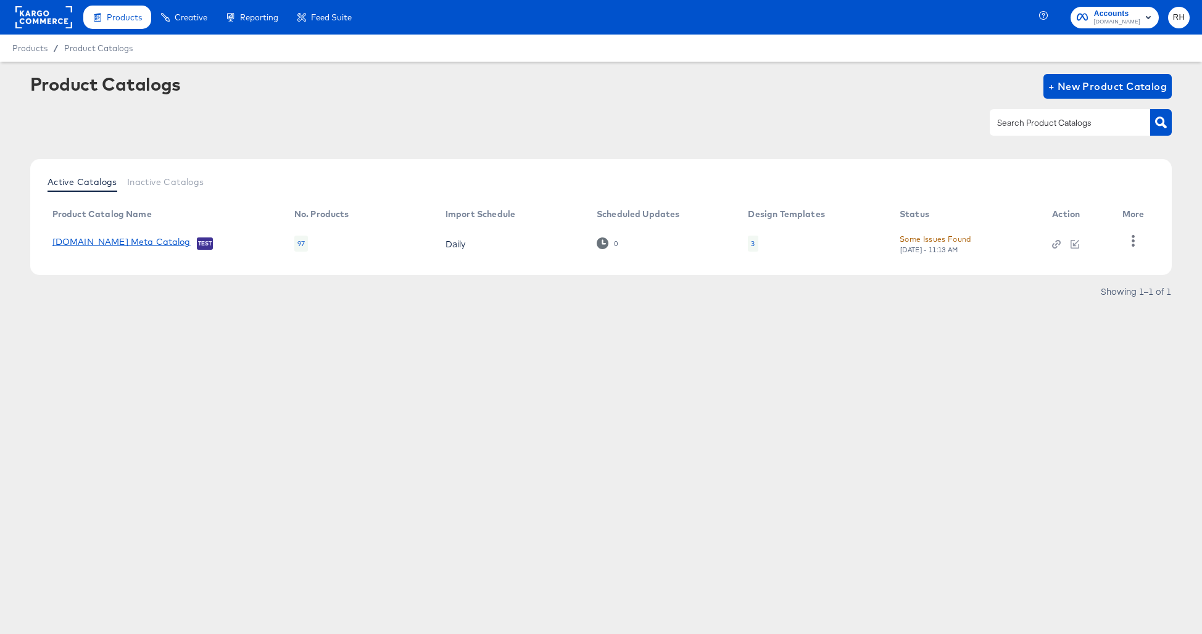
click at [114, 242] on link "[DOMAIN_NAME] Meta Catalog" at bounding box center [121, 243] width 138 height 12
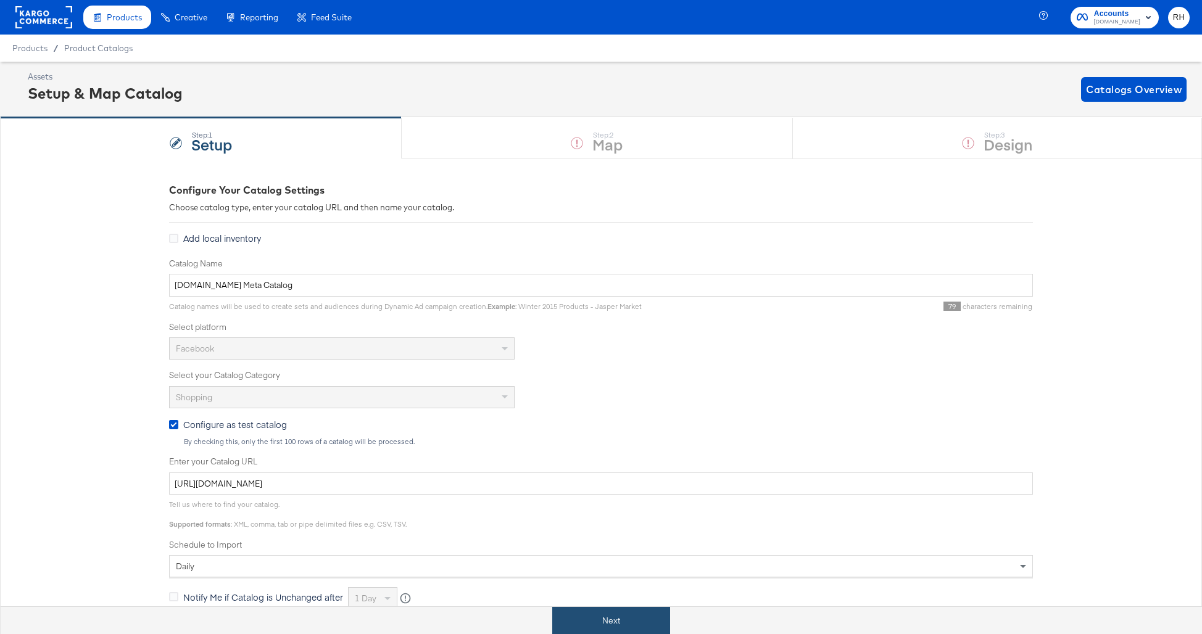
click at [594, 624] on button "Next" at bounding box center [611, 621] width 118 height 28
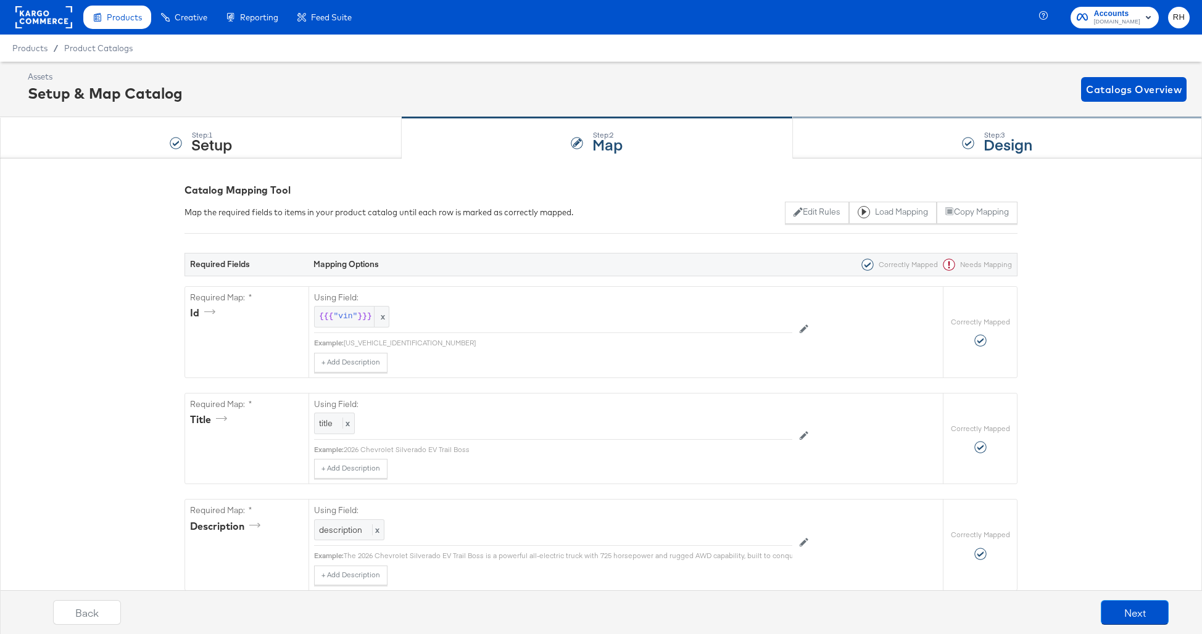
click at [845, 138] on div "Step: 3 Design" at bounding box center [997, 138] width 409 height 41
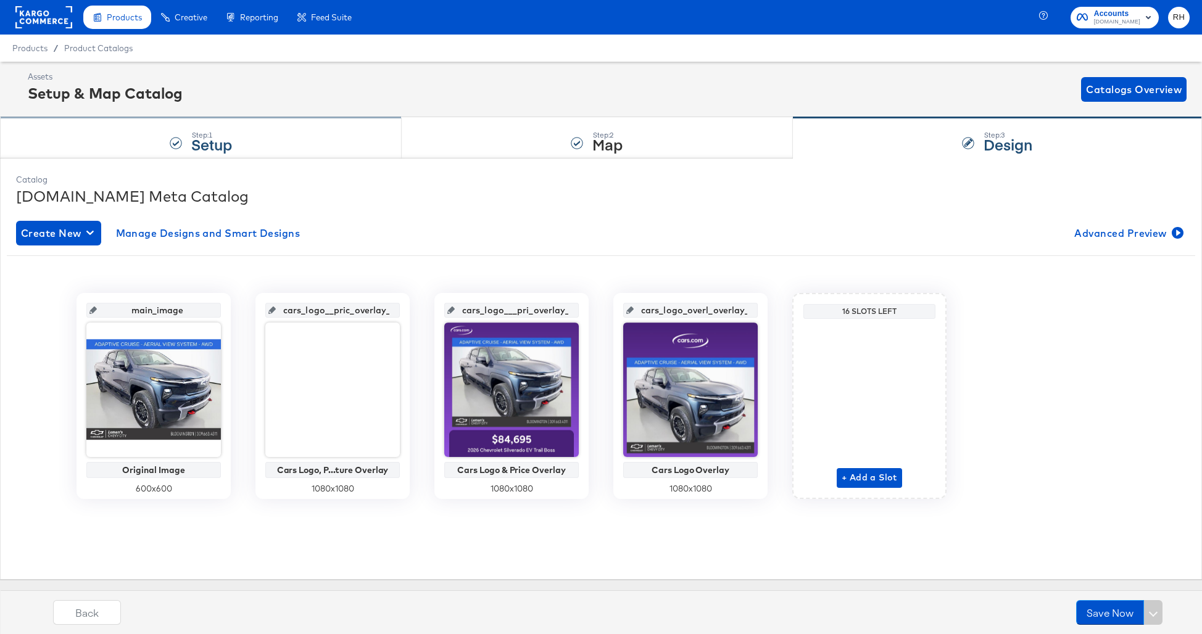
click at [194, 149] on strong "Setup" at bounding box center [211, 144] width 41 height 20
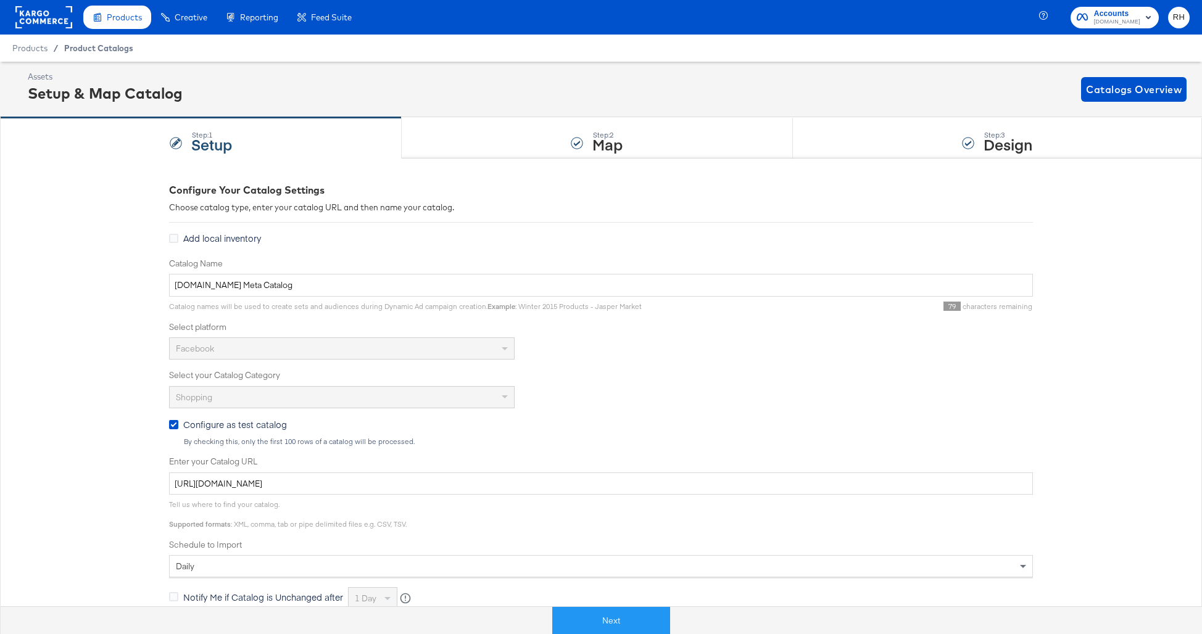
click at [114, 48] on span "Product Catalogs" at bounding box center [98, 48] width 69 height 10
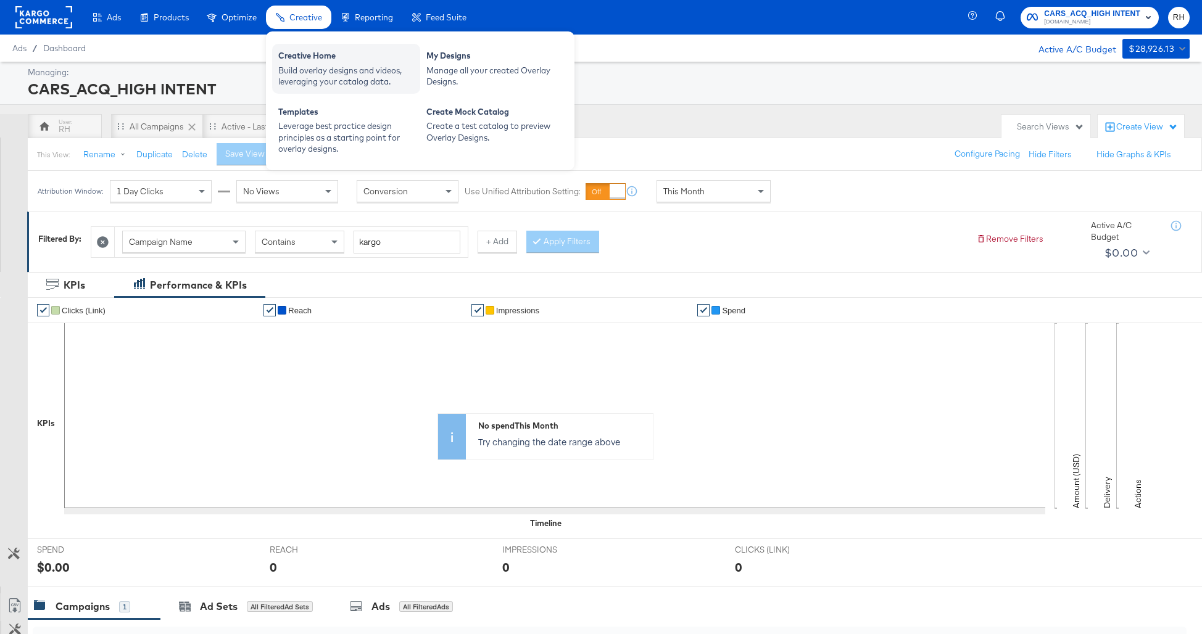
click at [324, 81] on div "Build overlay designs and videos, leveraging your catalog data." at bounding box center [346, 76] width 136 height 23
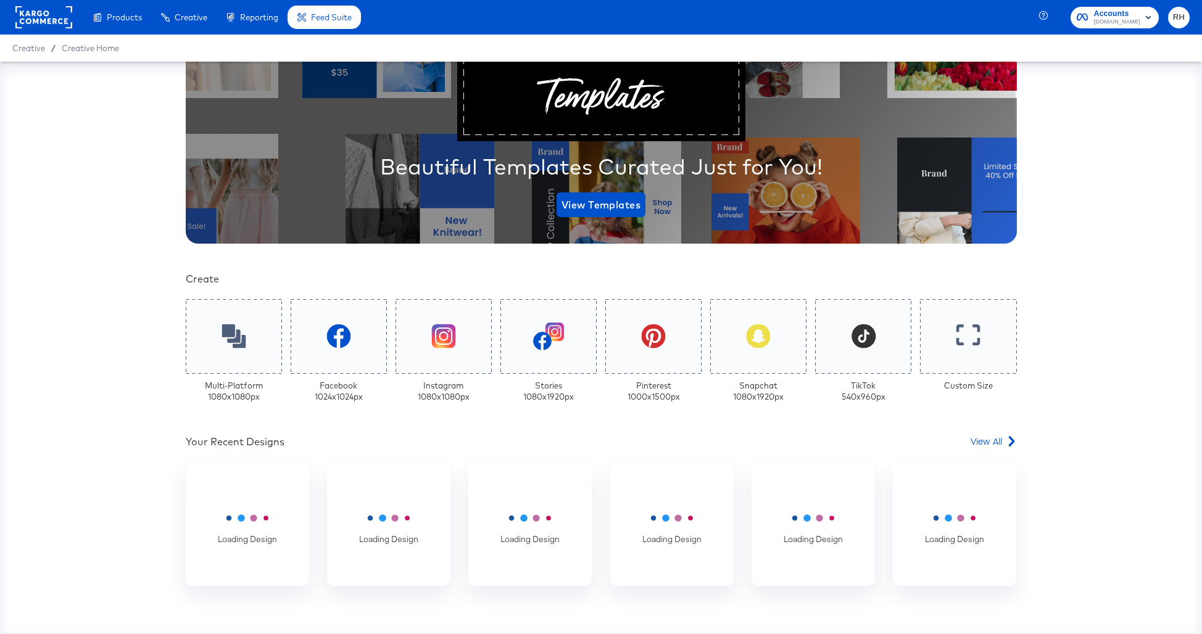
scroll to position [117, 0]
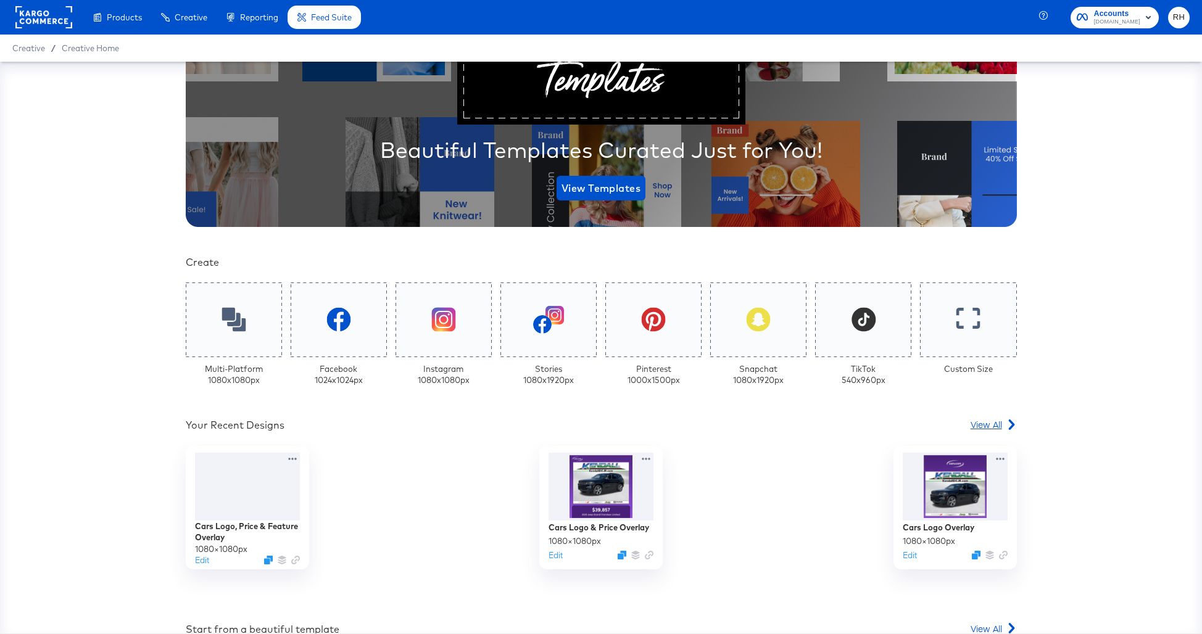
click at [998, 427] on span "View All" at bounding box center [985, 424] width 31 height 12
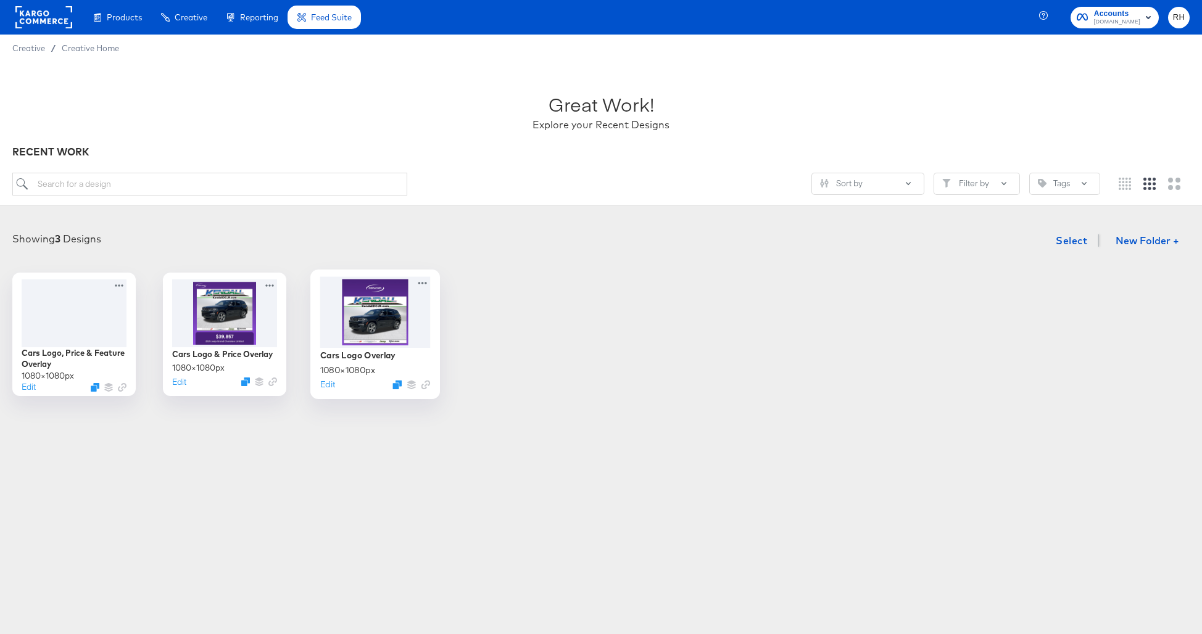
click at [384, 342] on div at bounding box center [375, 311] width 110 height 71
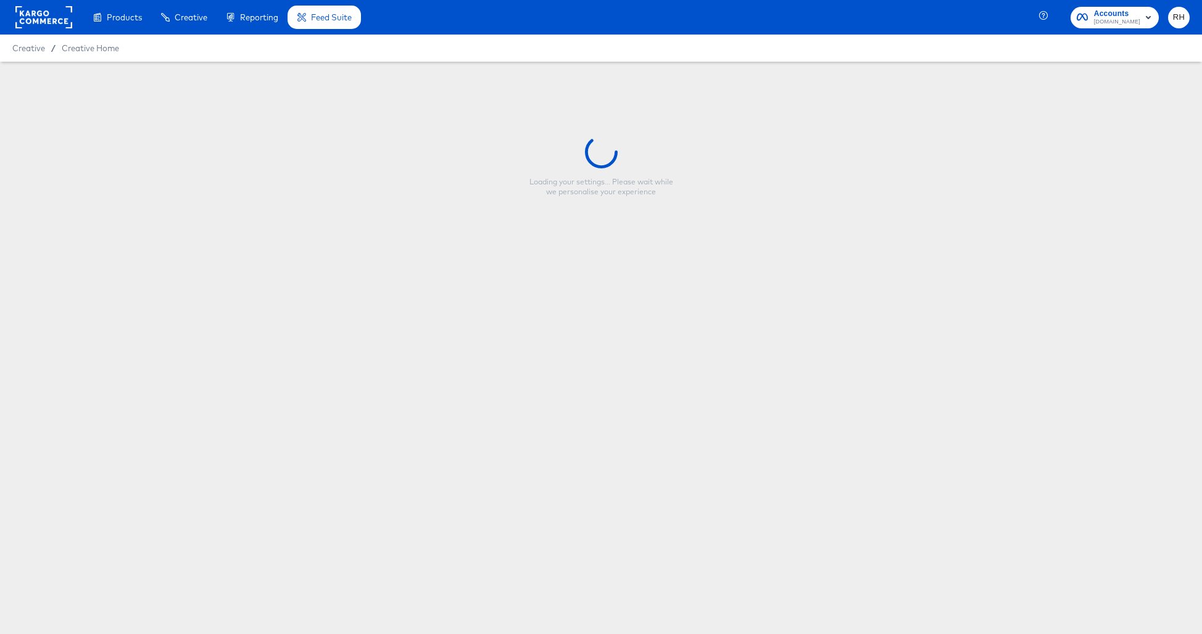
type input "Cars Logo Overlay"
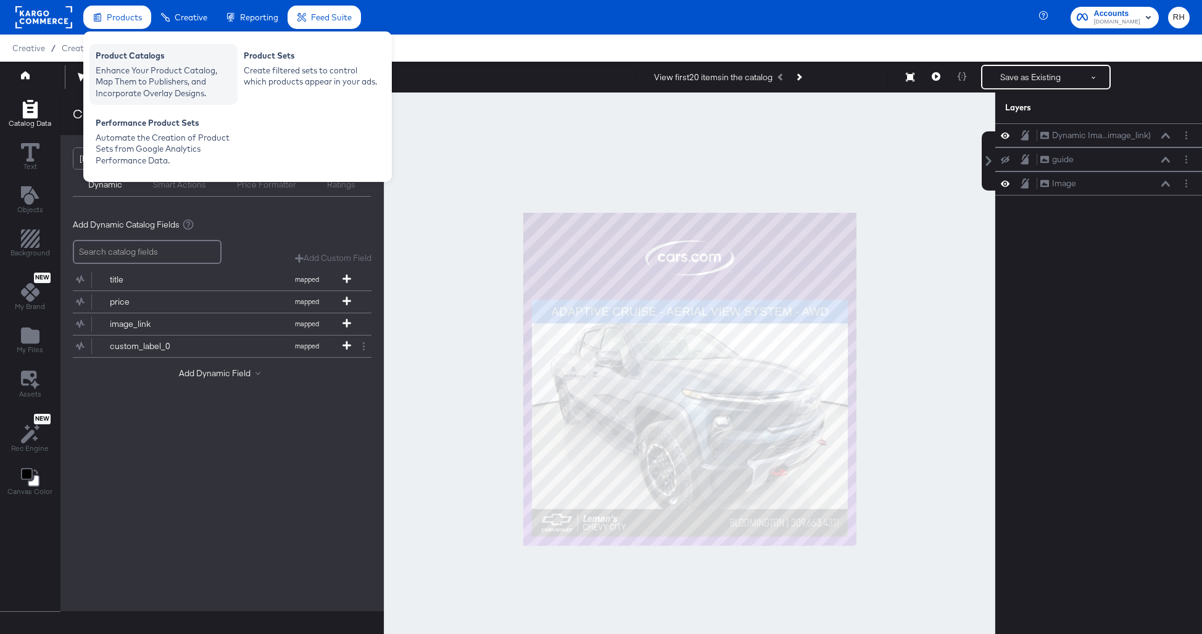
click at [125, 56] on div "Product Catalogs" at bounding box center [164, 57] width 136 height 15
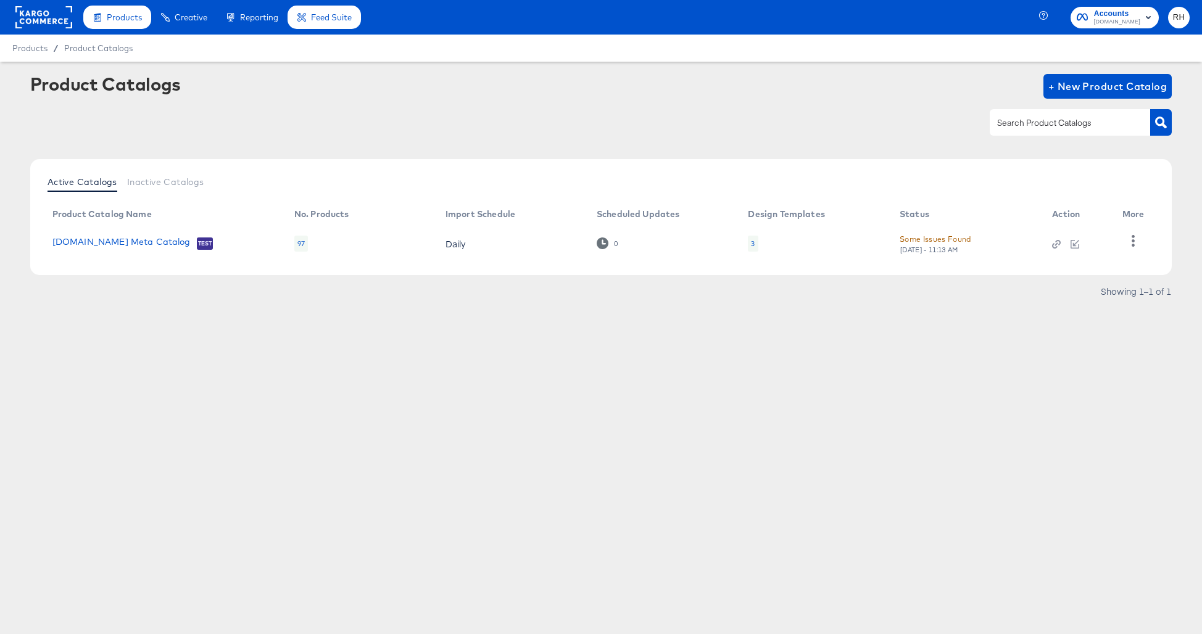
click at [316, 81] on div "Product Catalogs + New Product Catalog" at bounding box center [601, 86] width 1142 height 25
click at [553, 91] on div "Product Catalogs + New Product Catalog" at bounding box center [601, 86] width 1142 height 25
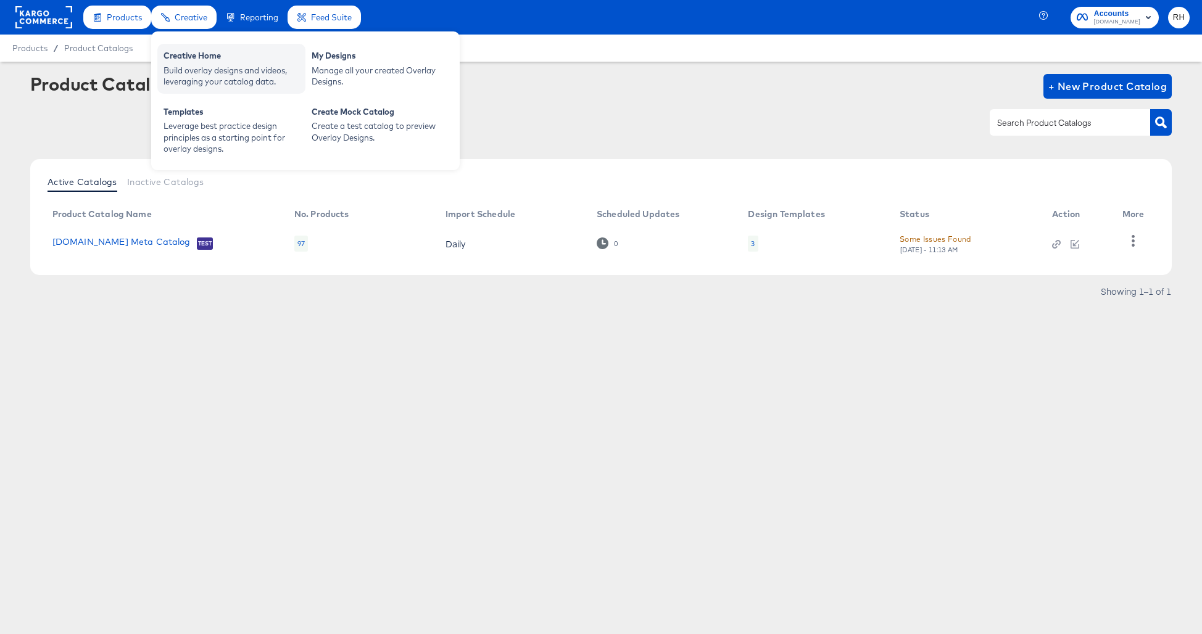
click at [194, 61] on div "Creative Home" at bounding box center [231, 57] width 136 height 15
